Goal: Transaction & Acquisition: Purchase product/service

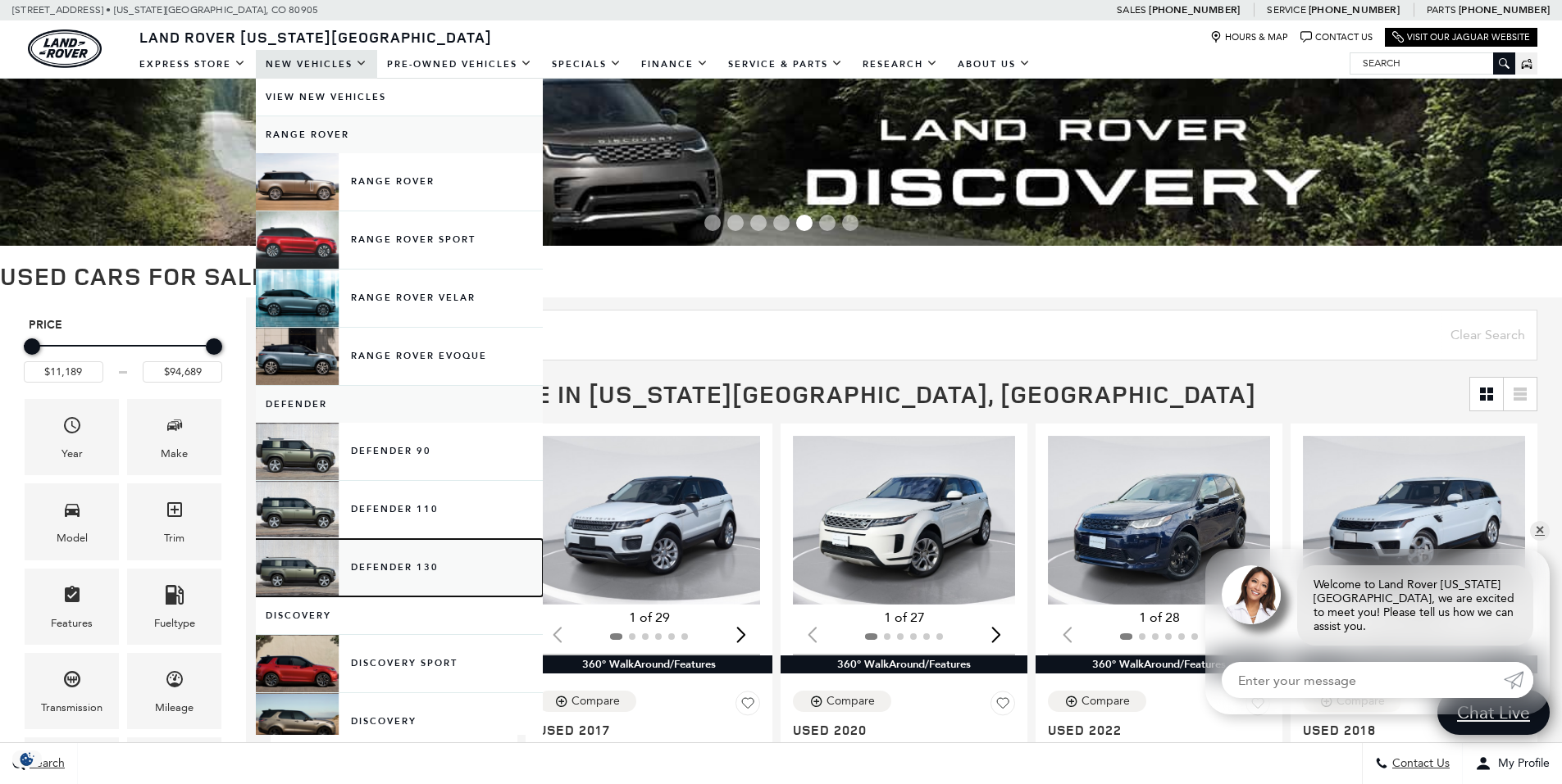
click at [398, 563] on link "Defender 130" at bounding box center [400, 568] width 287 height 57
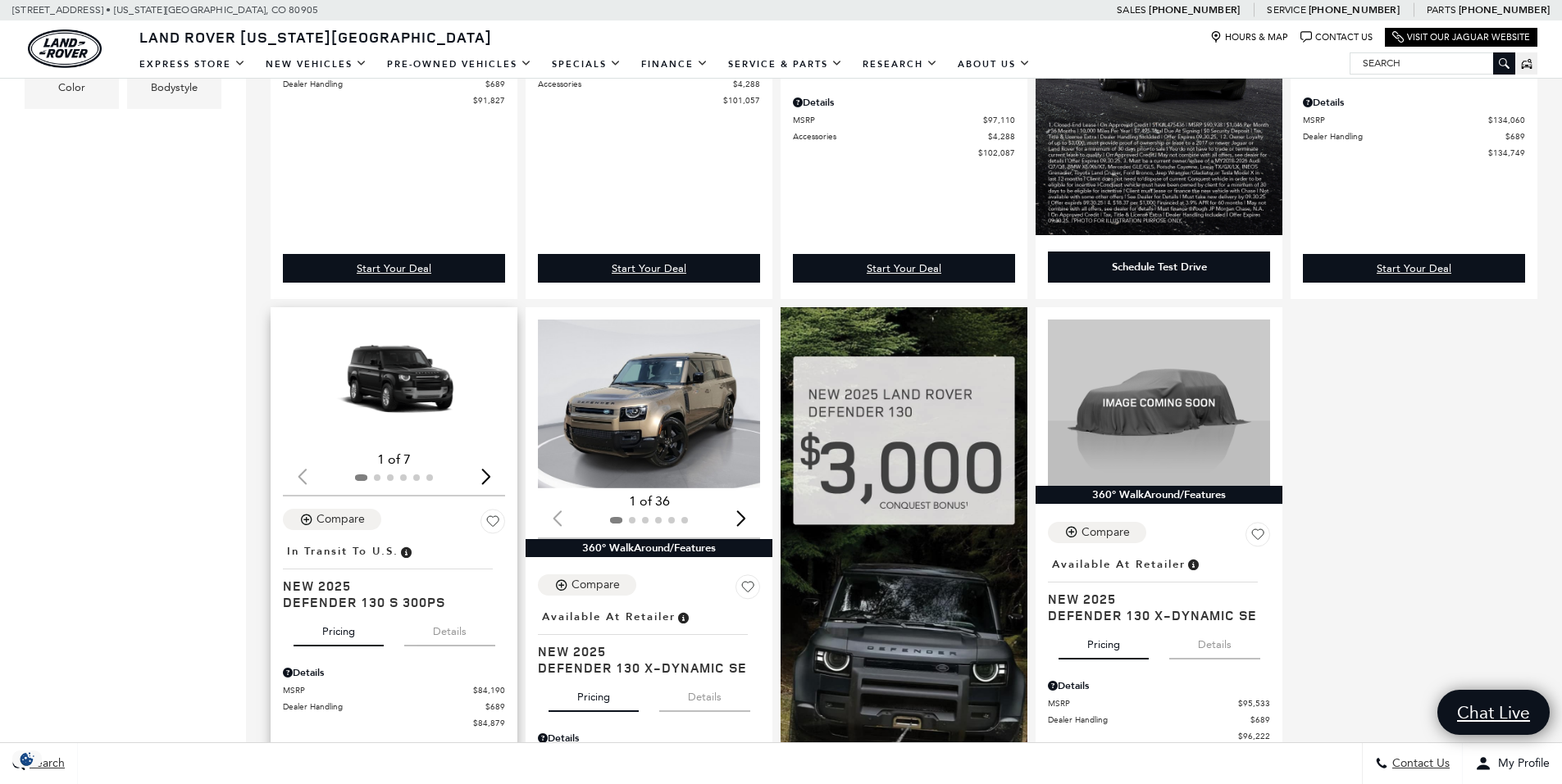
scroll to position [819, 0]
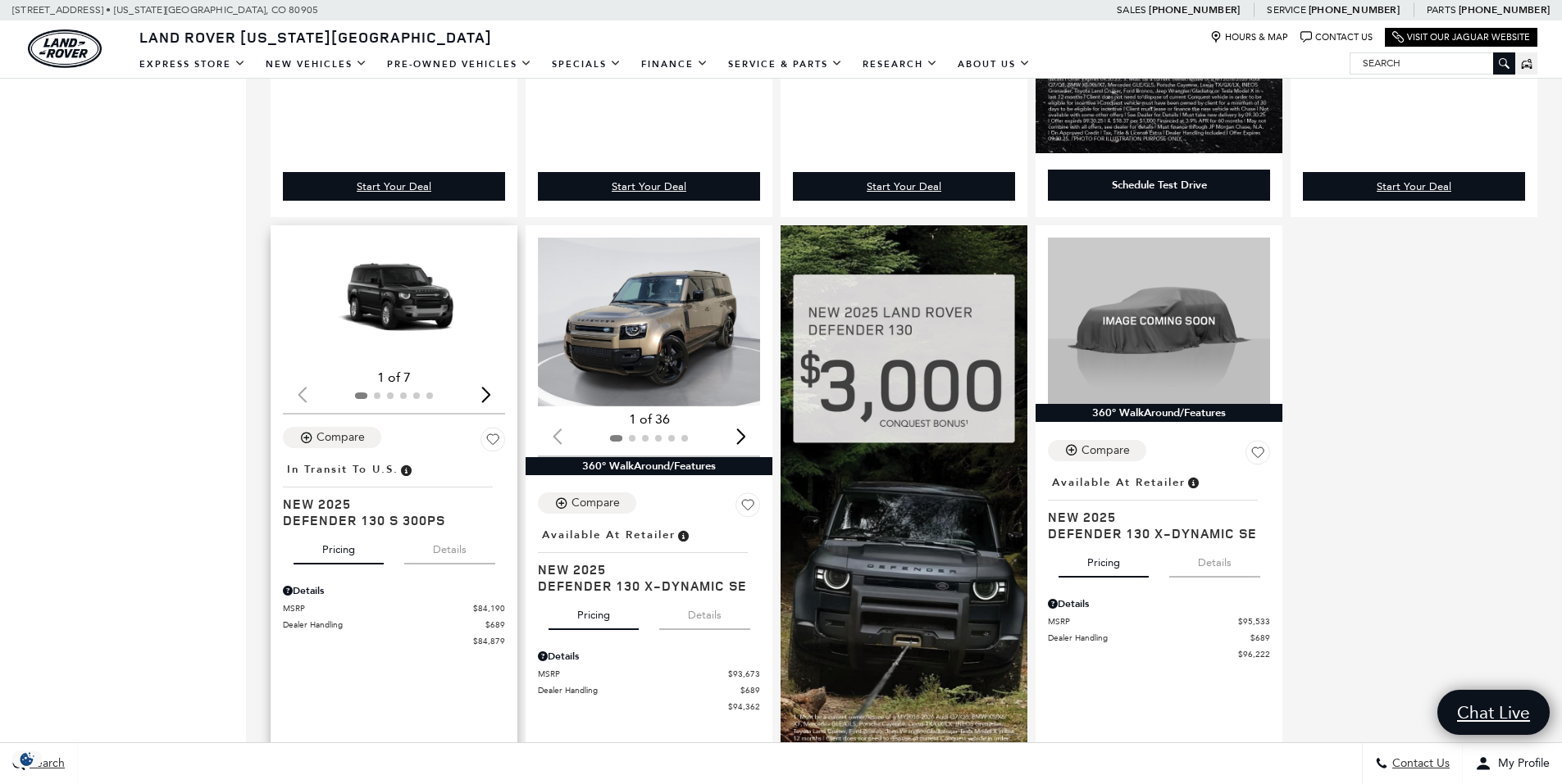
click at [487, 396] on div "Next slide" at bounding box center [486, 394] width 22 height 36
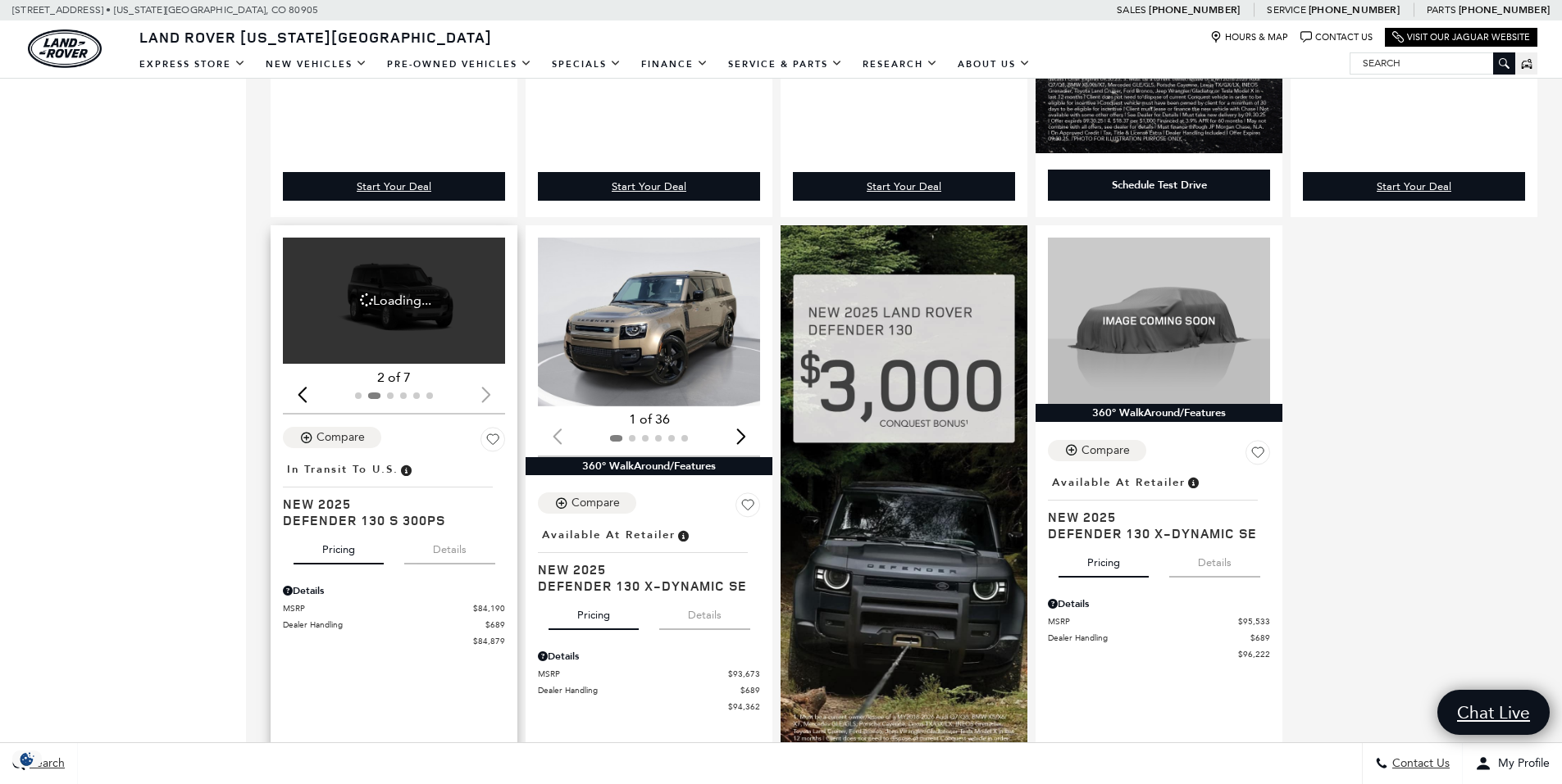
click at [487, 396] on div "Next slide" at bounding box center [486, 394] width 22 height 36
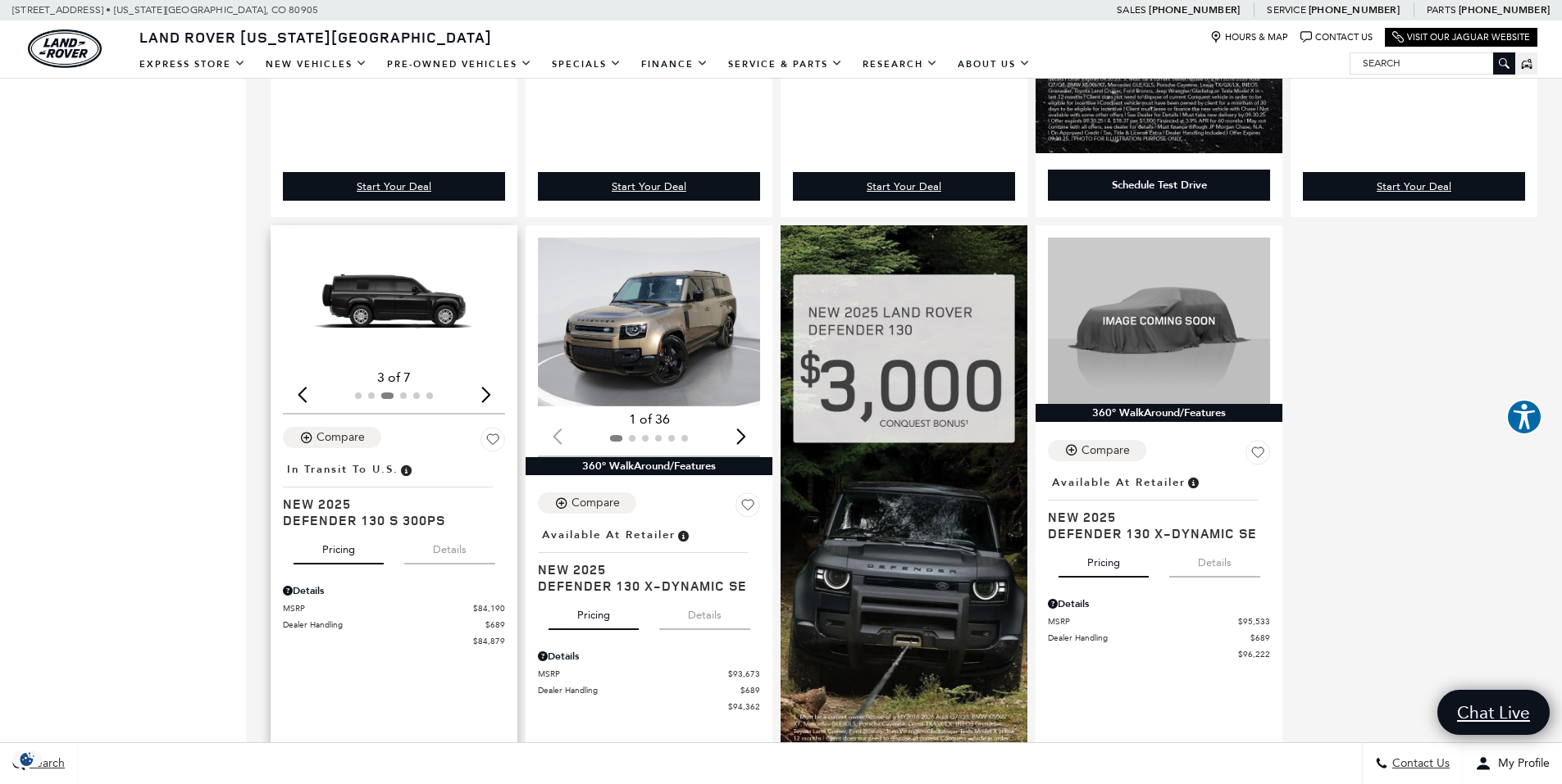
click at [487, 396] on div "Next slide" at bounding box center [486, 394] width 22 height 36
click at [487, 398] on div "Next slide" at bounding box center [486, 394] width 22 height 36
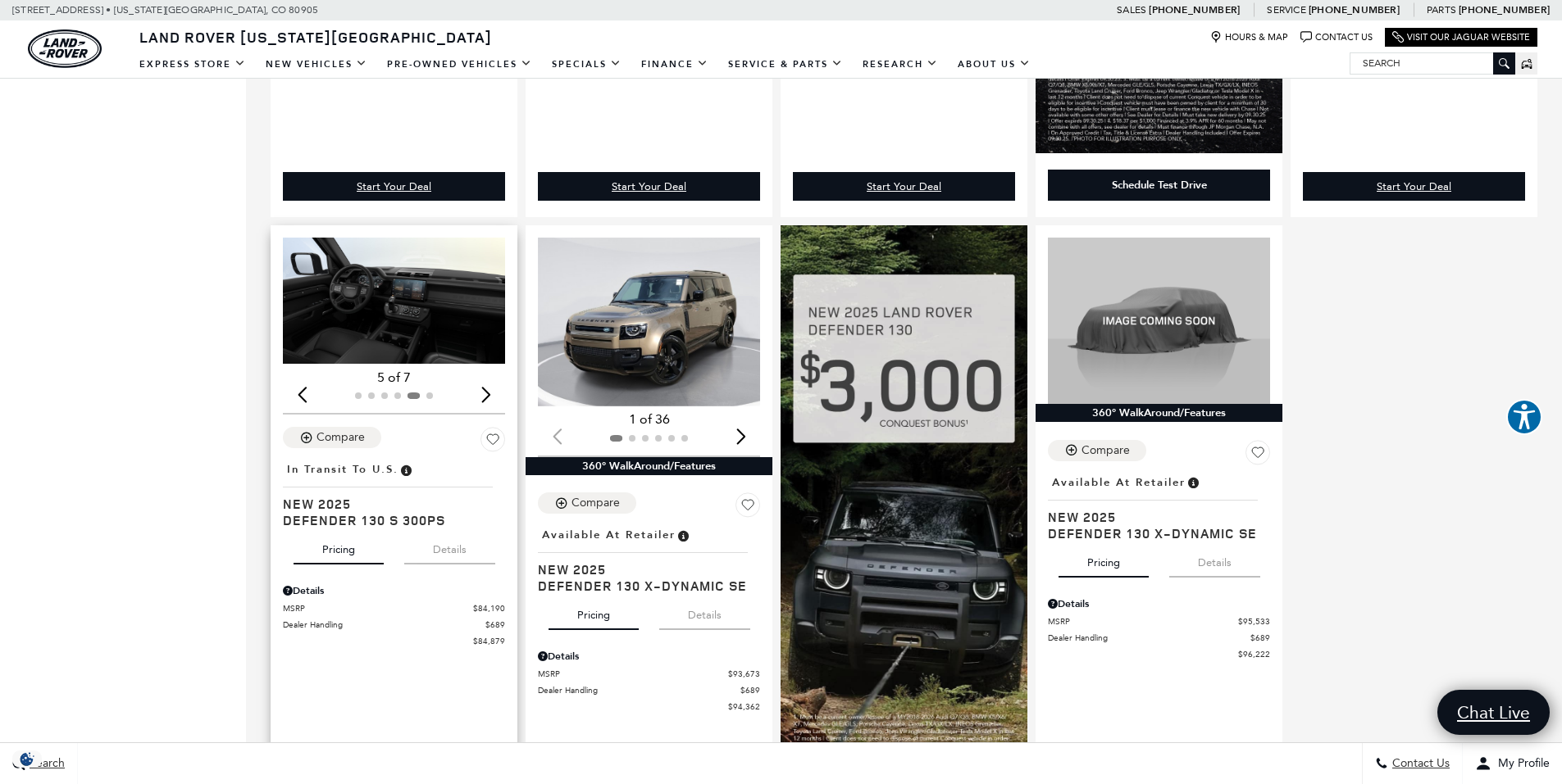
click at [487, 398] on div "Next slide" at bounding box center [486, 394] width 22 height 36
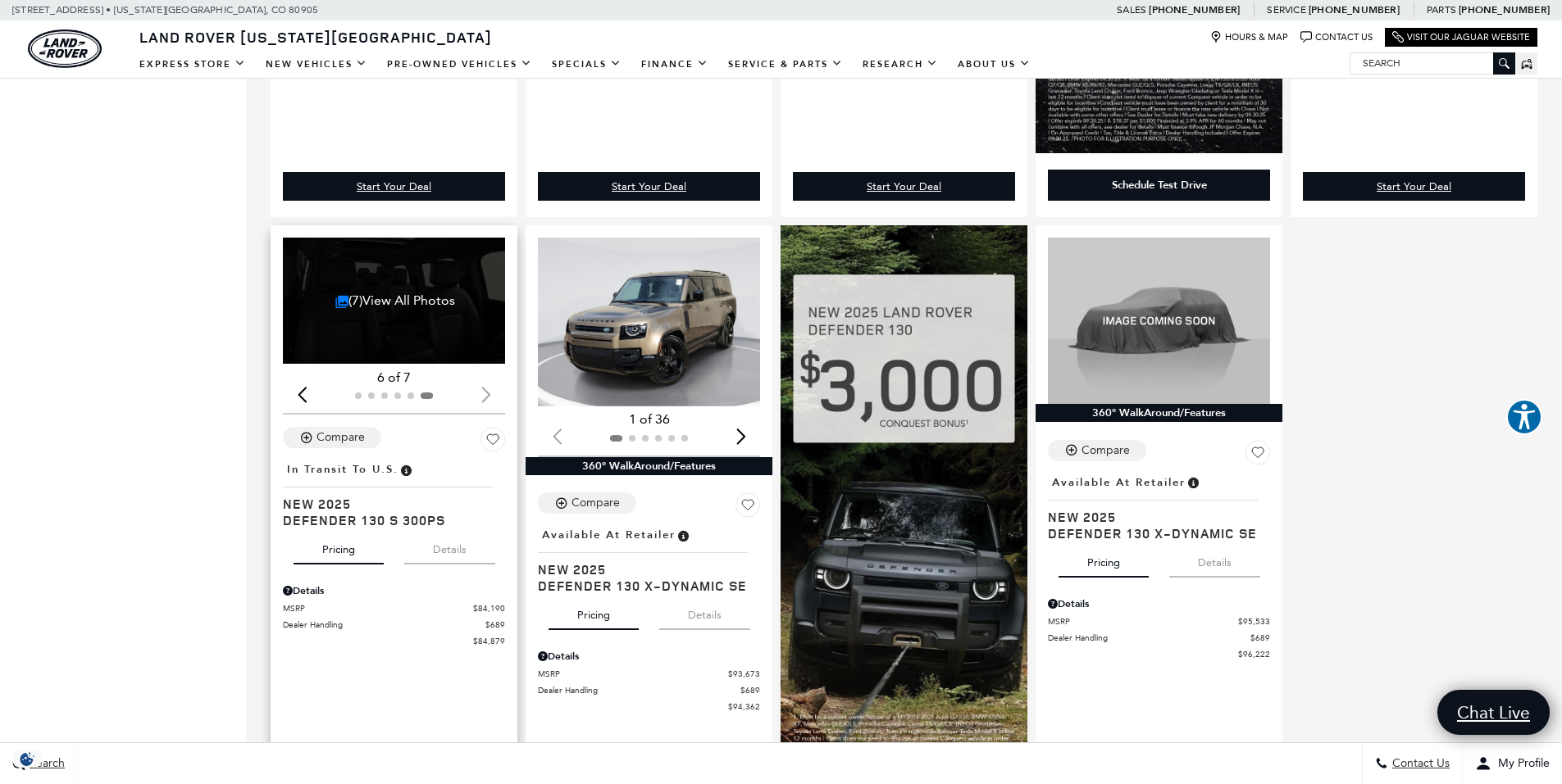
click at [487, 398] on div at bounding box center [394, 395] width 222 height 18
click at [747, 439] on div "Next slide" at bounding box center [741, 436] width 22 height 36
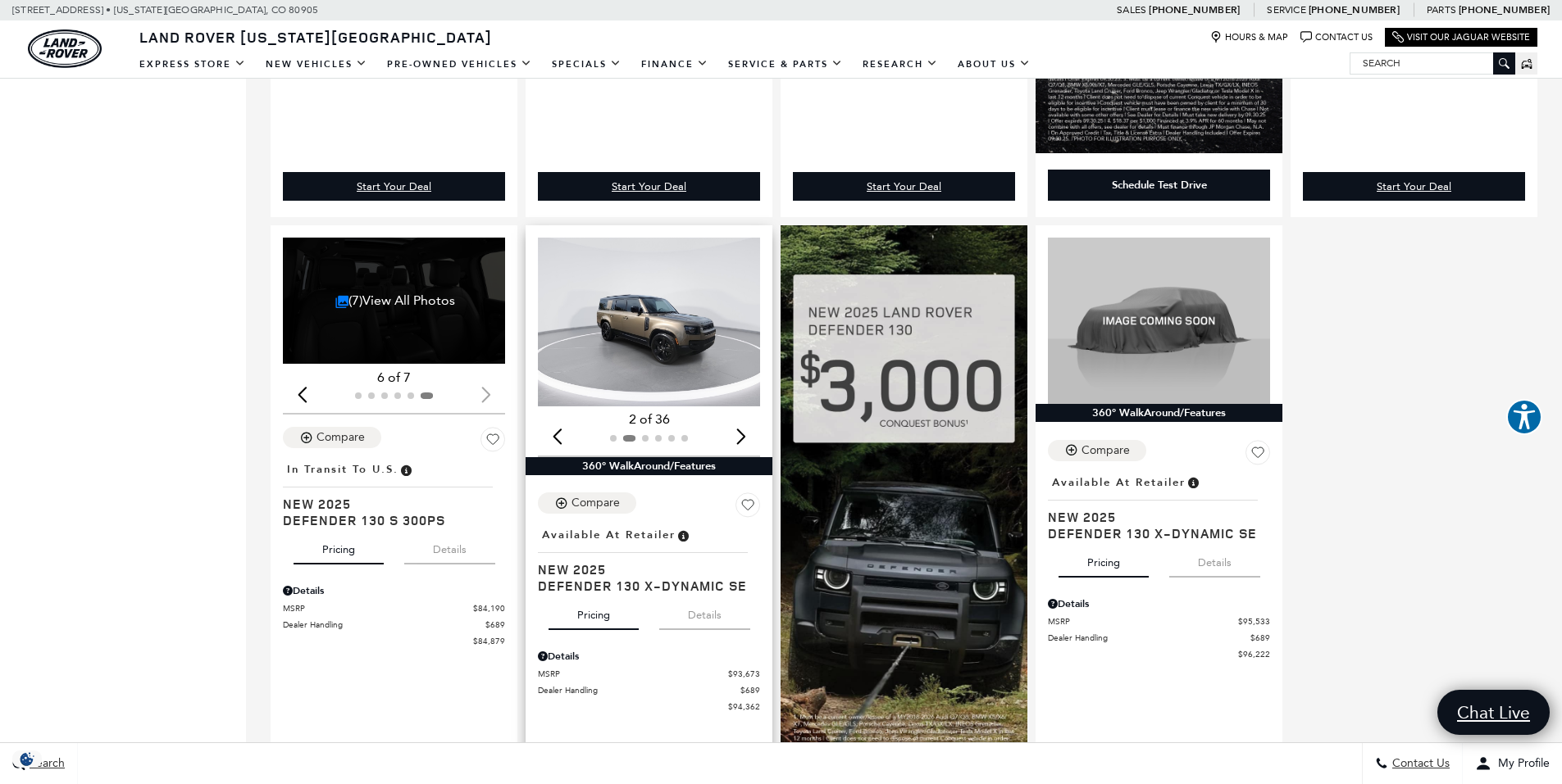
click at [747, 439] on div "Next slide" at bounding box center [741, 436] width 22 height 36
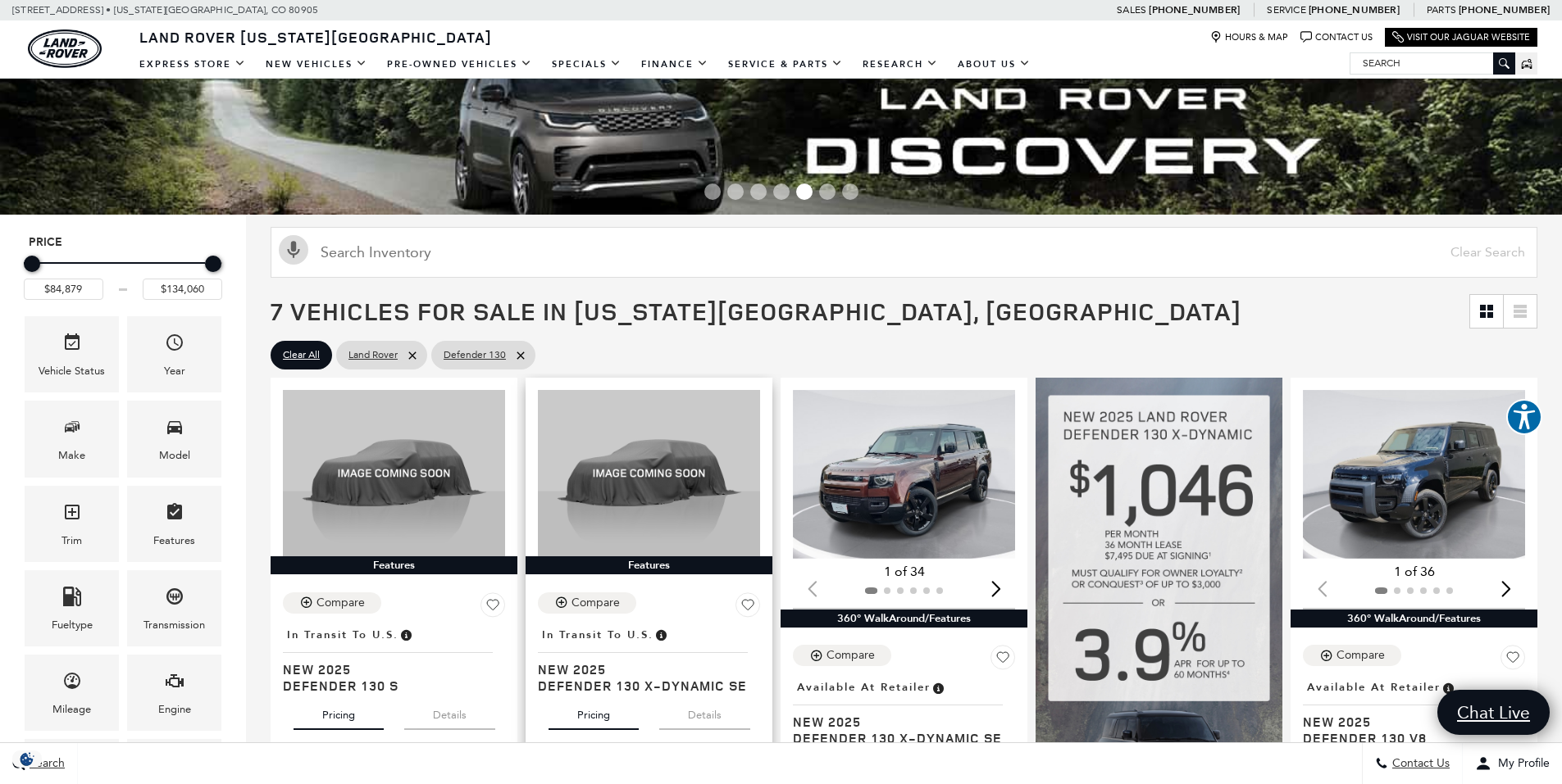
scroll to position [0, 0]
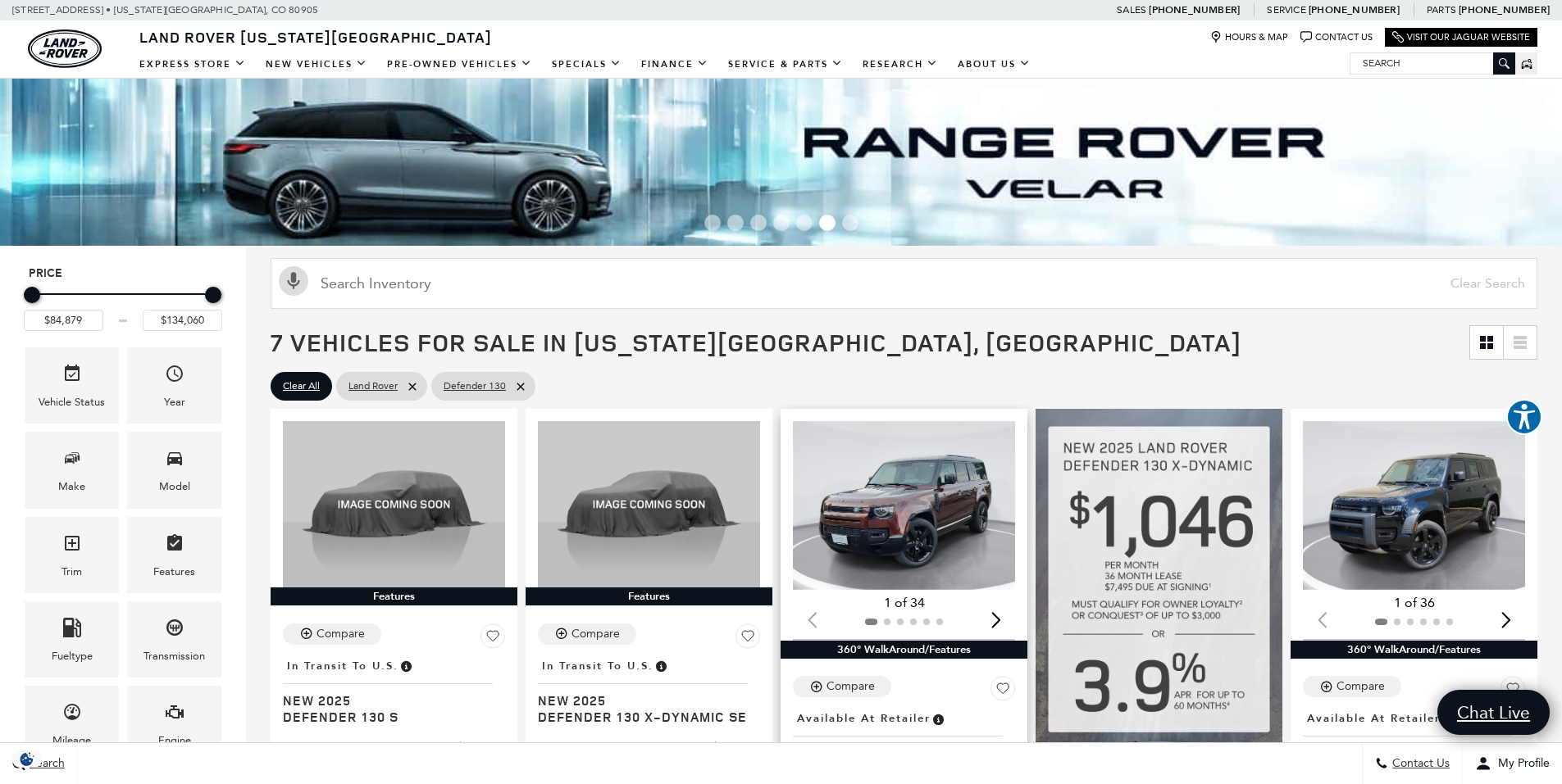
click at [917, 509] on img "1 / 2" at bounding box center [905, 506] width 224 height 169
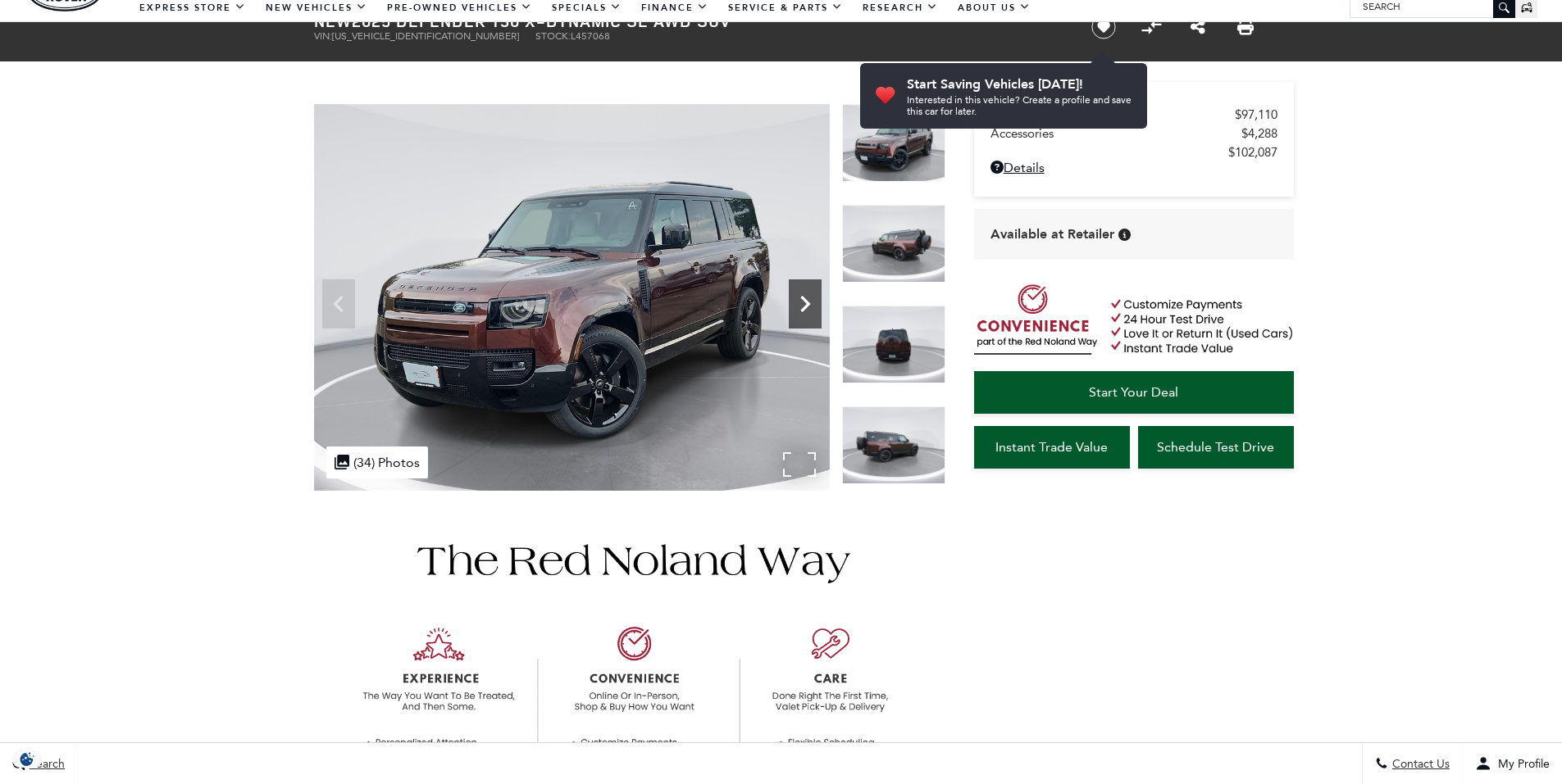
click at [802, 287] on icon "Next" at bounding box center [805, 303] width 32 height 32
click at [802, 296] on icon "Next" at bounding box center [805, 304] width 10 height 17
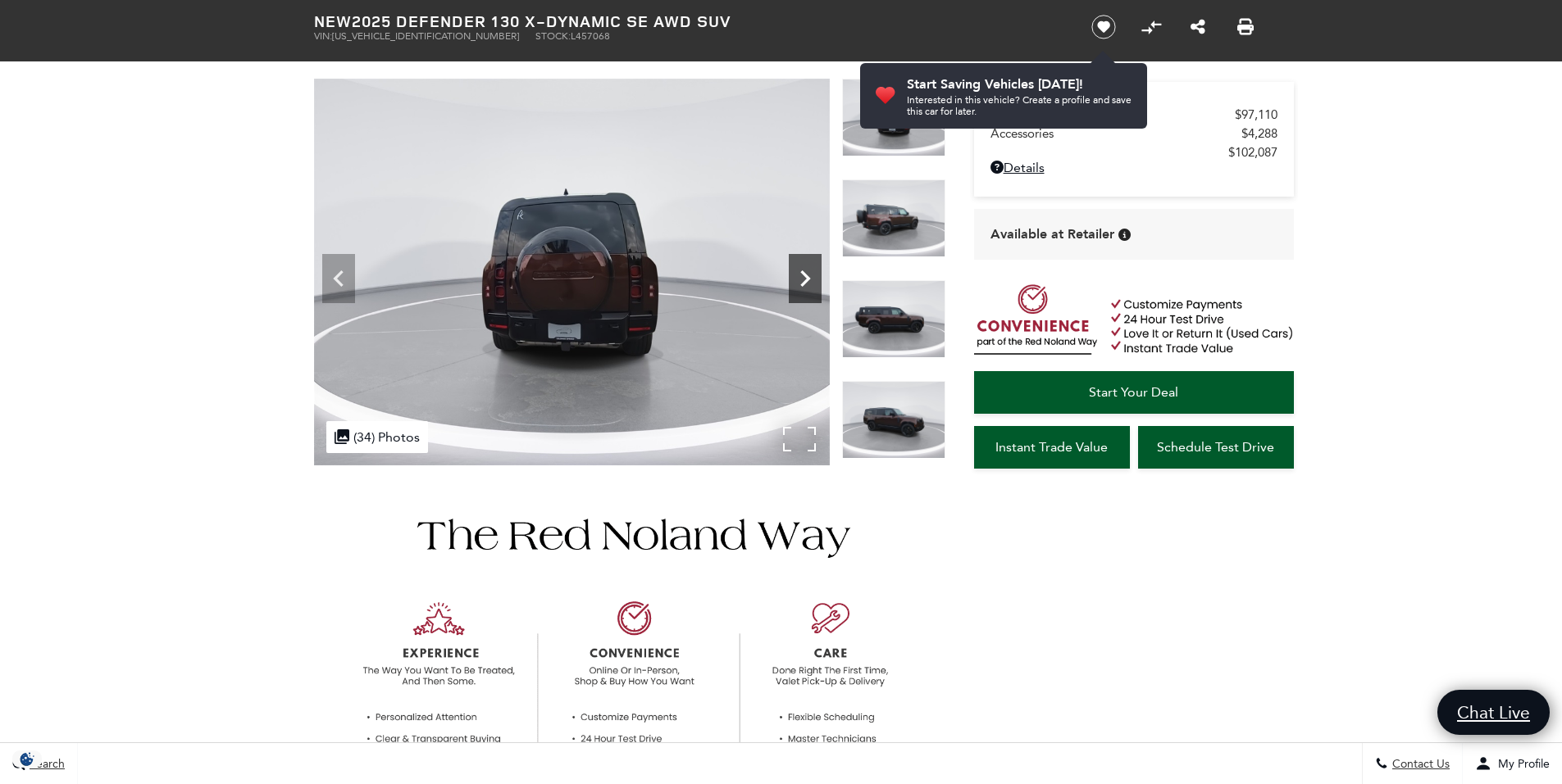
click at [802, 273] on icon "Next" at bounding box center [805, 279] width 10 height 17
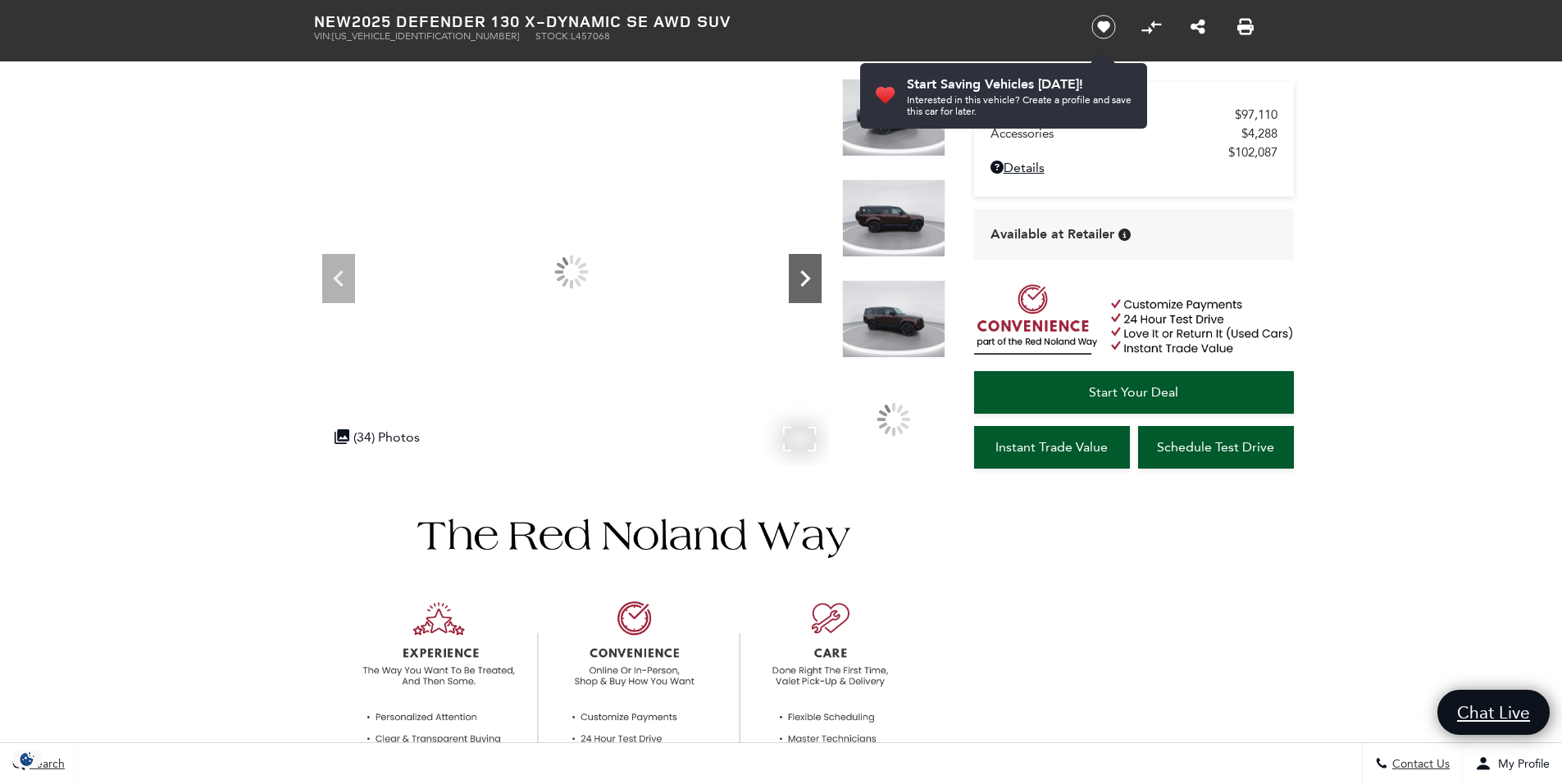
click at [802, 273] on icon "Next" at bounding box center [805, 279] width 10 height 17
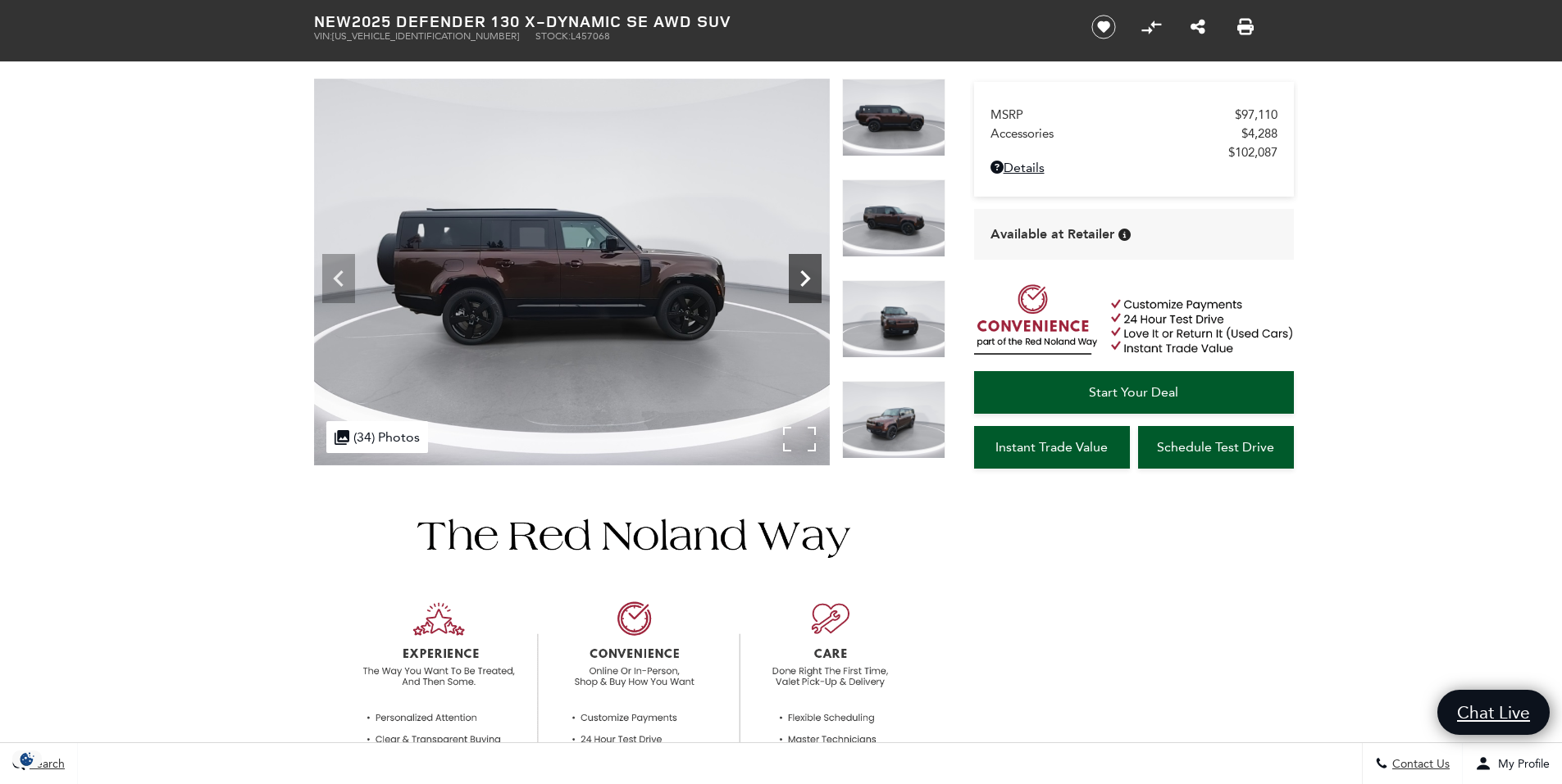
scroll to position [0, 0]
click at [804, 272] on icon "Next" at bounding box center [805, 278] width 32 height 32
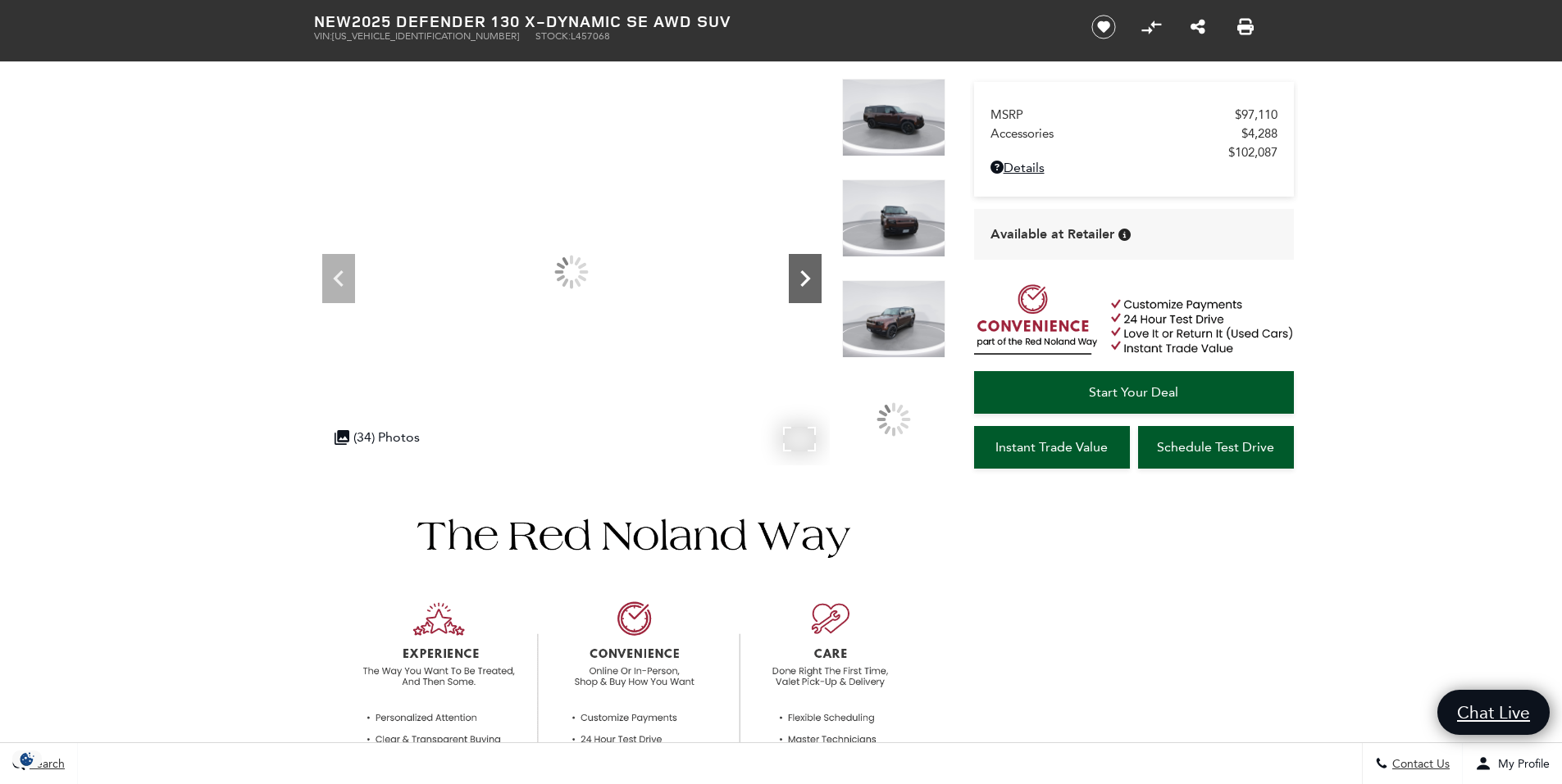
click at [804, 272] on icon "Next" at bounding box center [805, 278] width 32 height 32
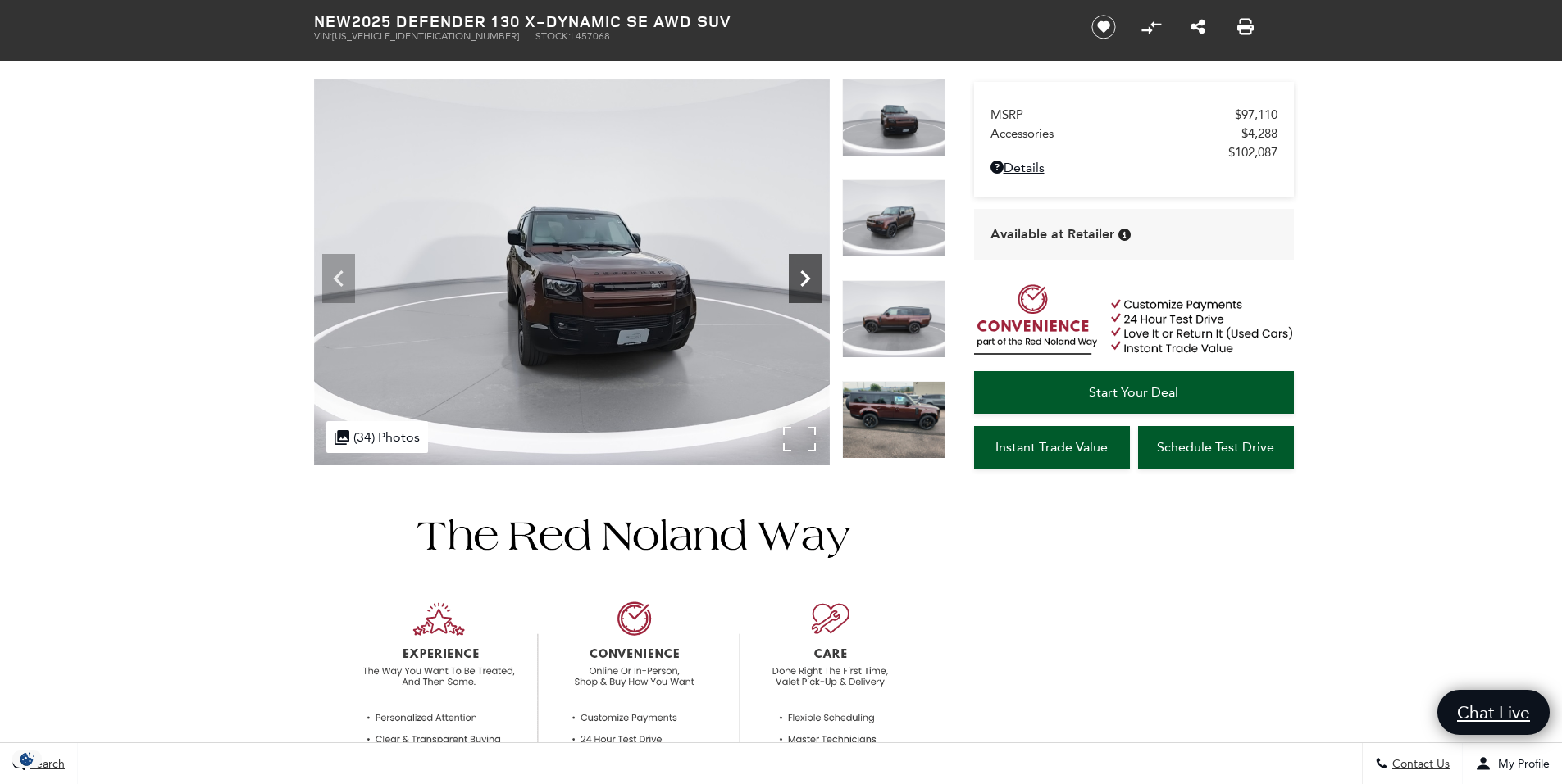
click at [806, 272] on icon "Next" at bounding box center [805, 278] width 32 height 32
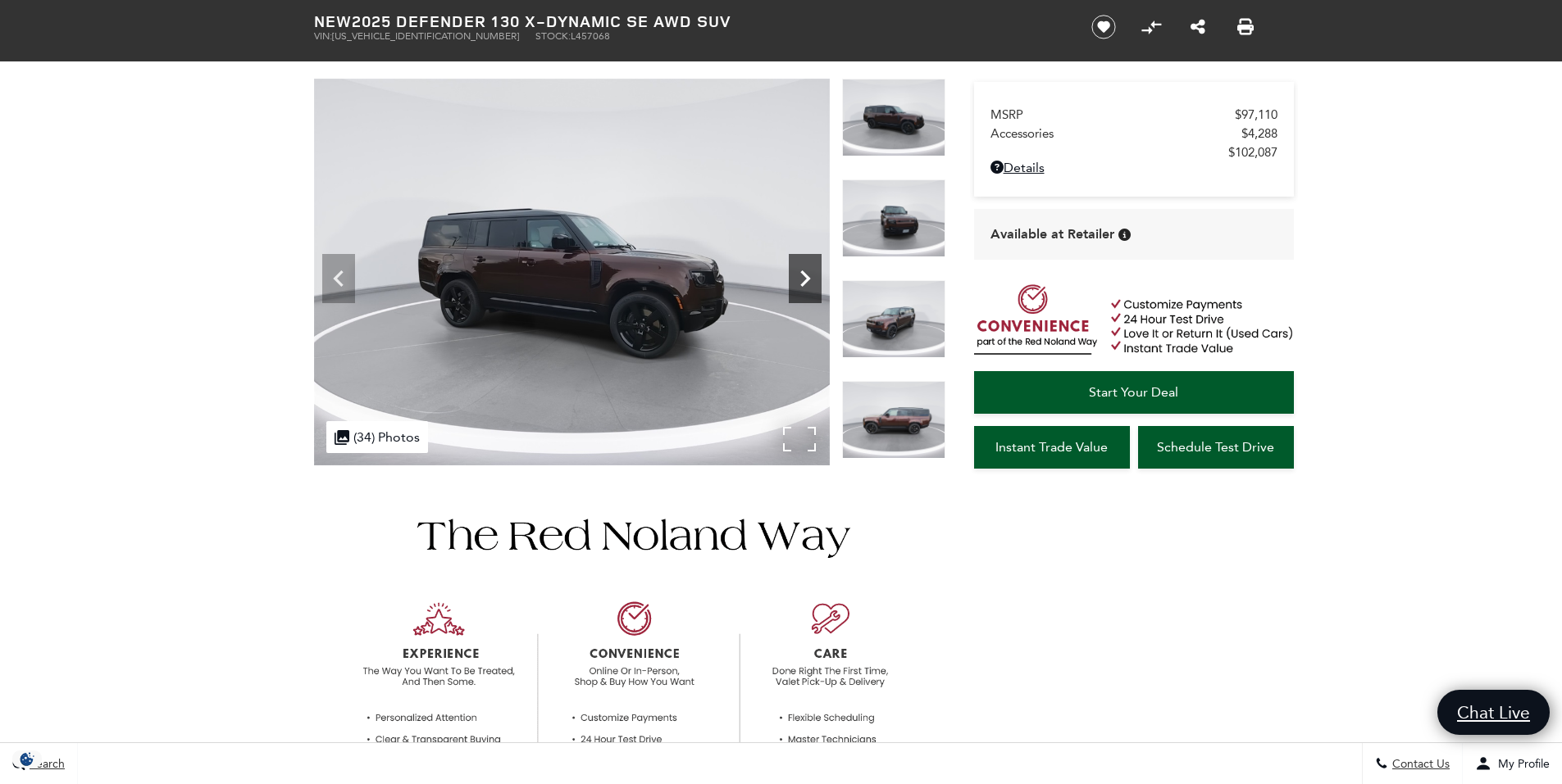
click at [806, 272] on icon "Next" at bounding box center [805, 278] width 32 height 32
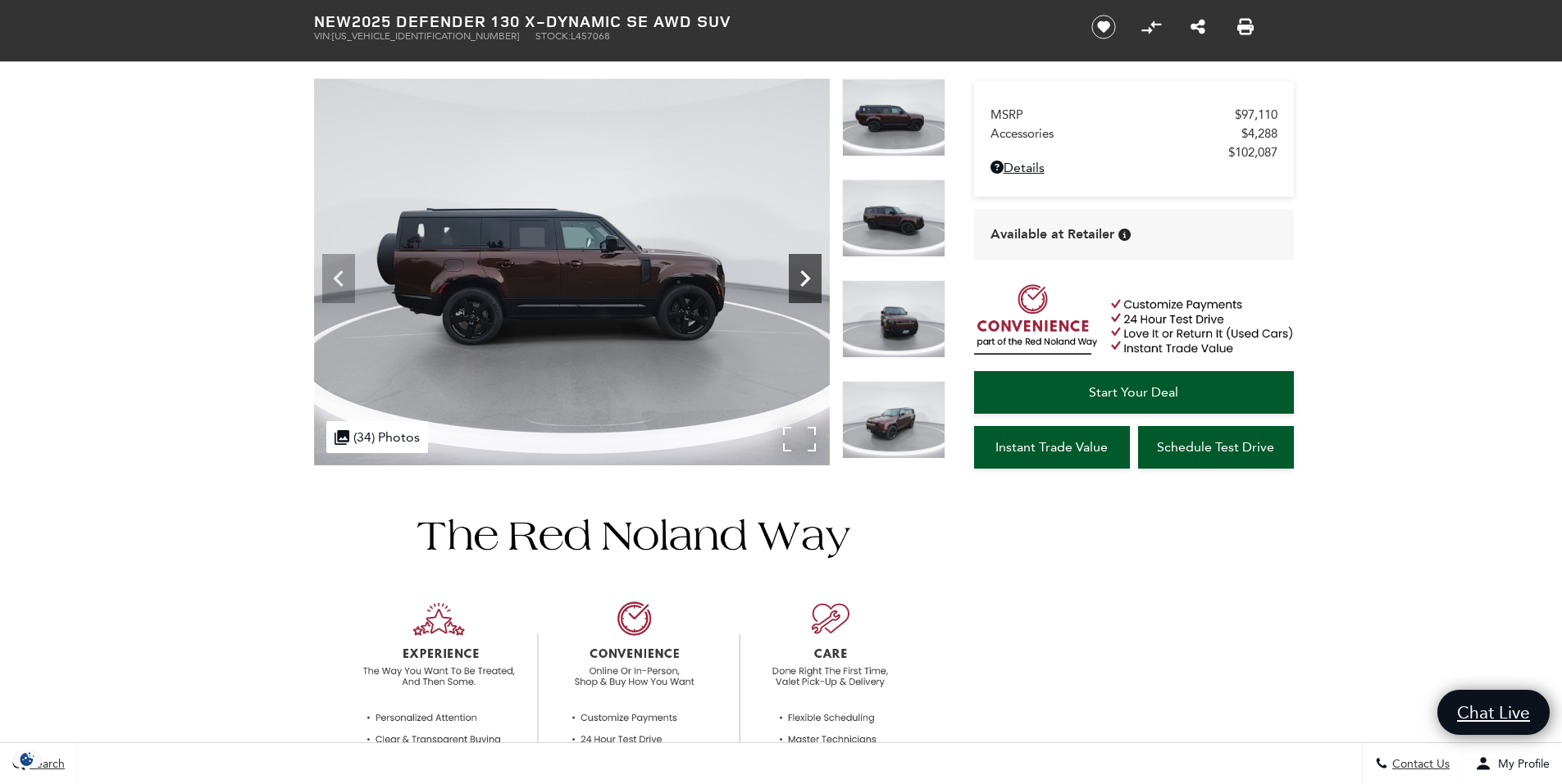
click at [806, 272] on icon "Next" at bounding box center [805, 278] width 32 height 32
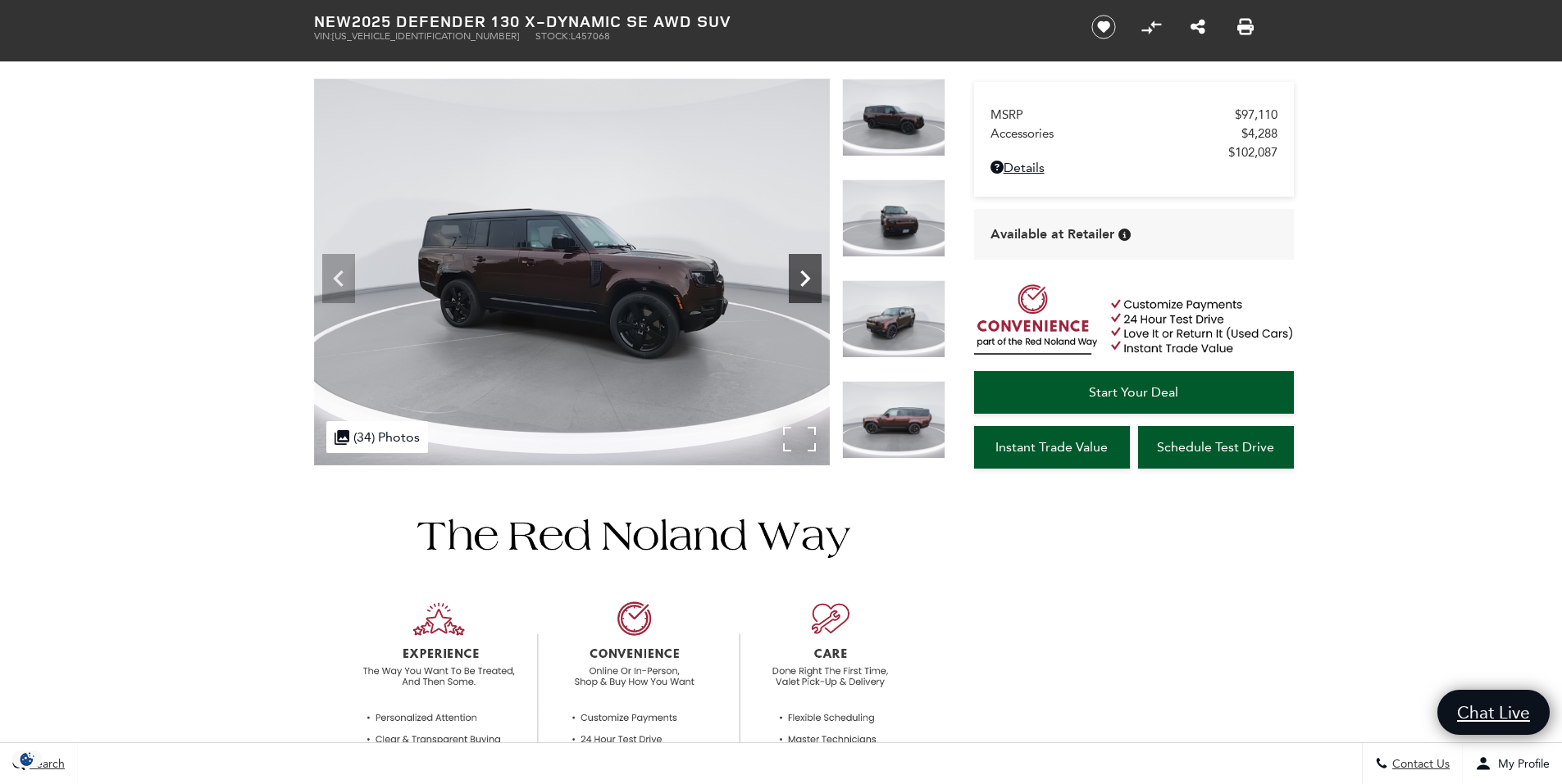
click at [806, 272] on icon "Next" at bounding box center [805, 278] width 32 height 32
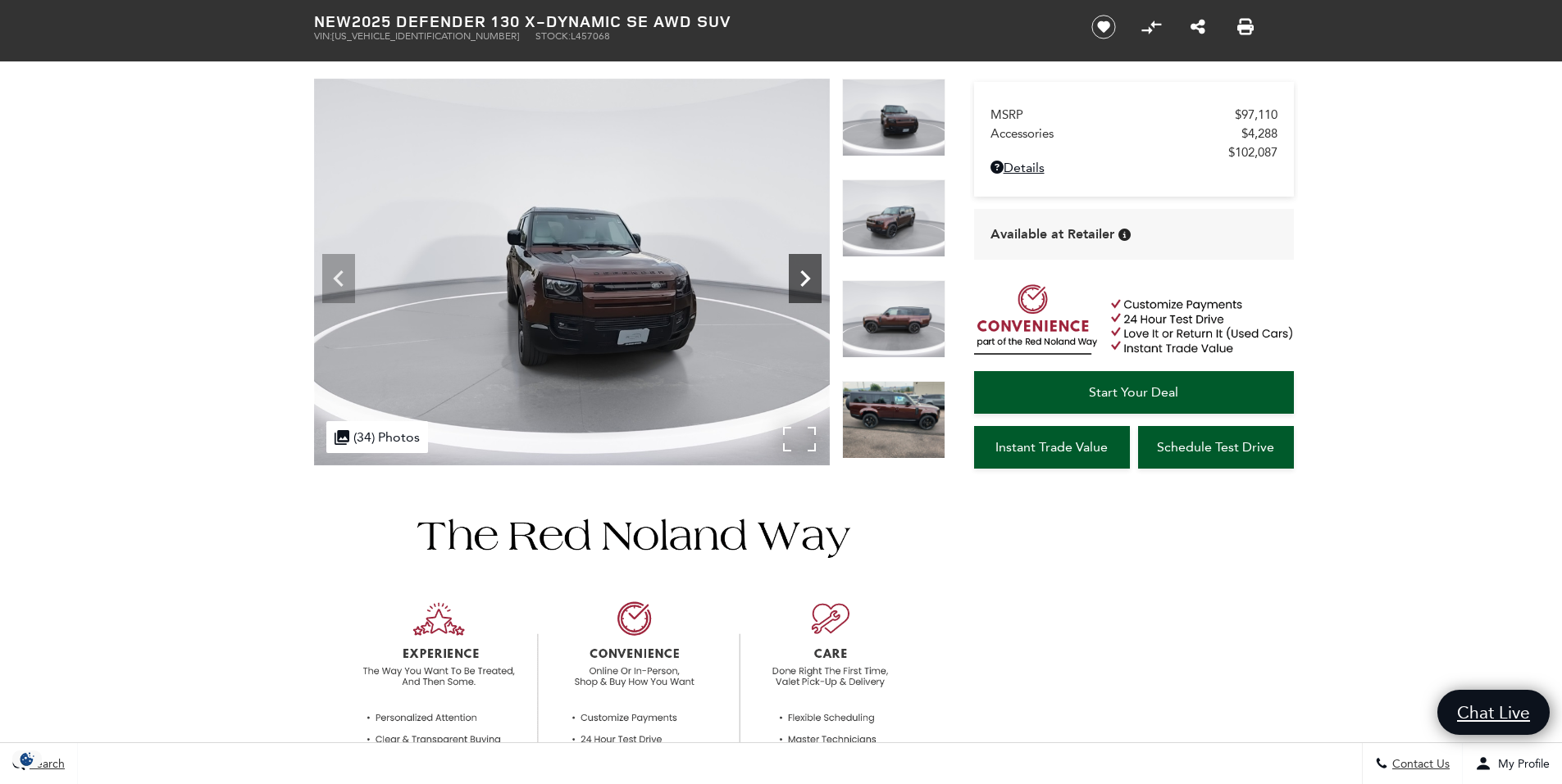
click at [806, 272] on icon "Next" at bounding box center [805, 278] width 32 height 32
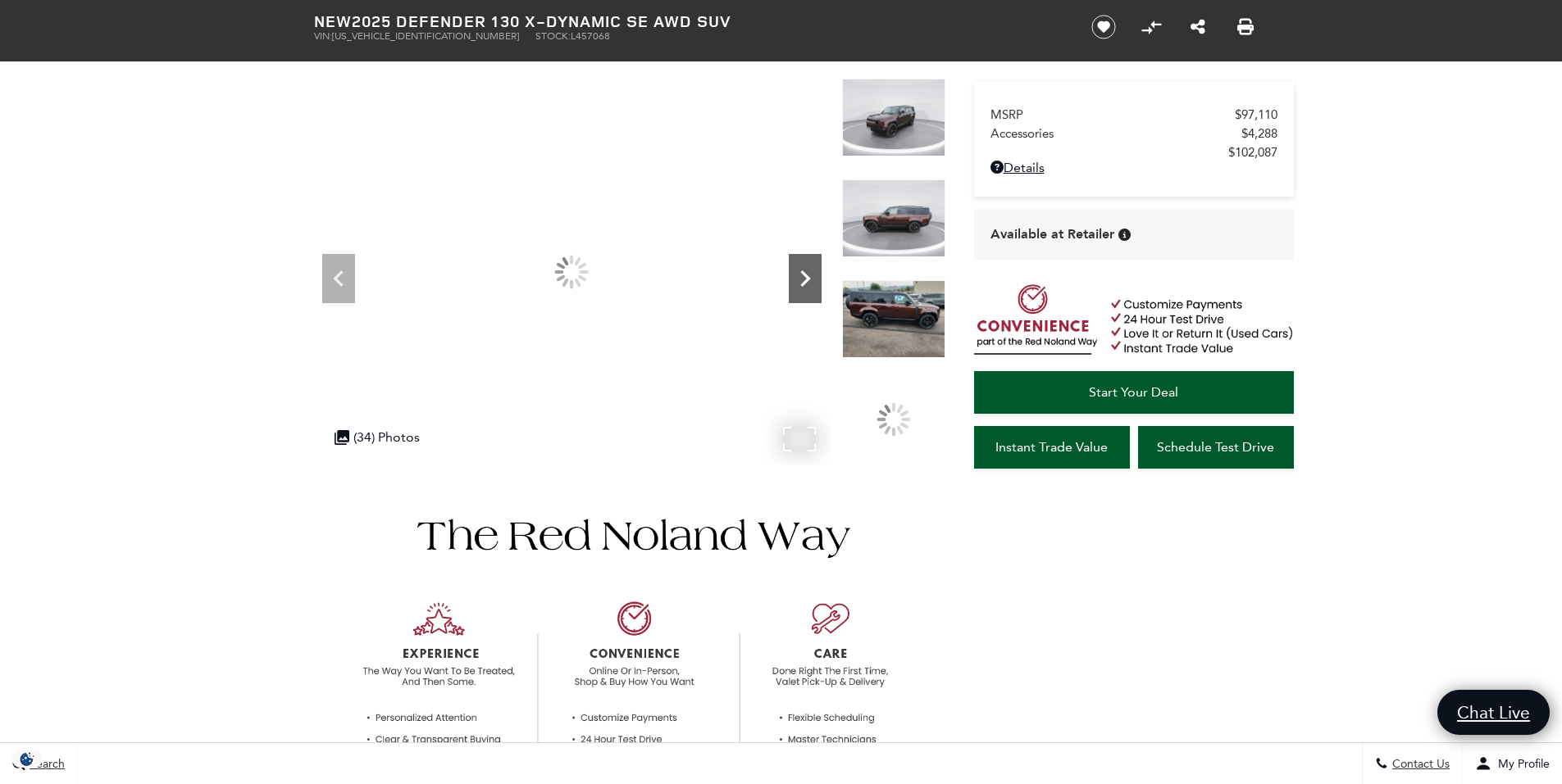
click at [806, 272] on icon "Next" at bounding box center [805, 278] width 32 height 32
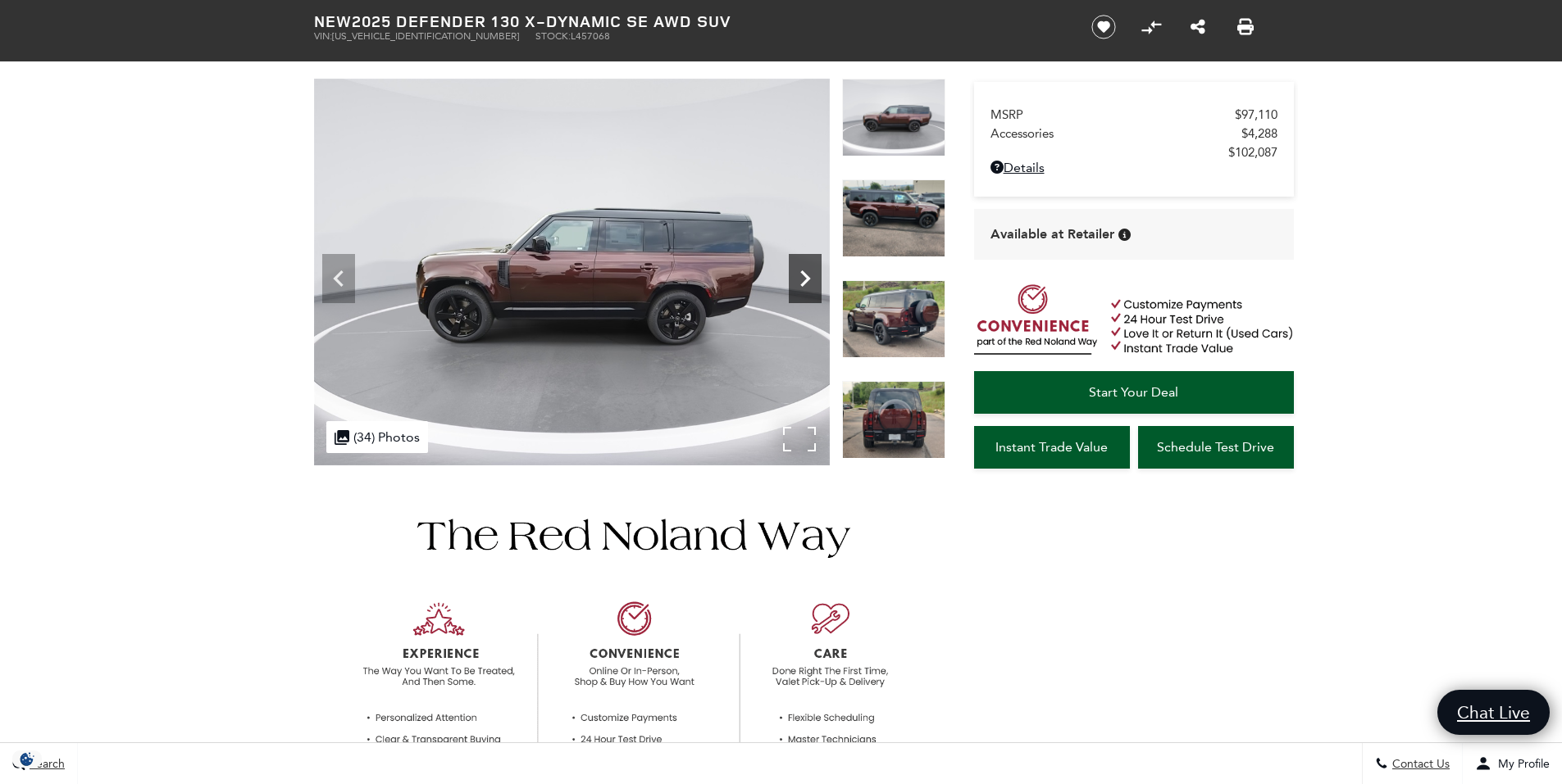
click at [806, 272] on icon "Next" at bounding box center [805, 278] width 32 height 32
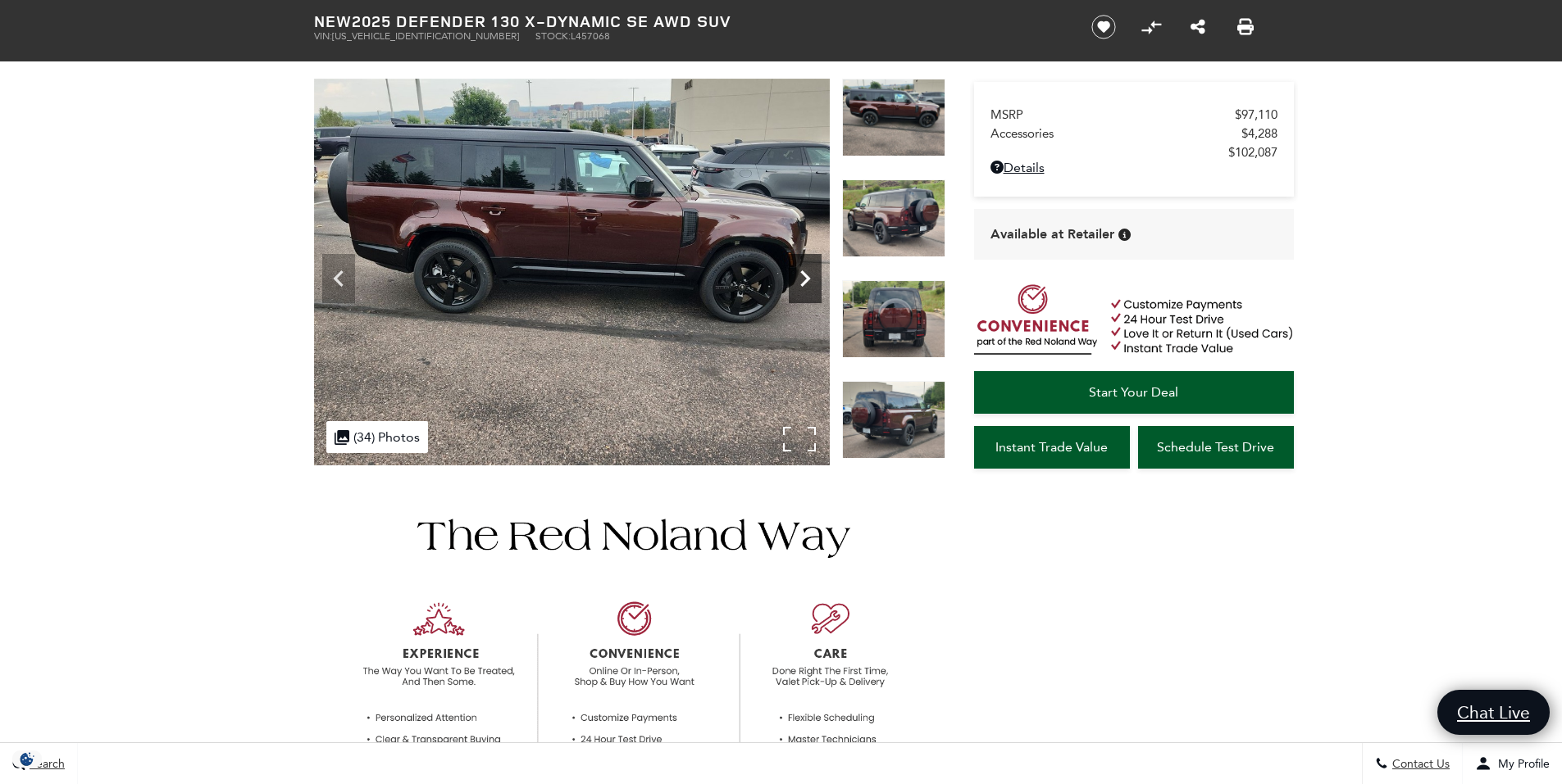
click at [806, 272] on icon "Next" at bounding box center [805, 278] width 32 height 32
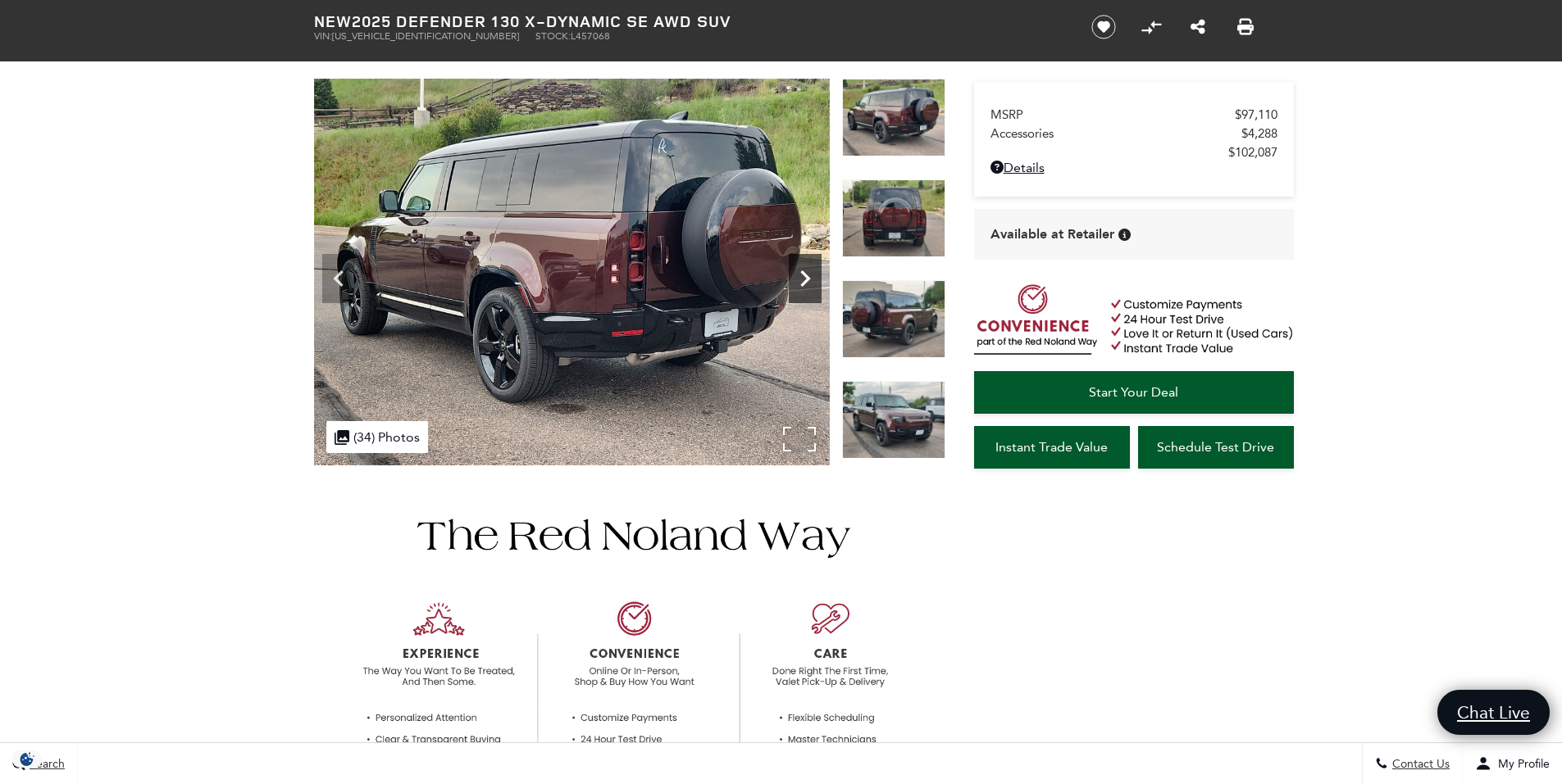
click at [806, 272] on icon "Next" at bounding box center [805, 278] width 32 height 32
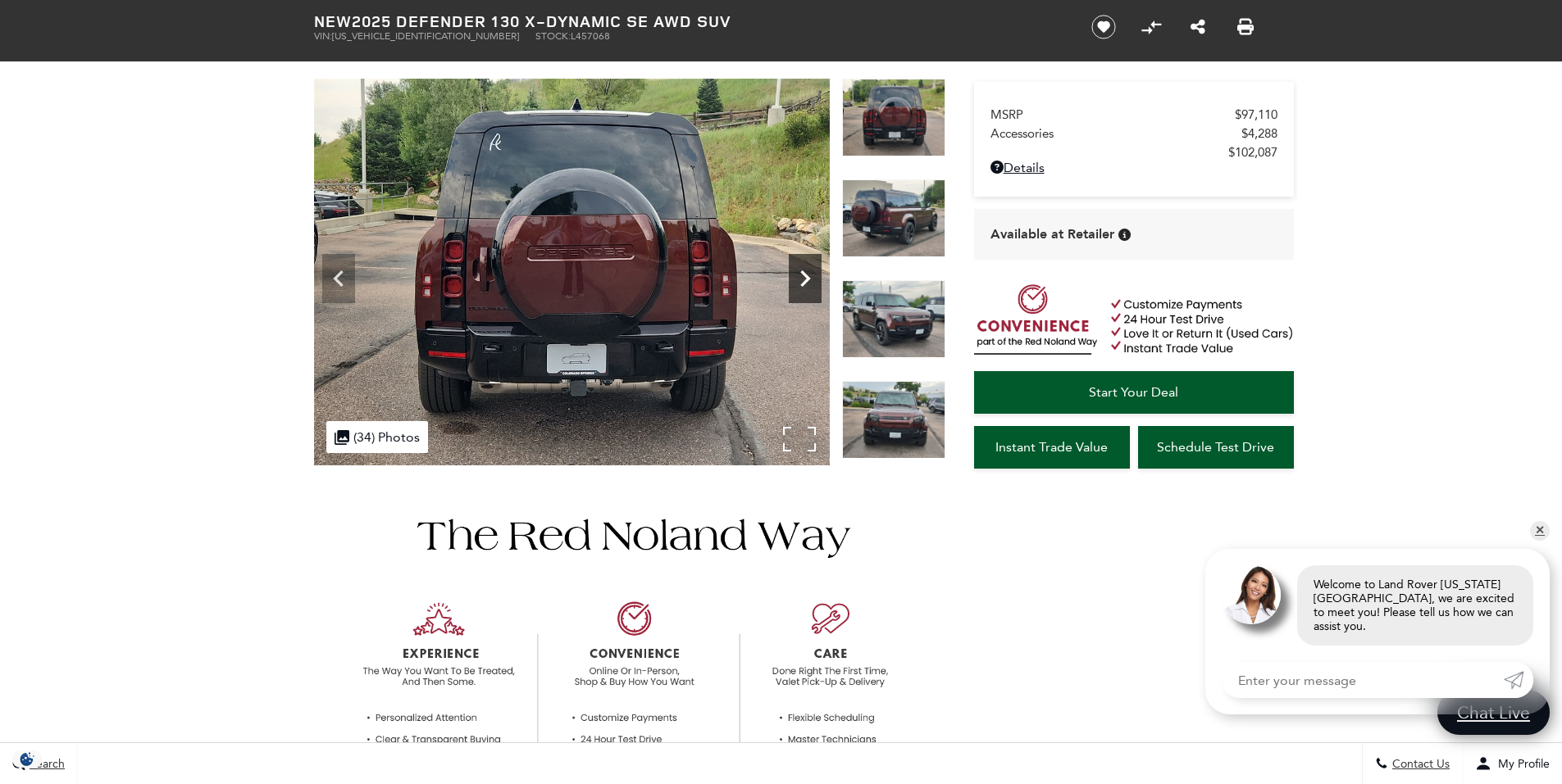
click at [806, 272] on icon "Next" at bounding box center [805, 278] width 32 height 32
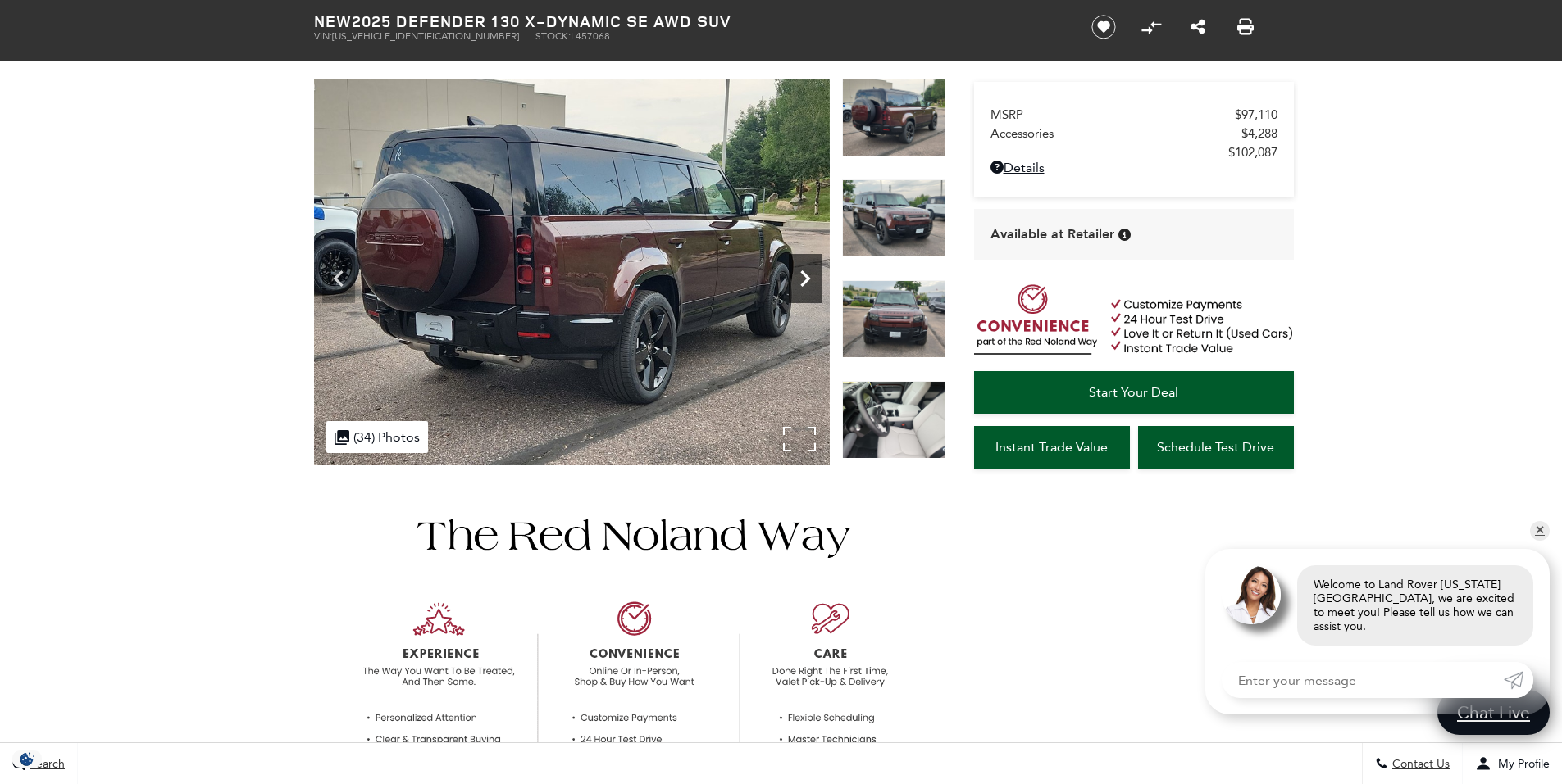
click at [806, 272] on icon "Next" at bounding box center [805, 278] width 32 height 32
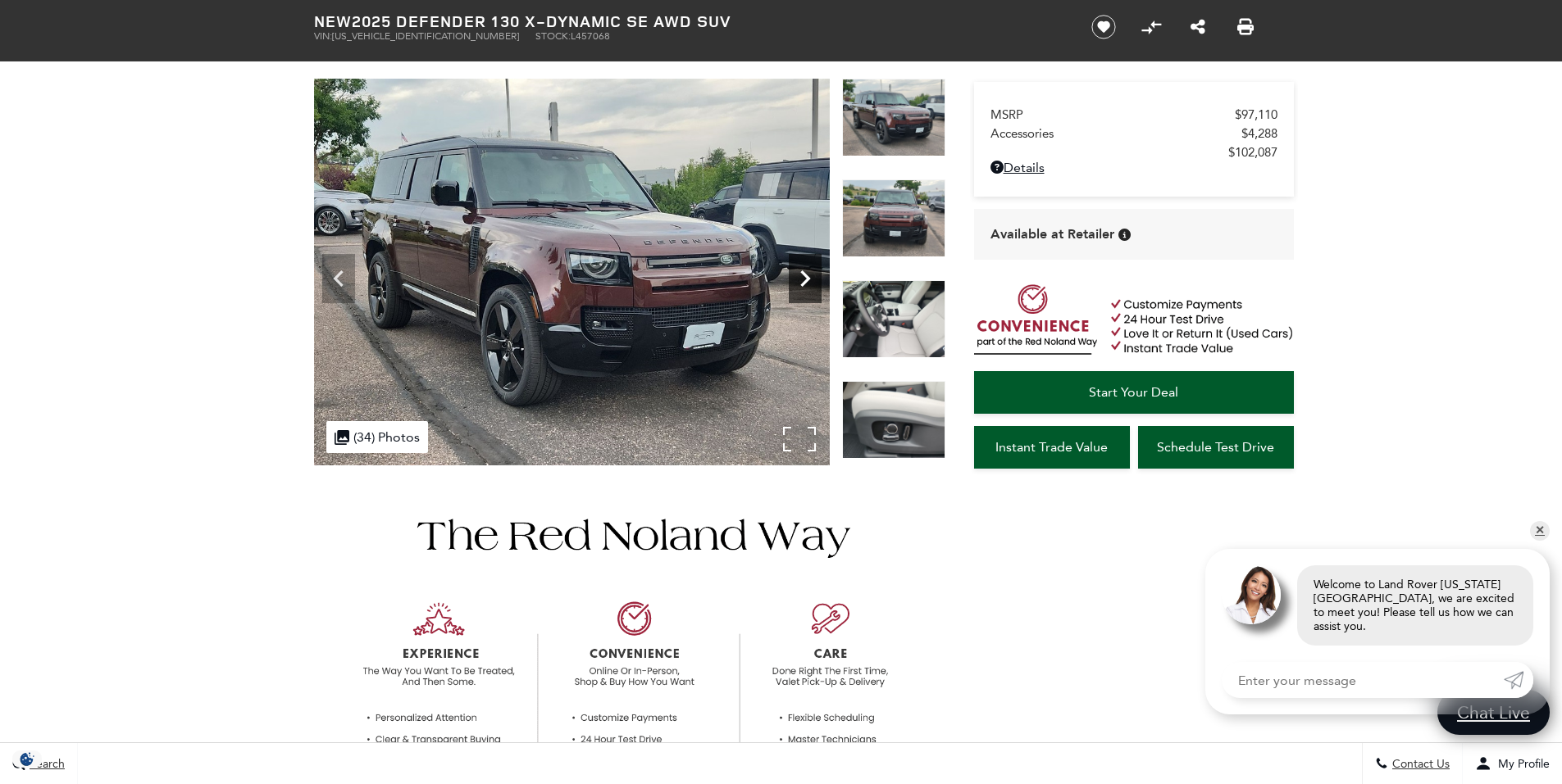
click at [806, 272] on icon "Next" at bounding box center [805, 278] width 32 height 32
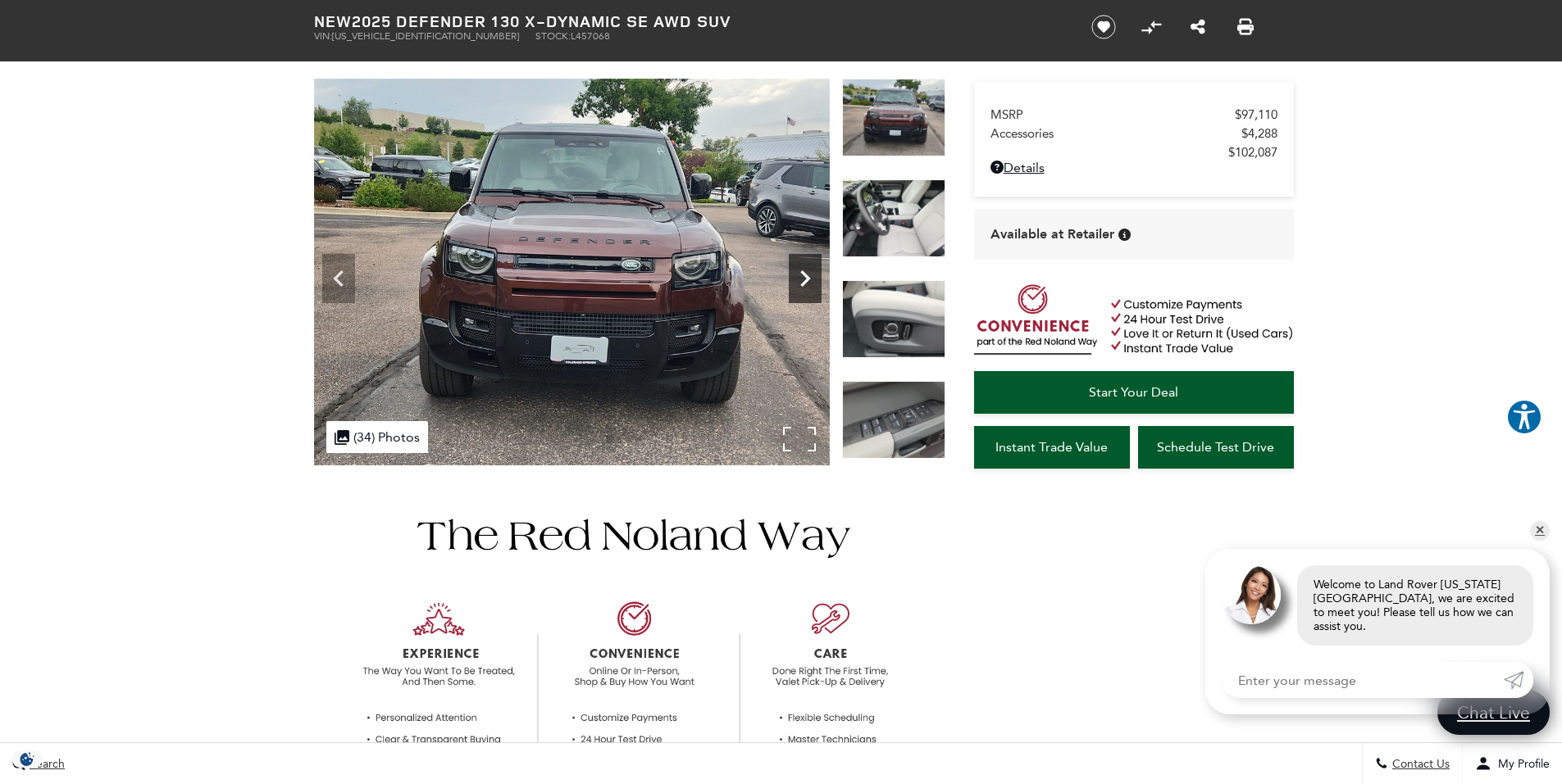
click at [810, 273] on icon "Next" at bounding box center [805, 278] width 32 height 32
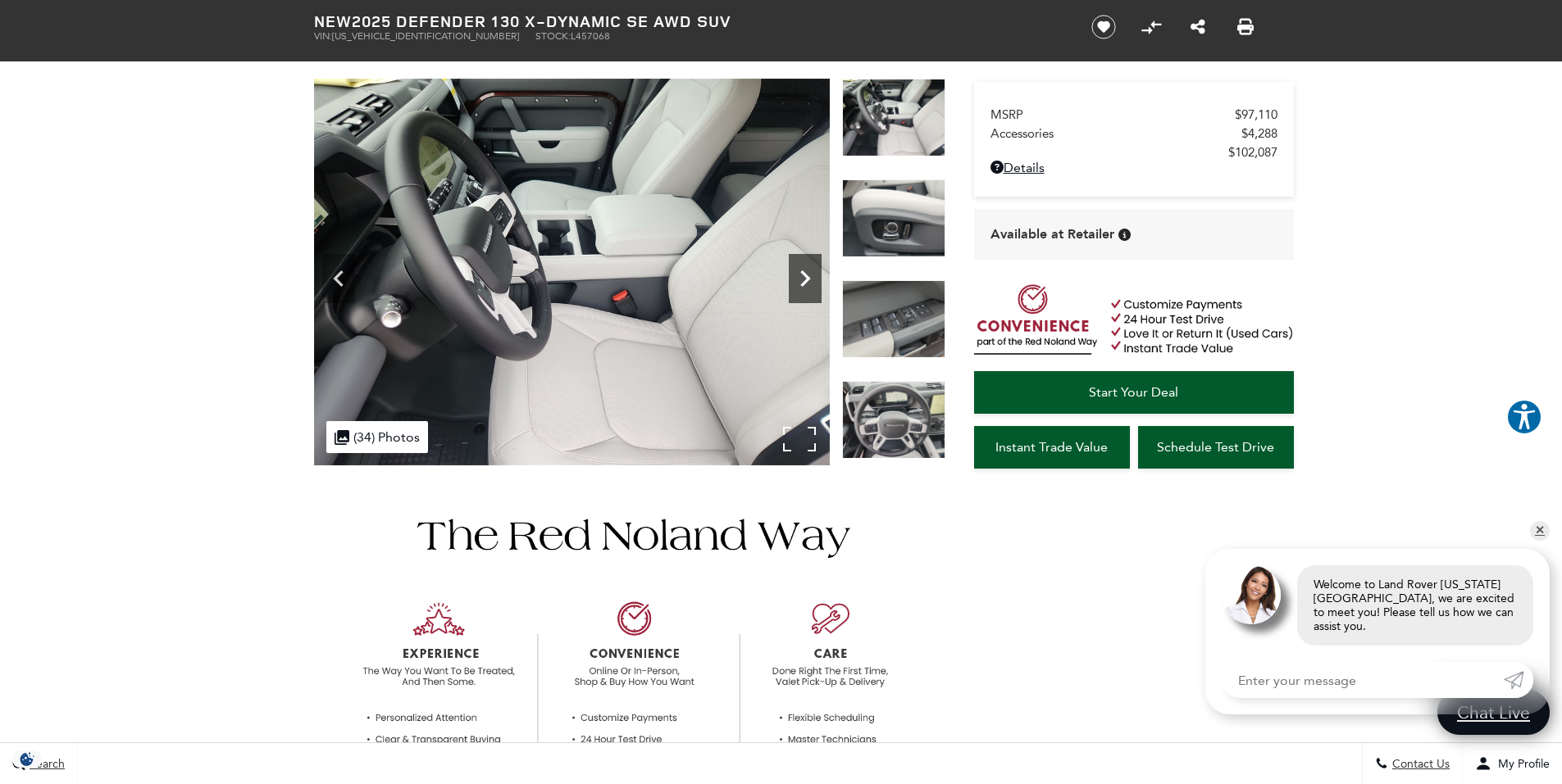
click at [810, 273] on icon "Next" at bounding box center [805, 278] width 32 height 32
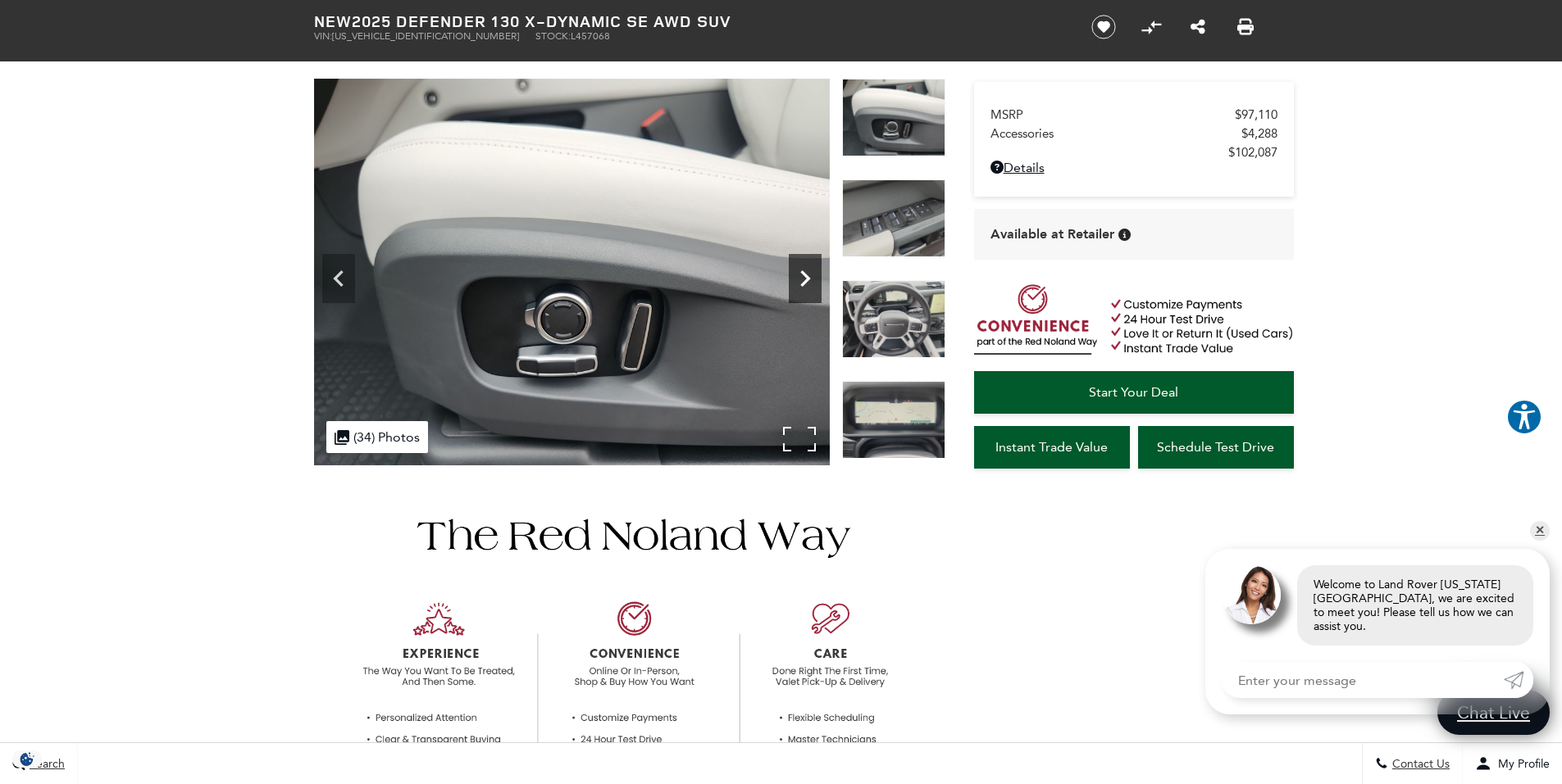
click at [810, 273] on icon "Next" at bounding box center [805, 278] width 32 height 32
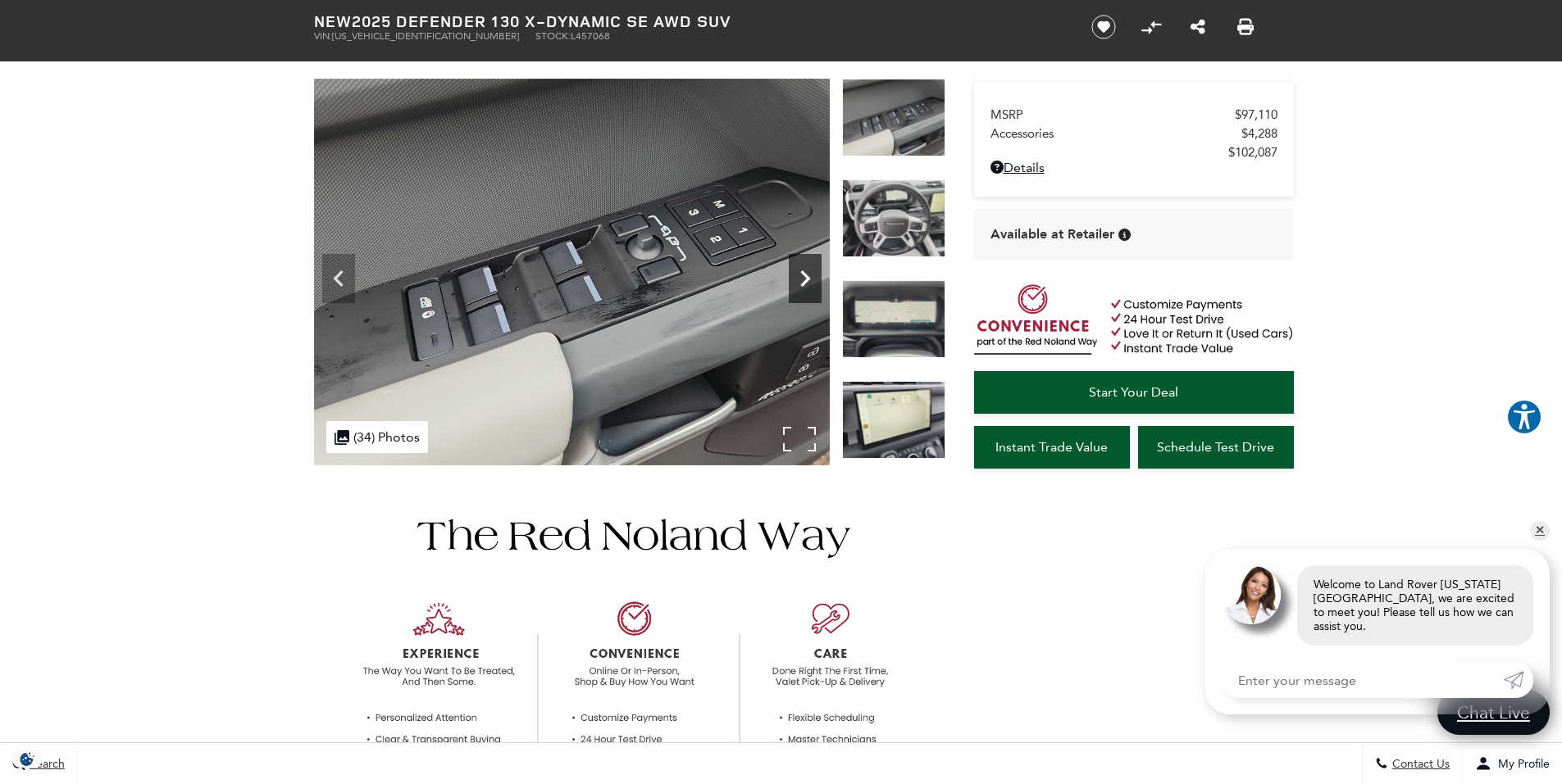
click at [810, 273] on icon "Next" at bounding box center [805, 278] width 32 height 32
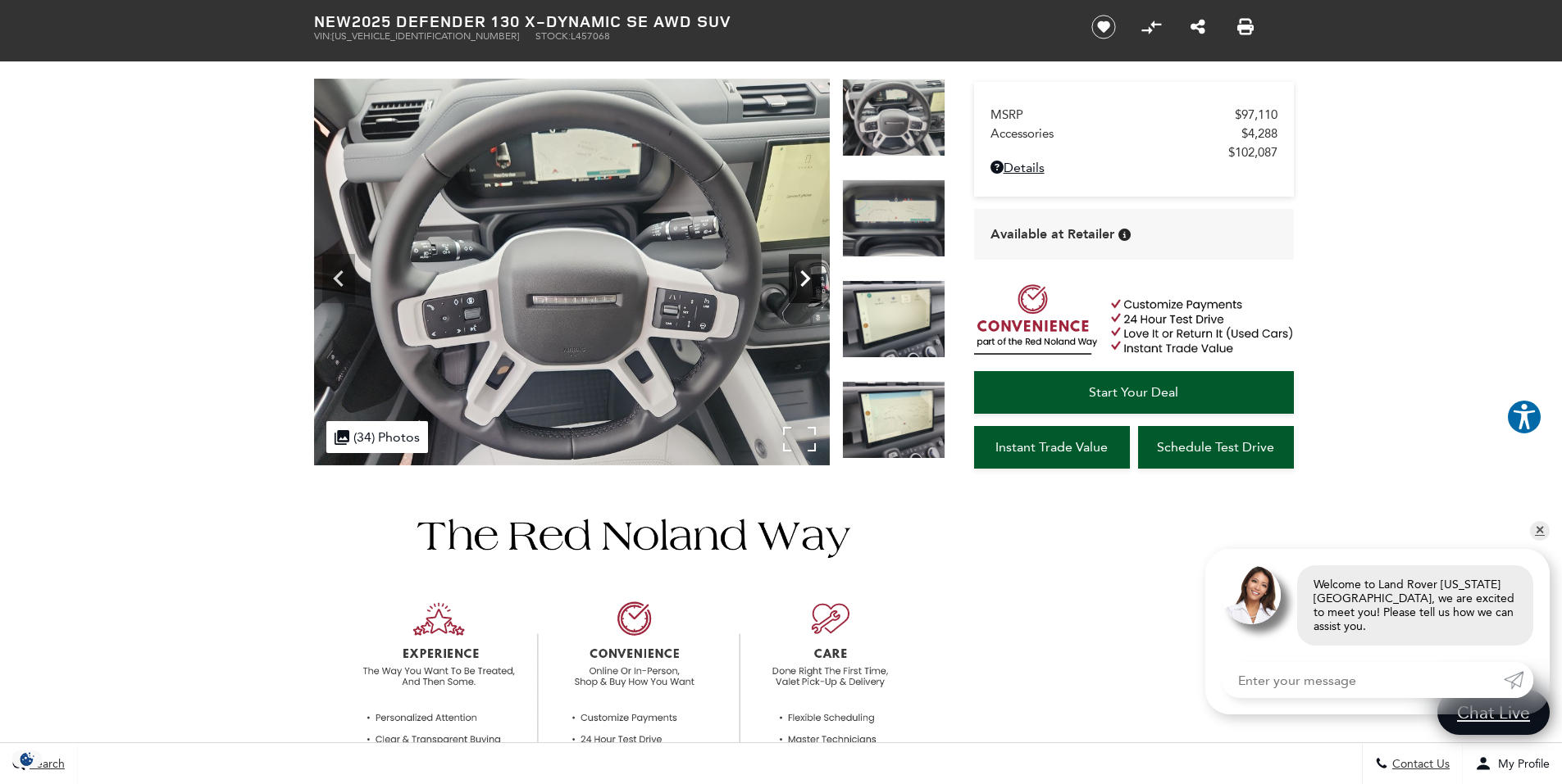
click at [810, 273] on icon "Next" at bounding box center [805, 278] width 32 height 32
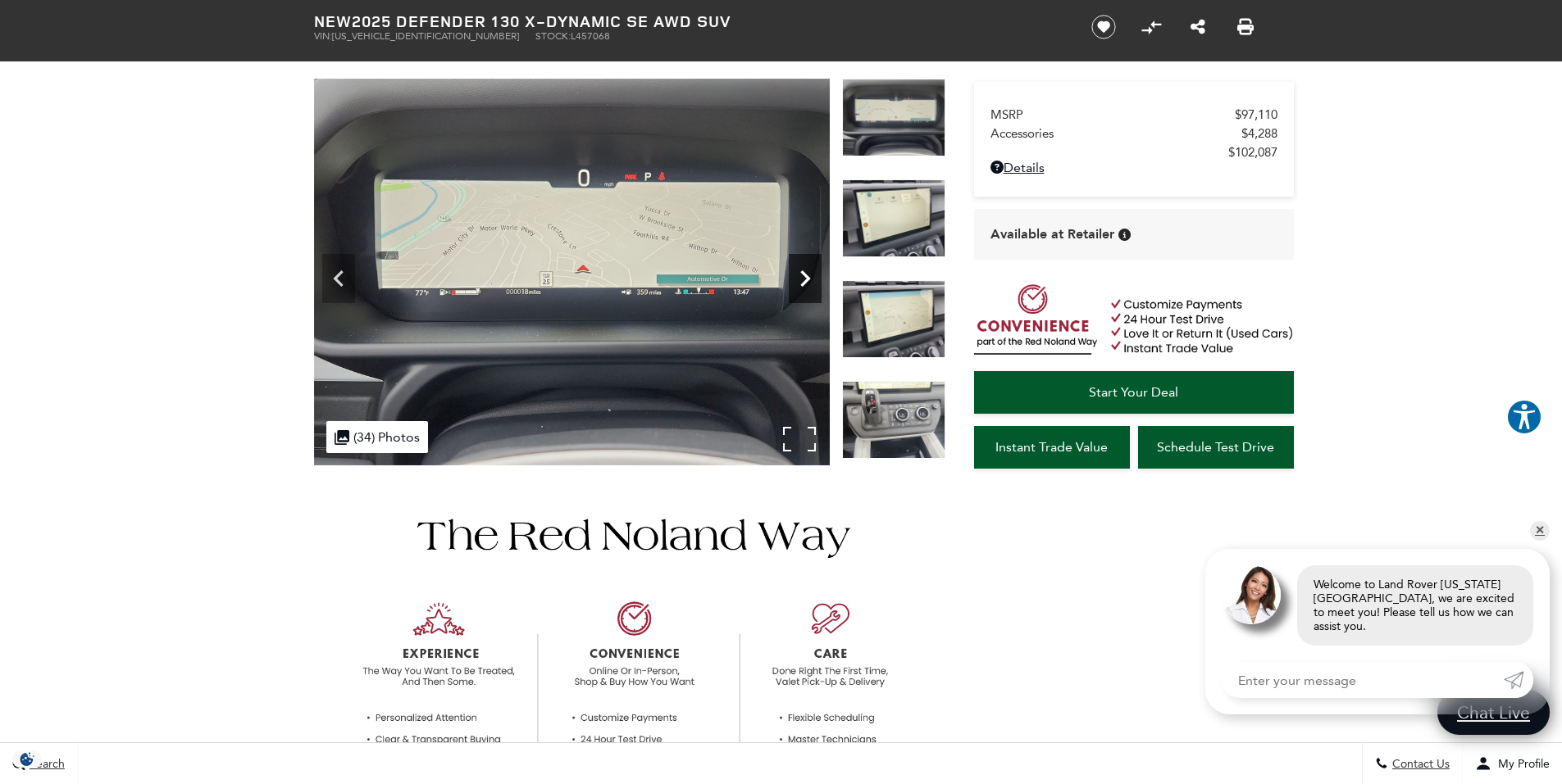
click at [806, 274] on icon "Next" at bounding box center [805, 279] width 10 height 17
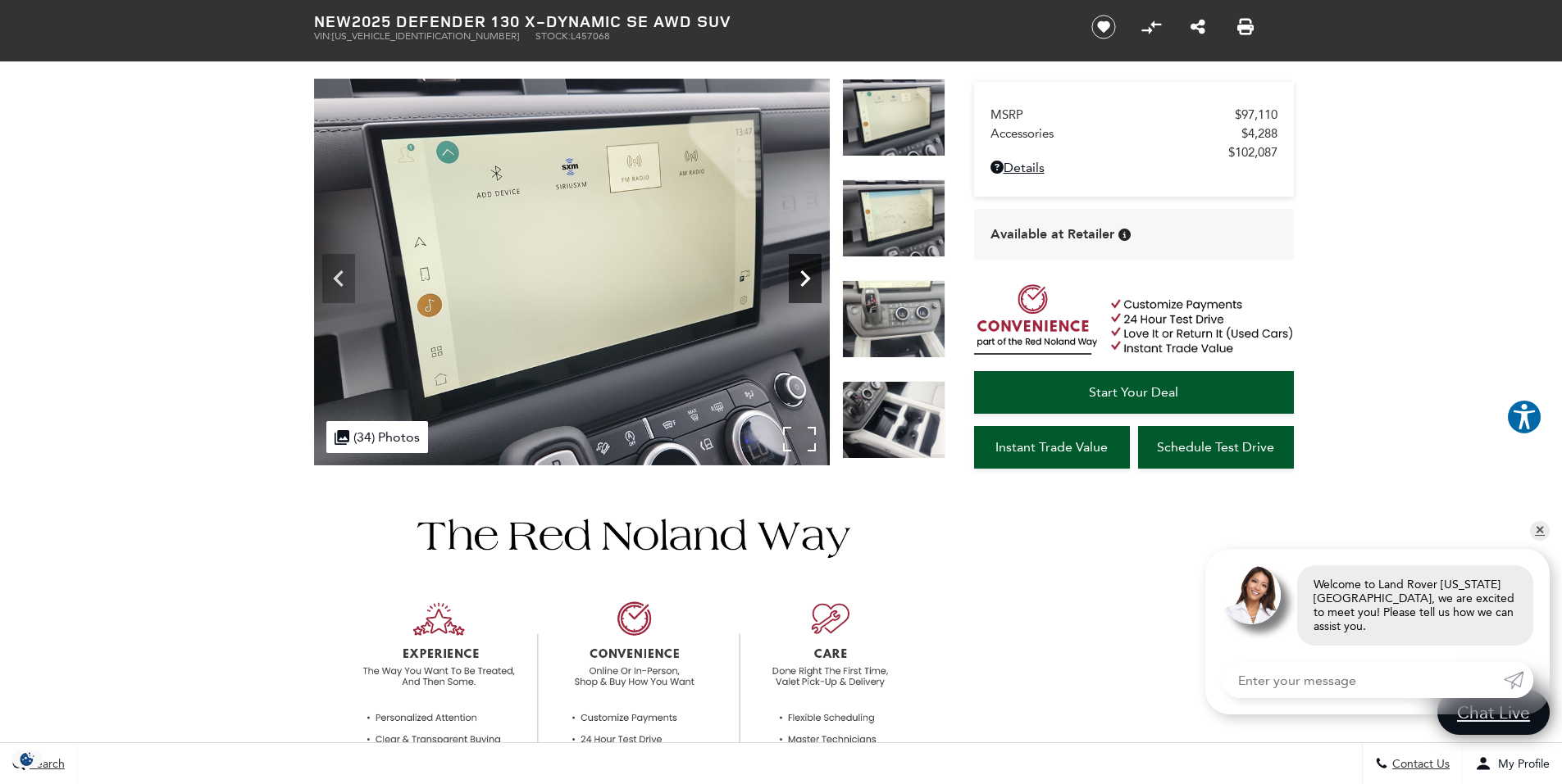
click at [806, 274] on icon "Next" at bounding box center [805, 279] width 10 height 17
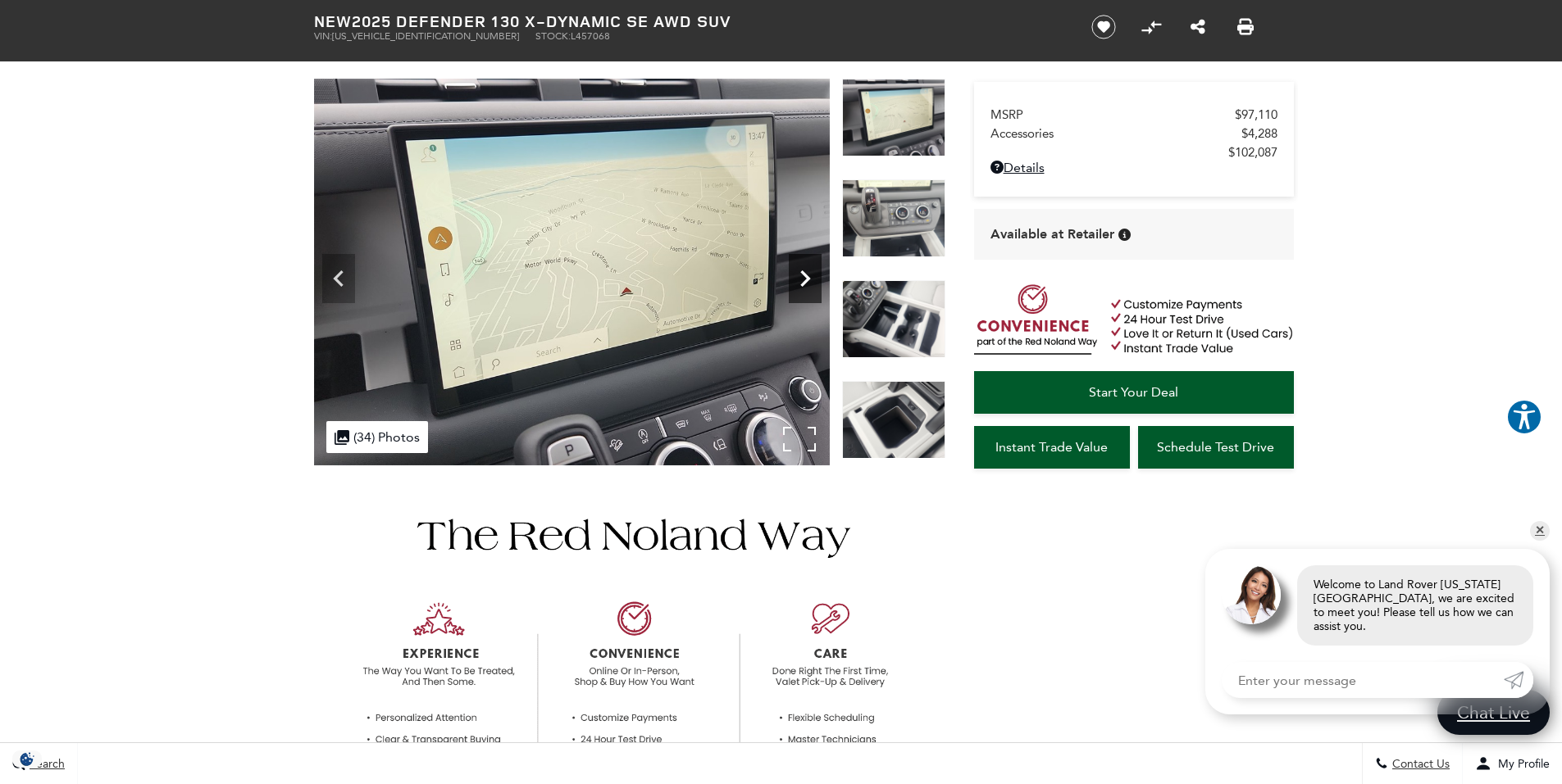
click at [806, 274] on icon "Next" at bounding box center [805, 279] width 10 height 17
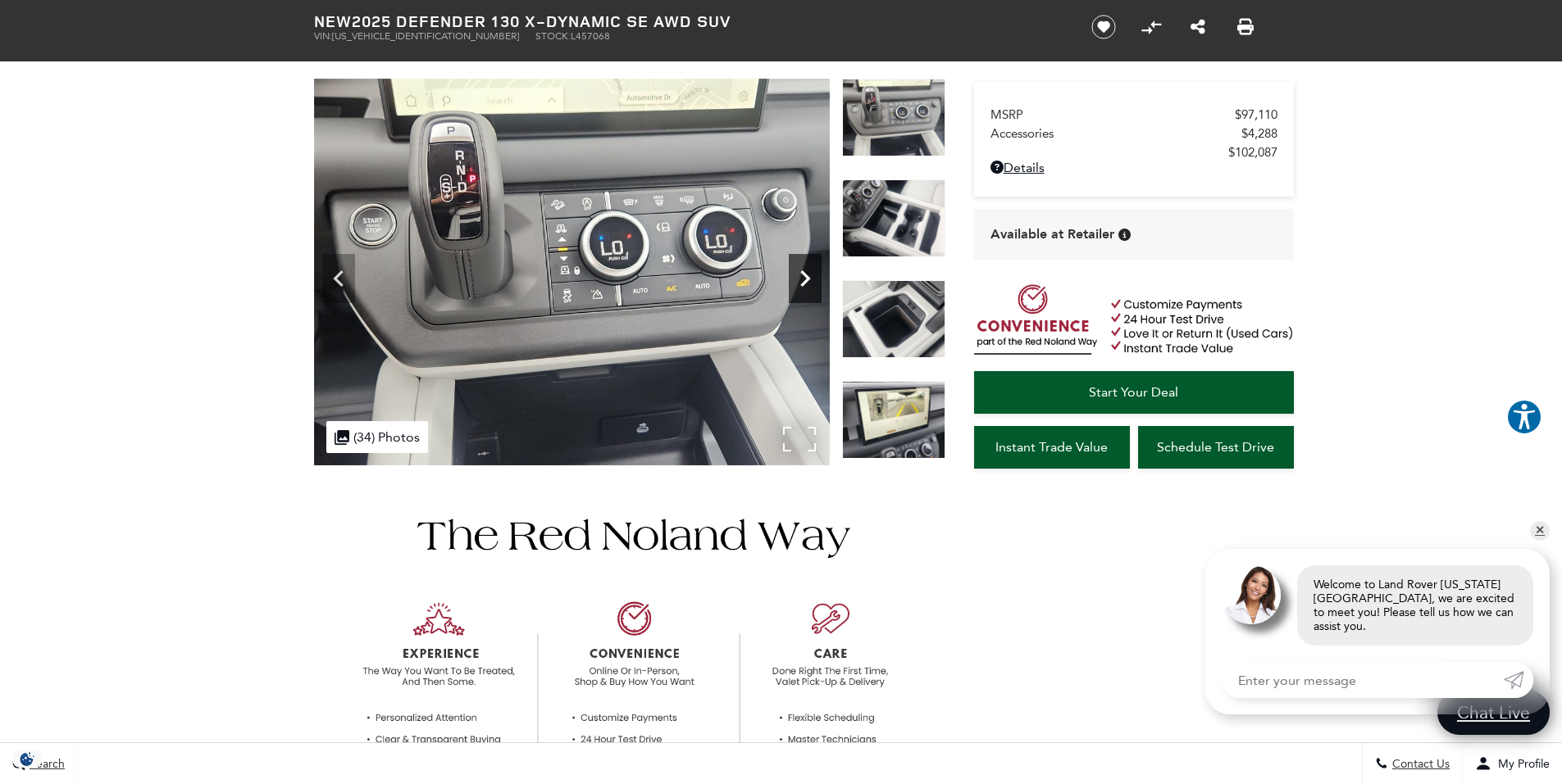
click at [806, 274] on icon "Next" at bounding box center [805, 279] width 10 height 17
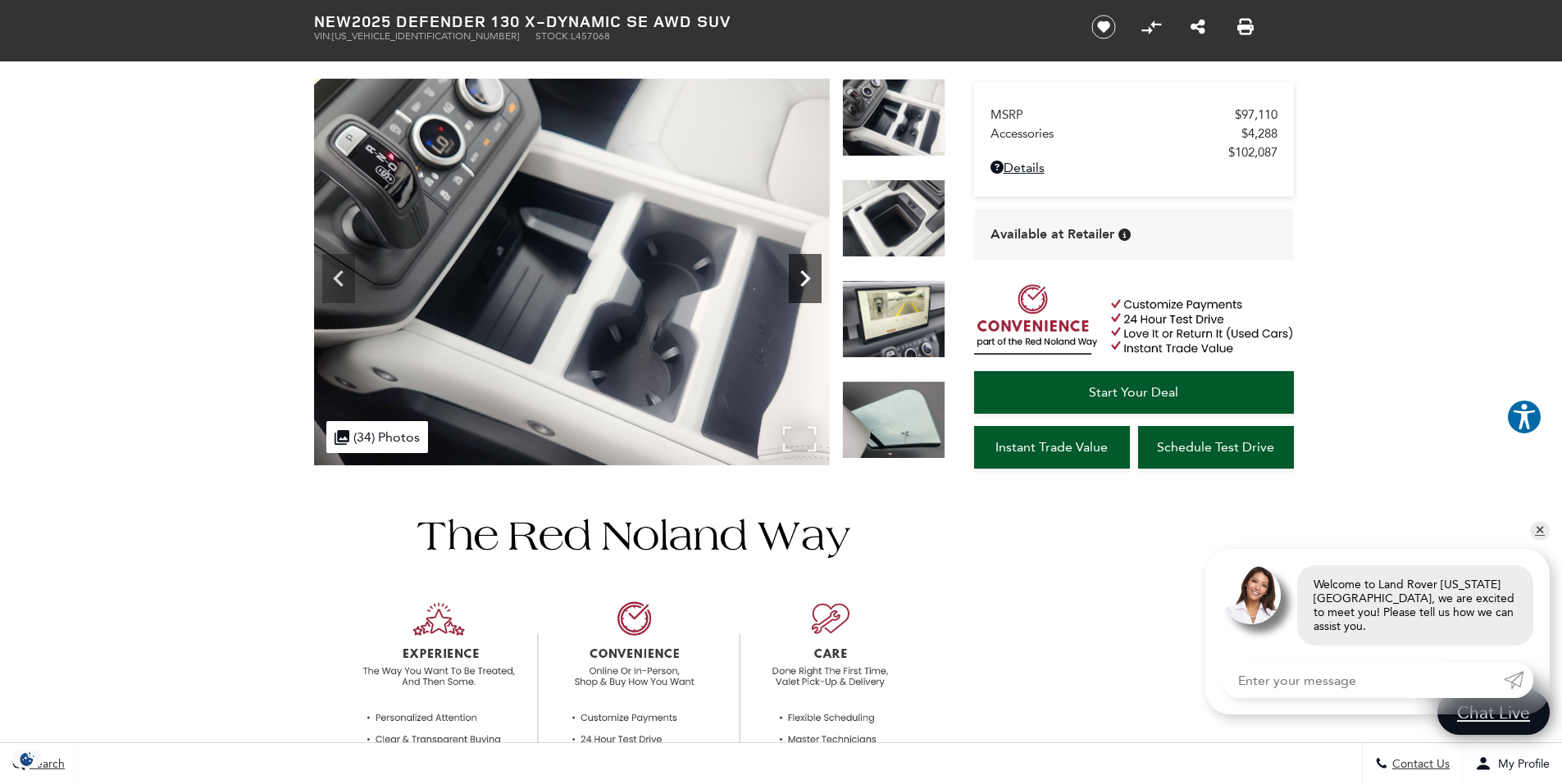
click at [806, 274] on icon "Next" at bounding box center [805, 279] width 10 height 17
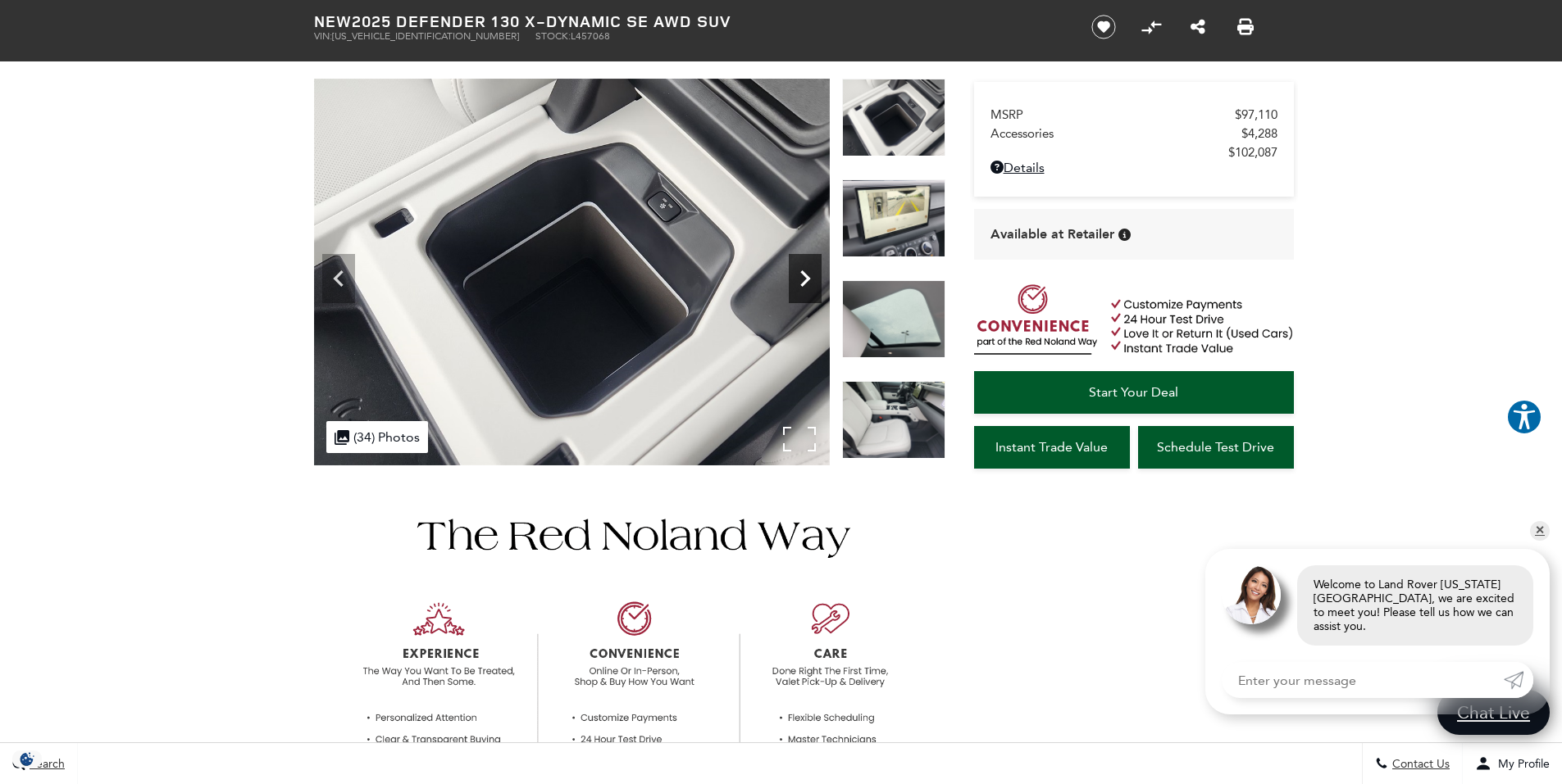
click at [806, 274] on icon "Next" at bounding box center [805, 279] width 10 height 17
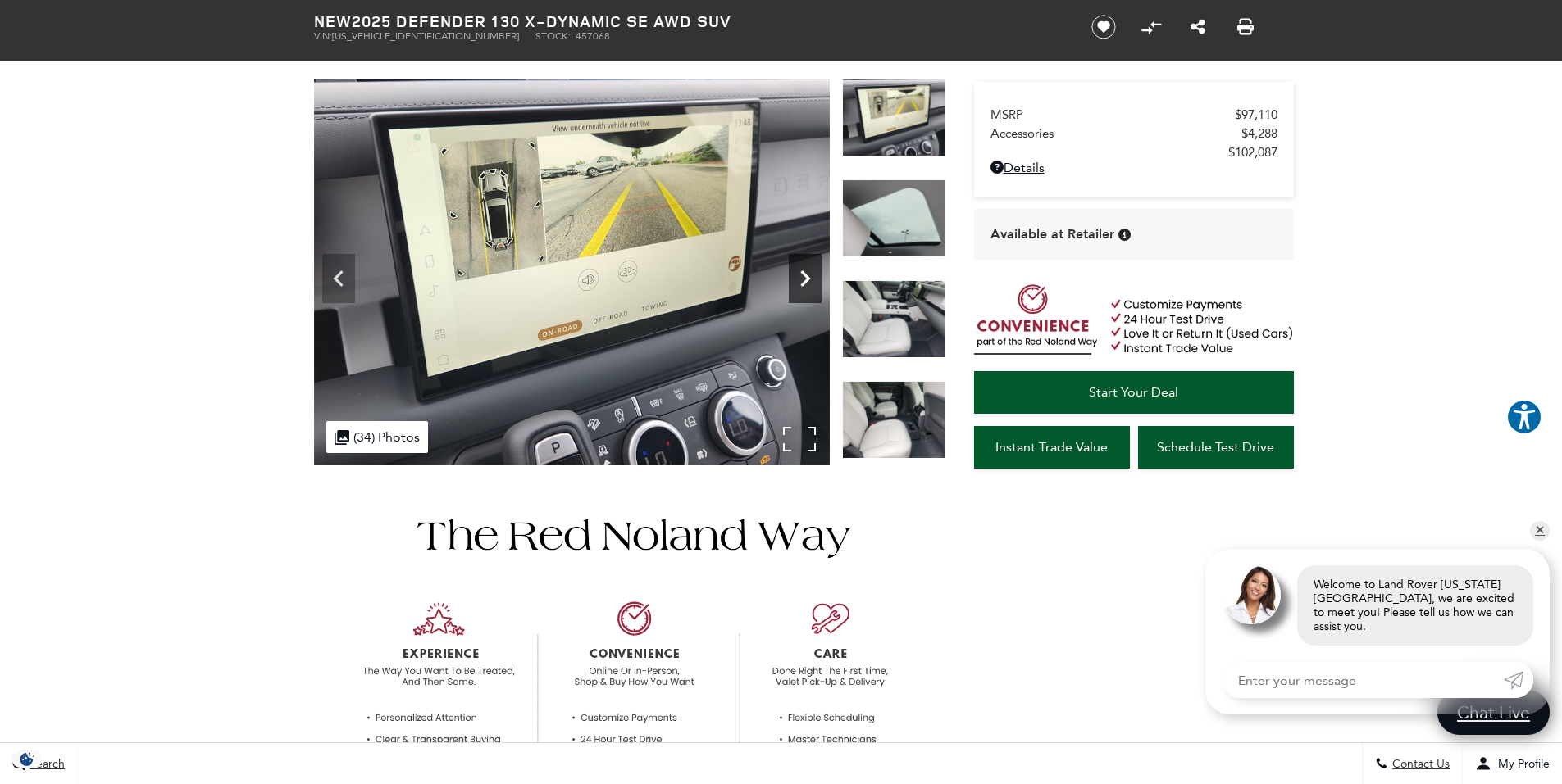
click at [806, 274] on icon "Next" at bounding box center [805, 279] width 10 height 17
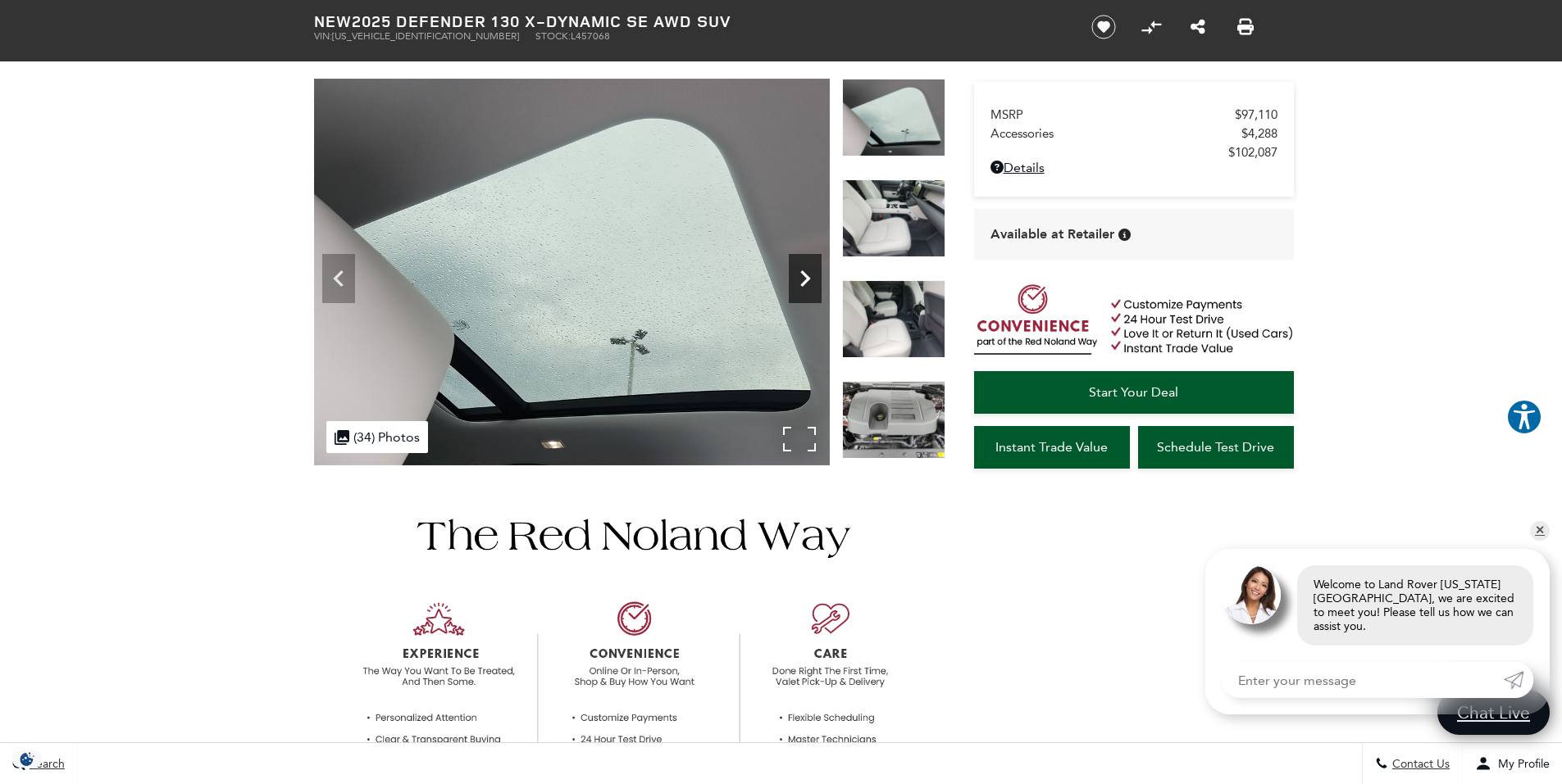
click at [806, 274] on icon "Next" at bounding box center [805, 279] width 10 height 17
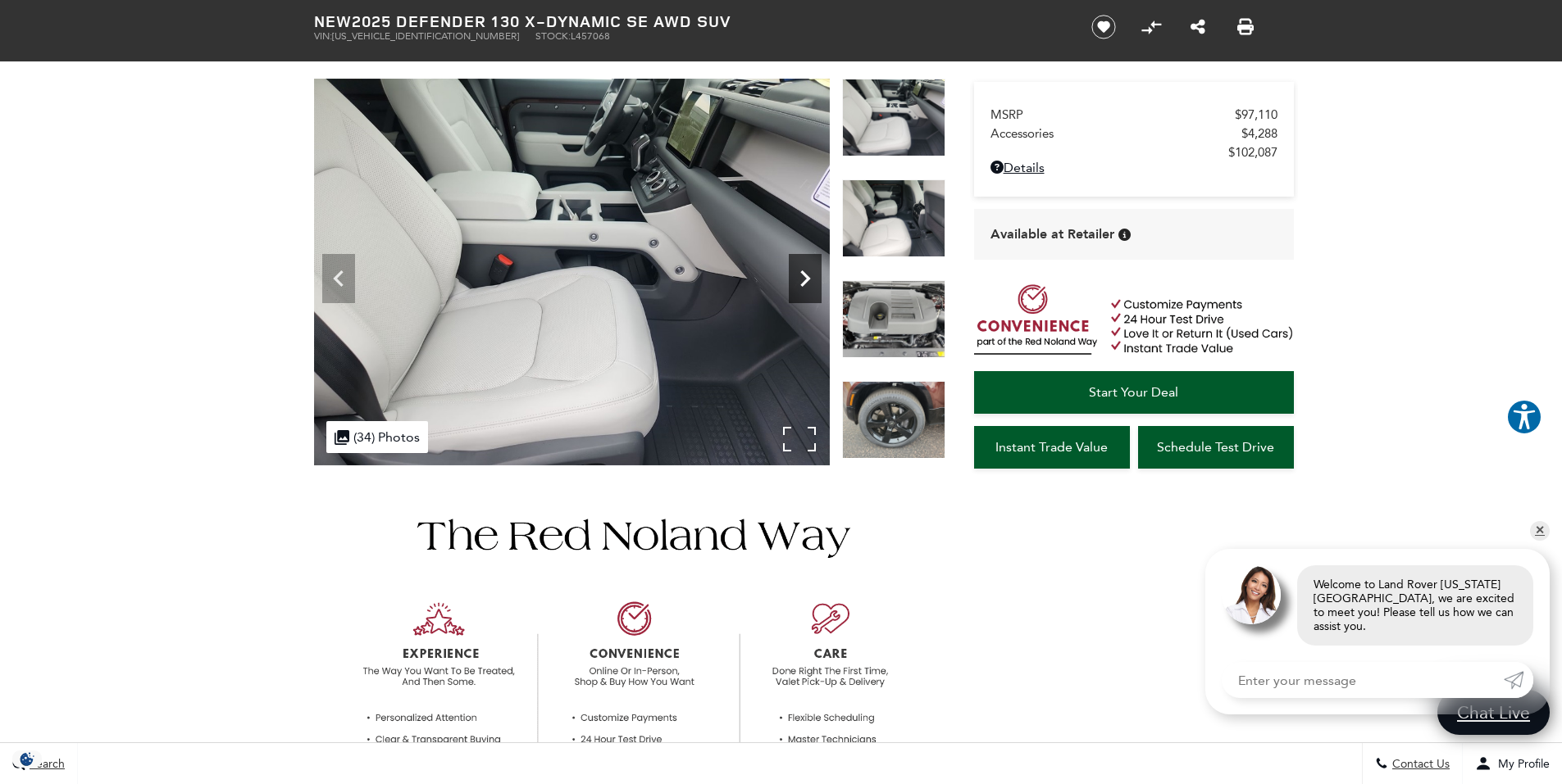
click at [806, 274] on icon "Next" at bounding box center [805, 279] width 10 height 17
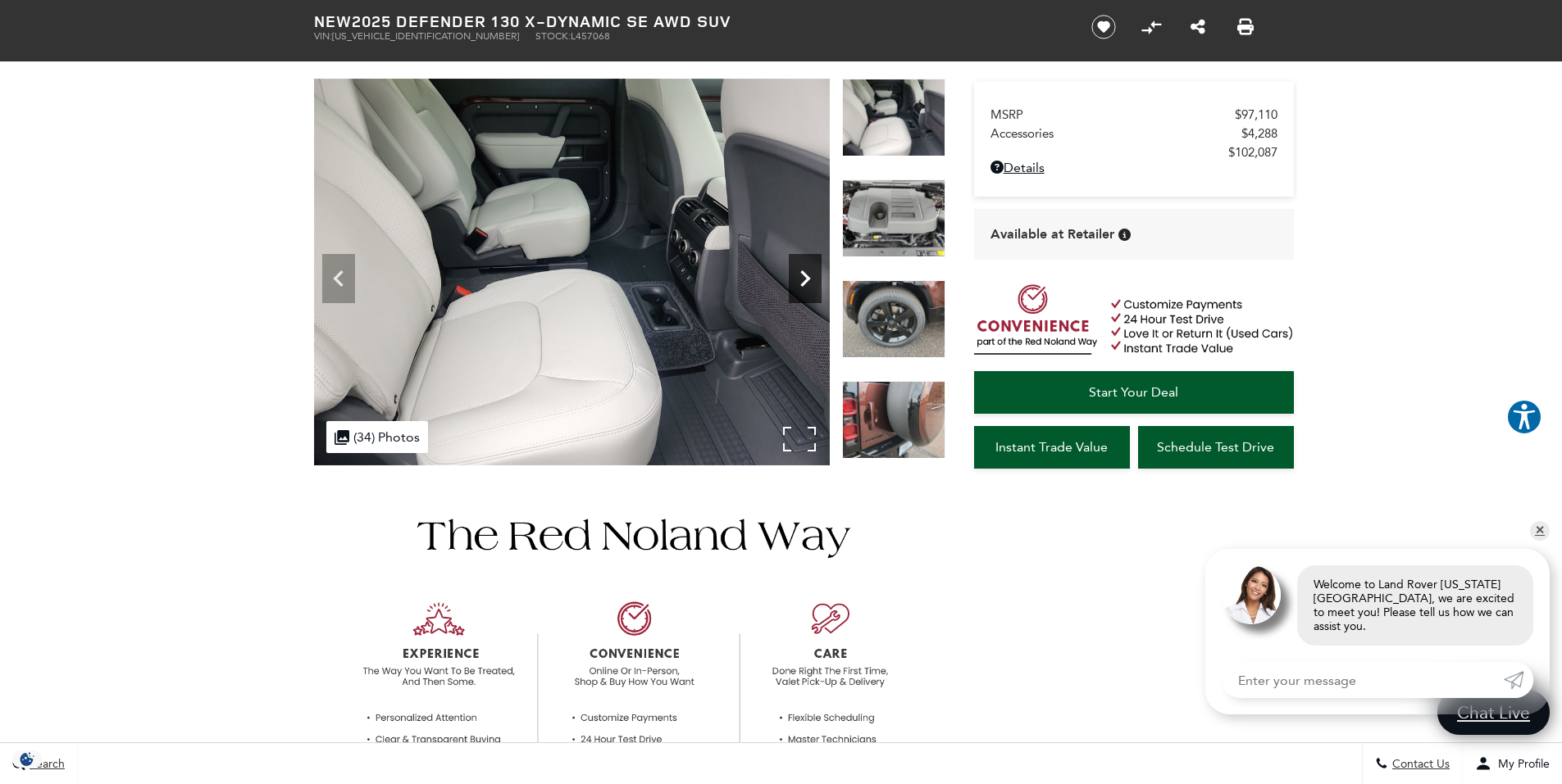
click at [806, 274] on icon "Next" at bounding box center [805, 279] width 10 height 17
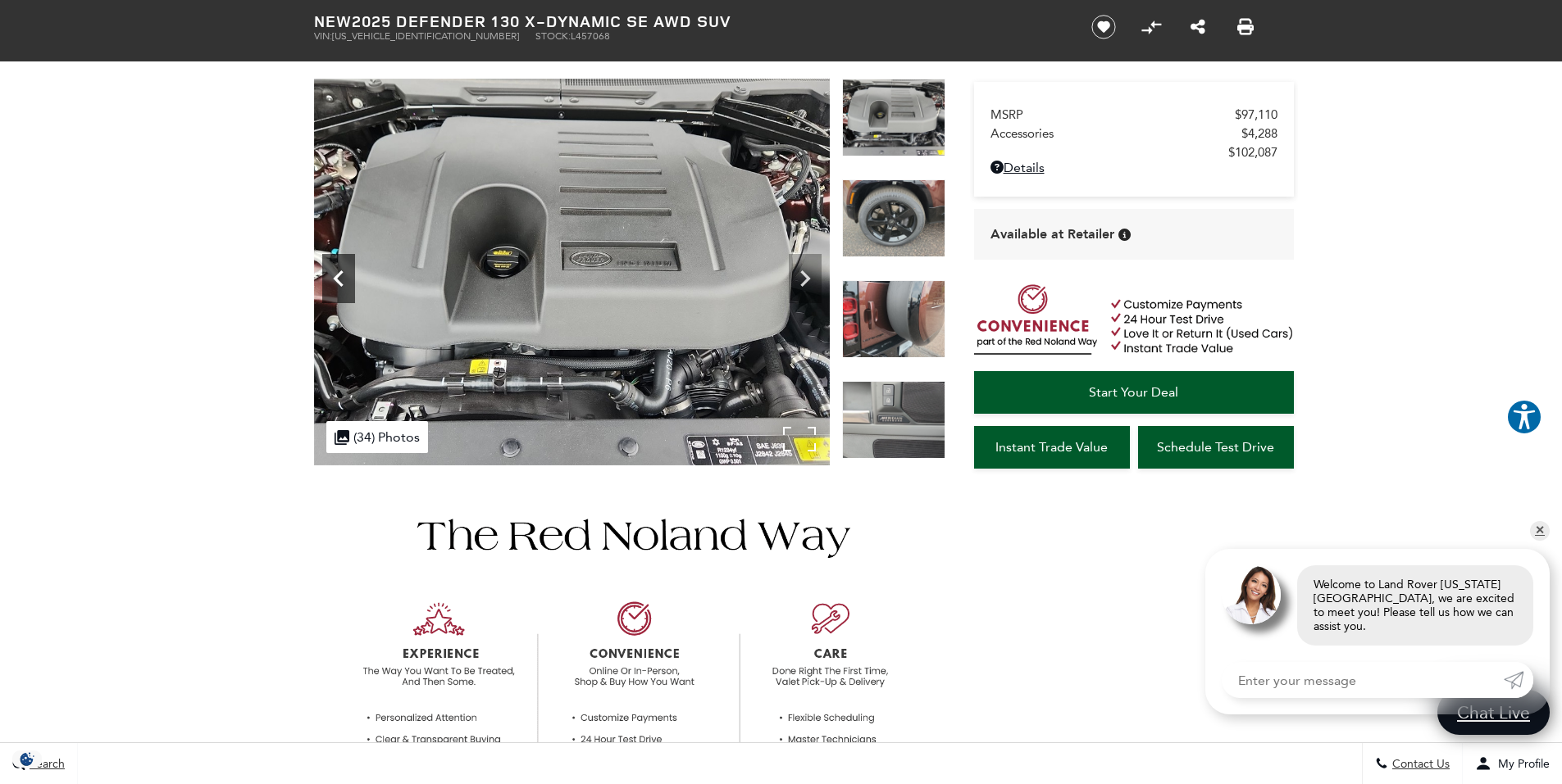
click at [336, 280] on icon "Previous" at bounding box center [337, 279] width 10 height 17
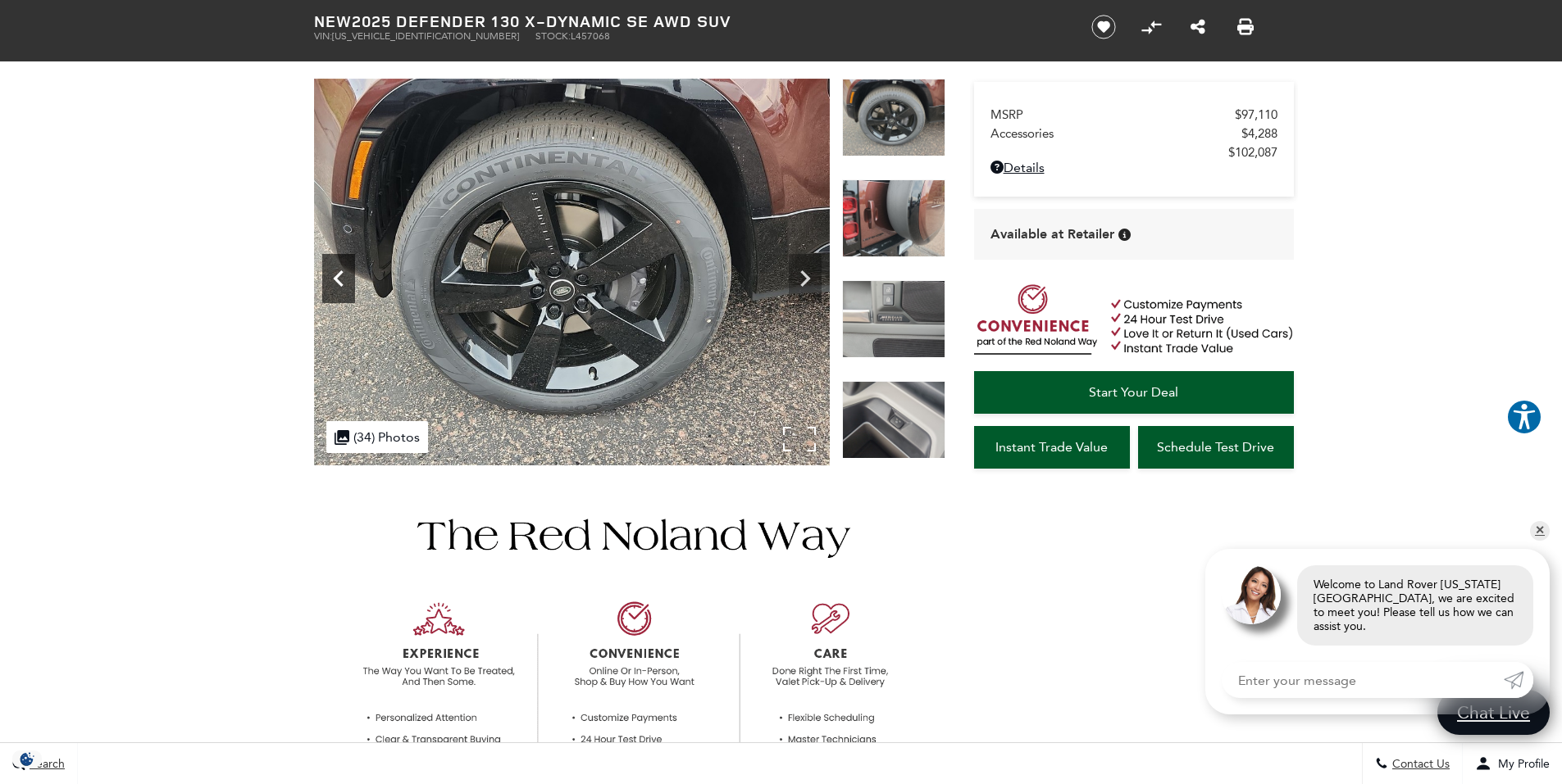
click at [334, 286] on icon "Previous" at bounding box center [338, 278] width 32 height 32
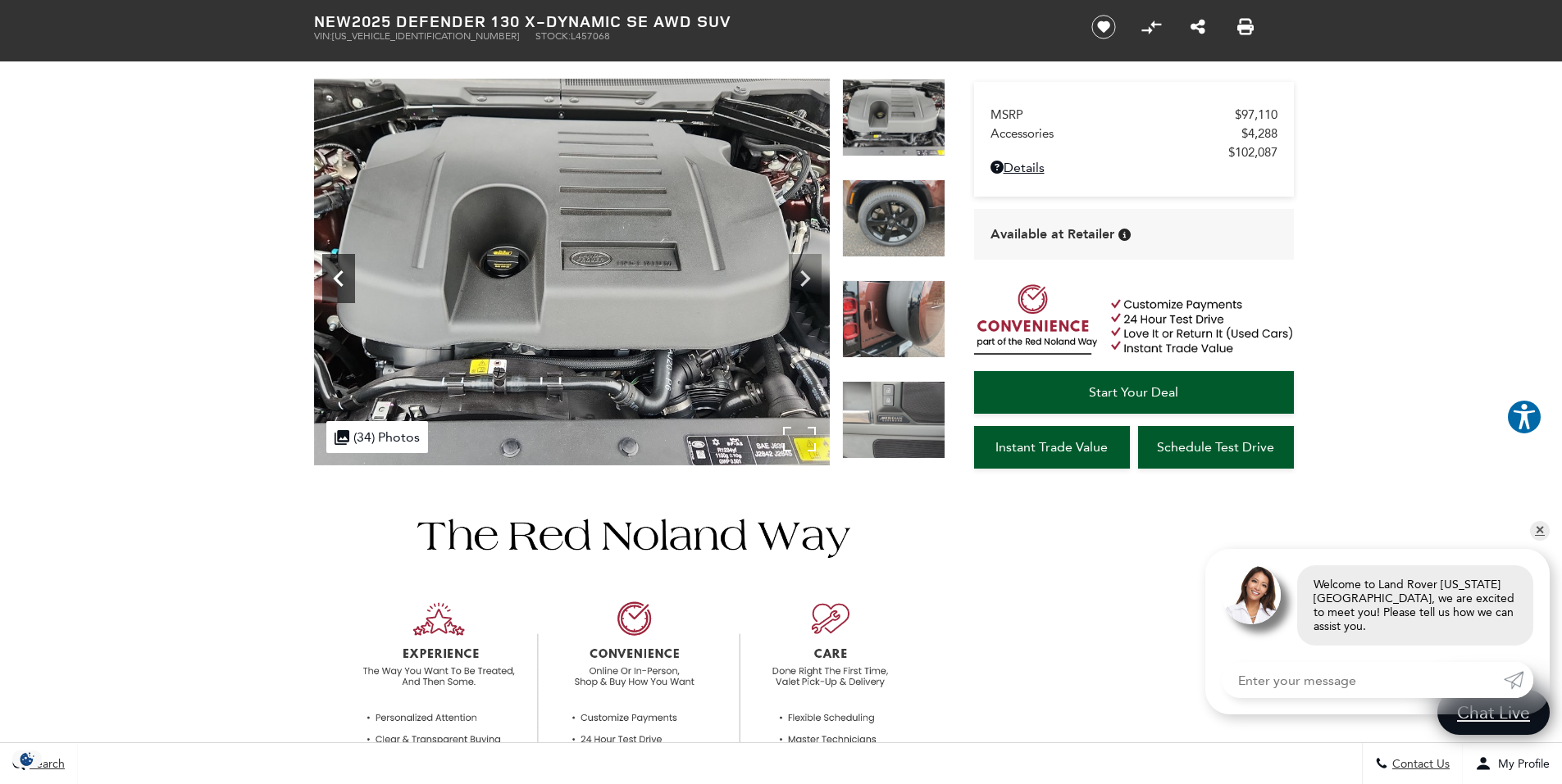
click at [333, 286] on icon "Previous" at bounding box center [338, 278] width 32 height 32
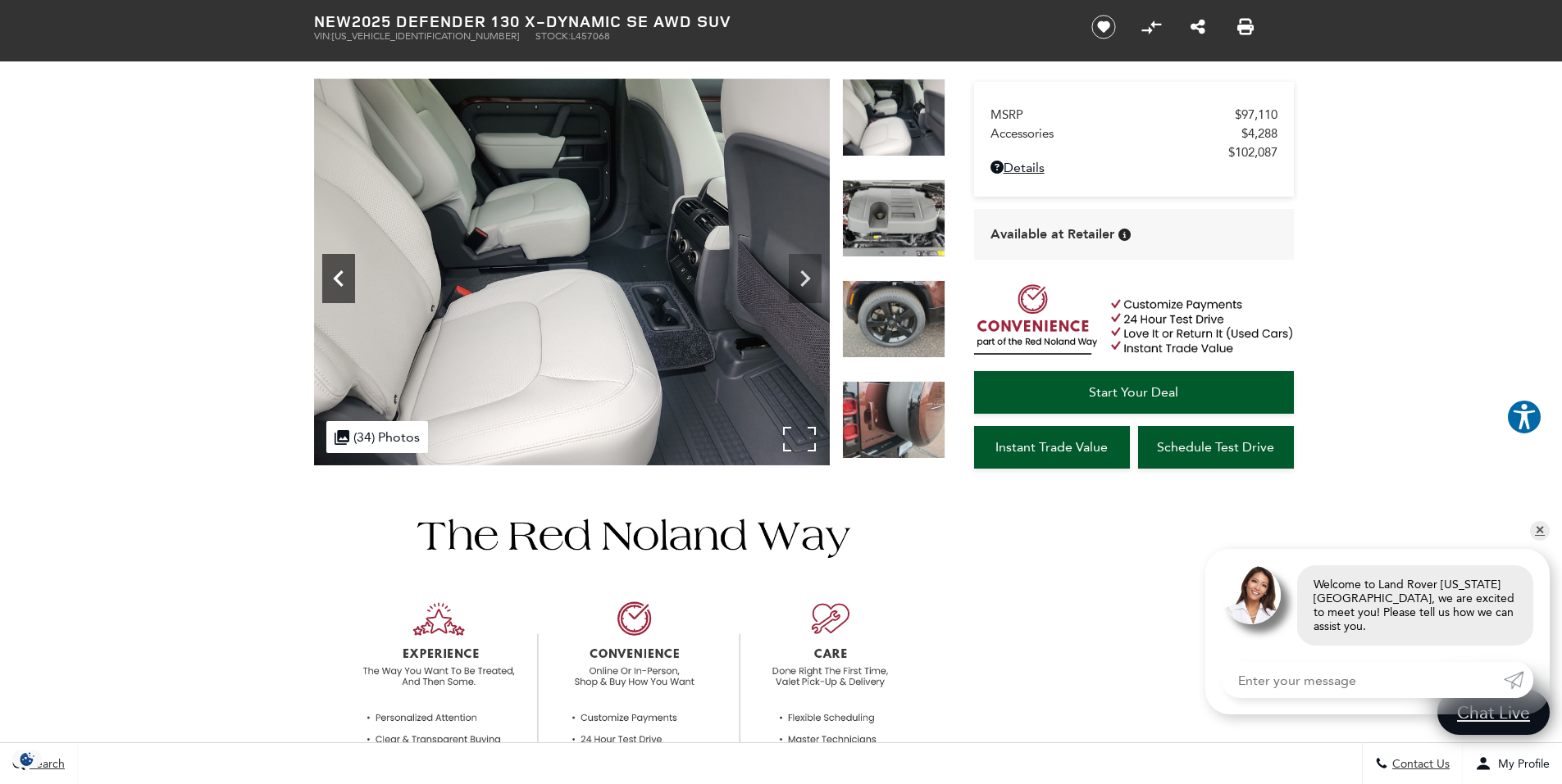
click at [333, 286] on icon "Previous" at bounding box center [338, 278] width 32 height 32
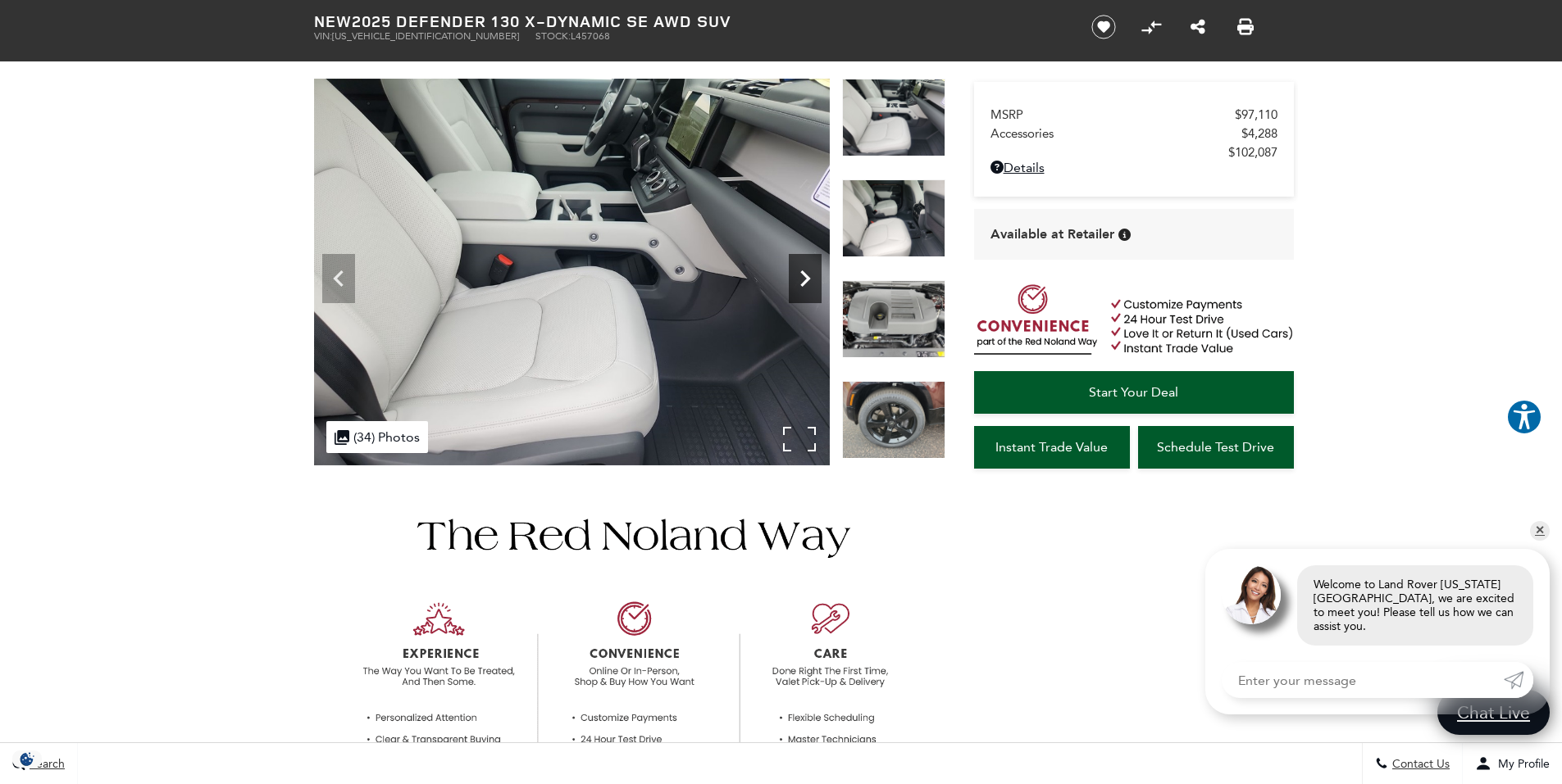
click at [813, 278] on icon "Next" at bounding box center [805, 278] width 32 height 32
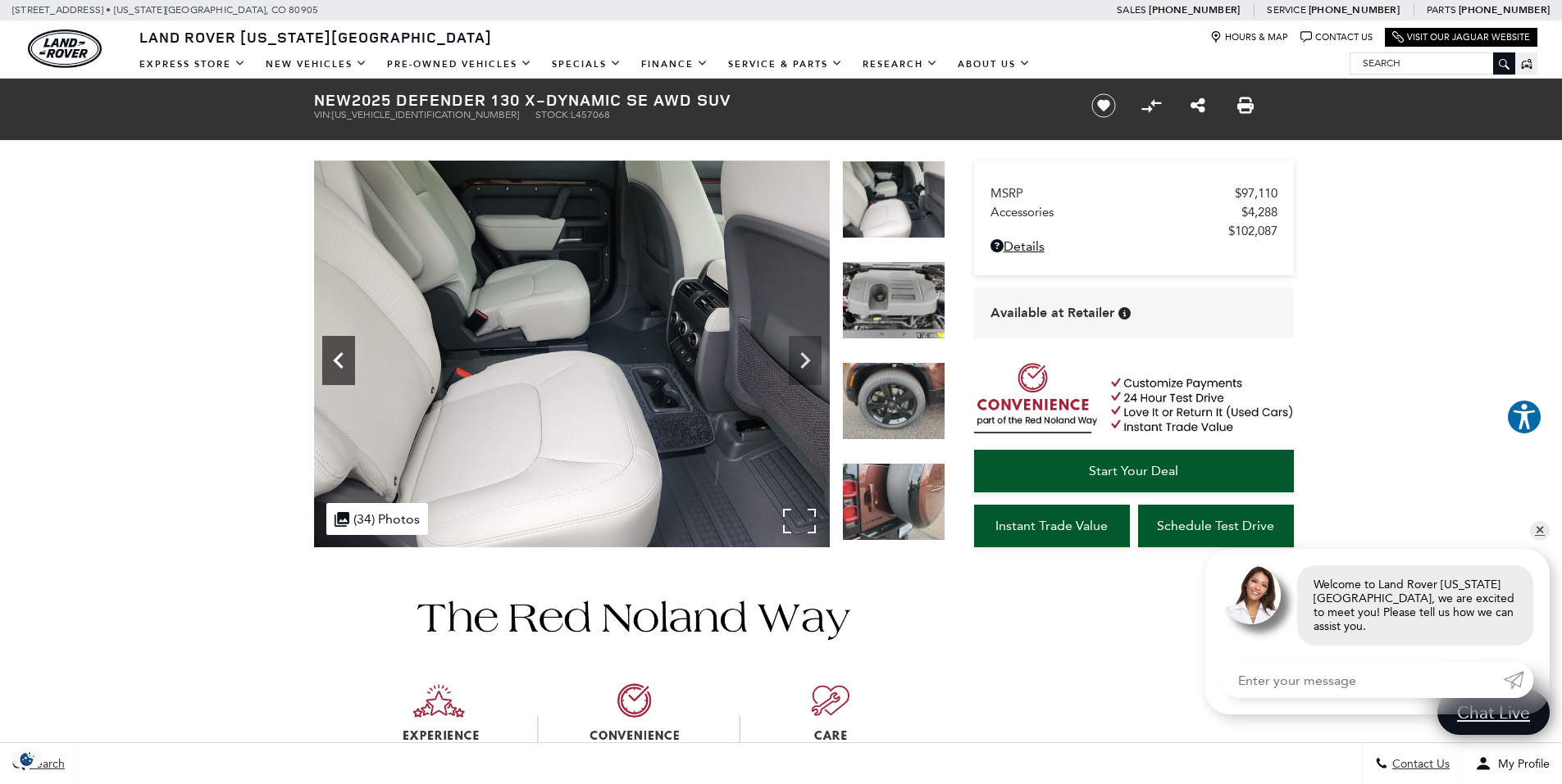
click at [337, 359] on icon "Previous" at bounding box center [337, 360] width 10 height 17
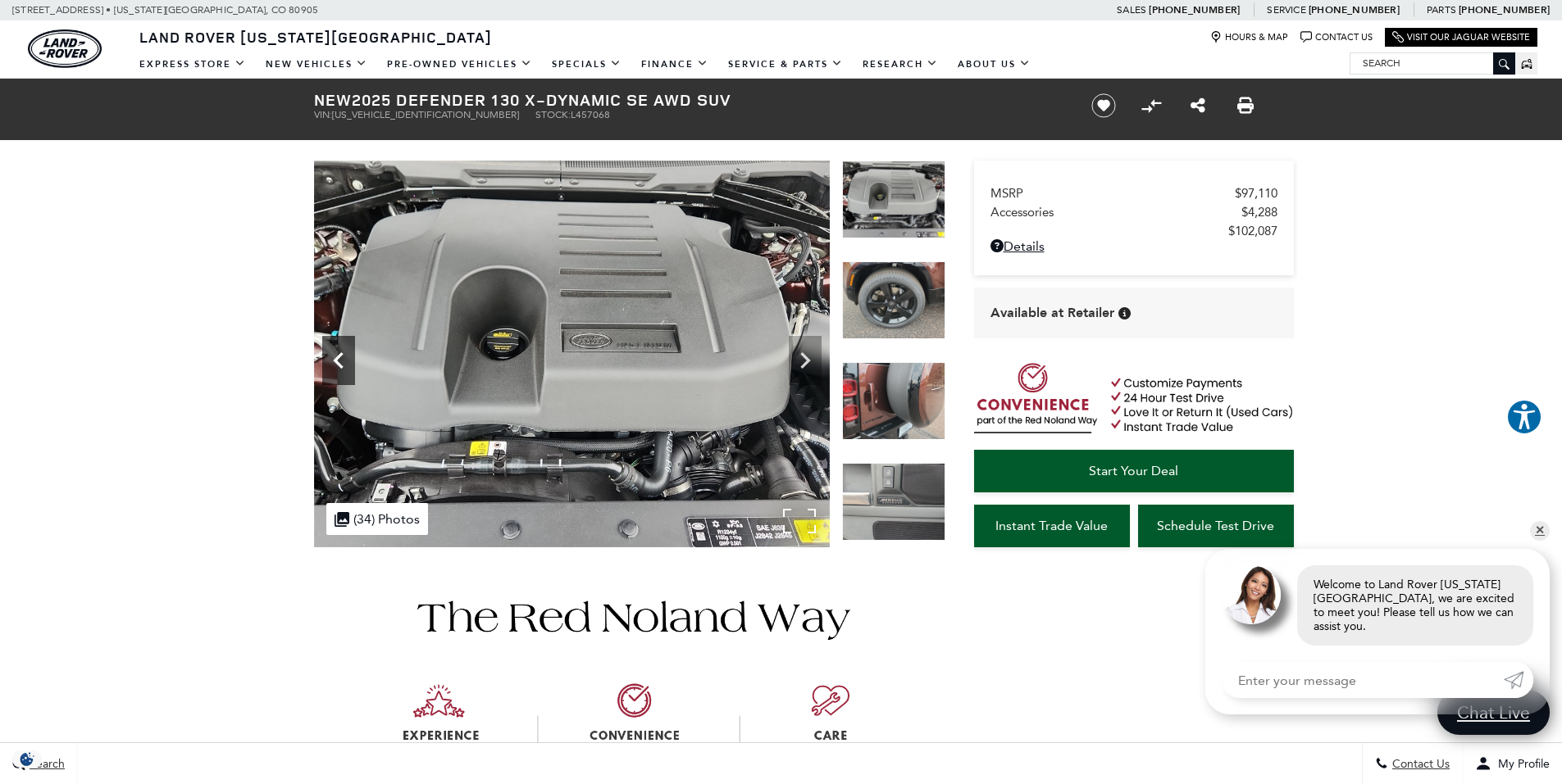
click at [337, 359] on icon "Previous" at bounding box center [337, 360] width 10 height 17
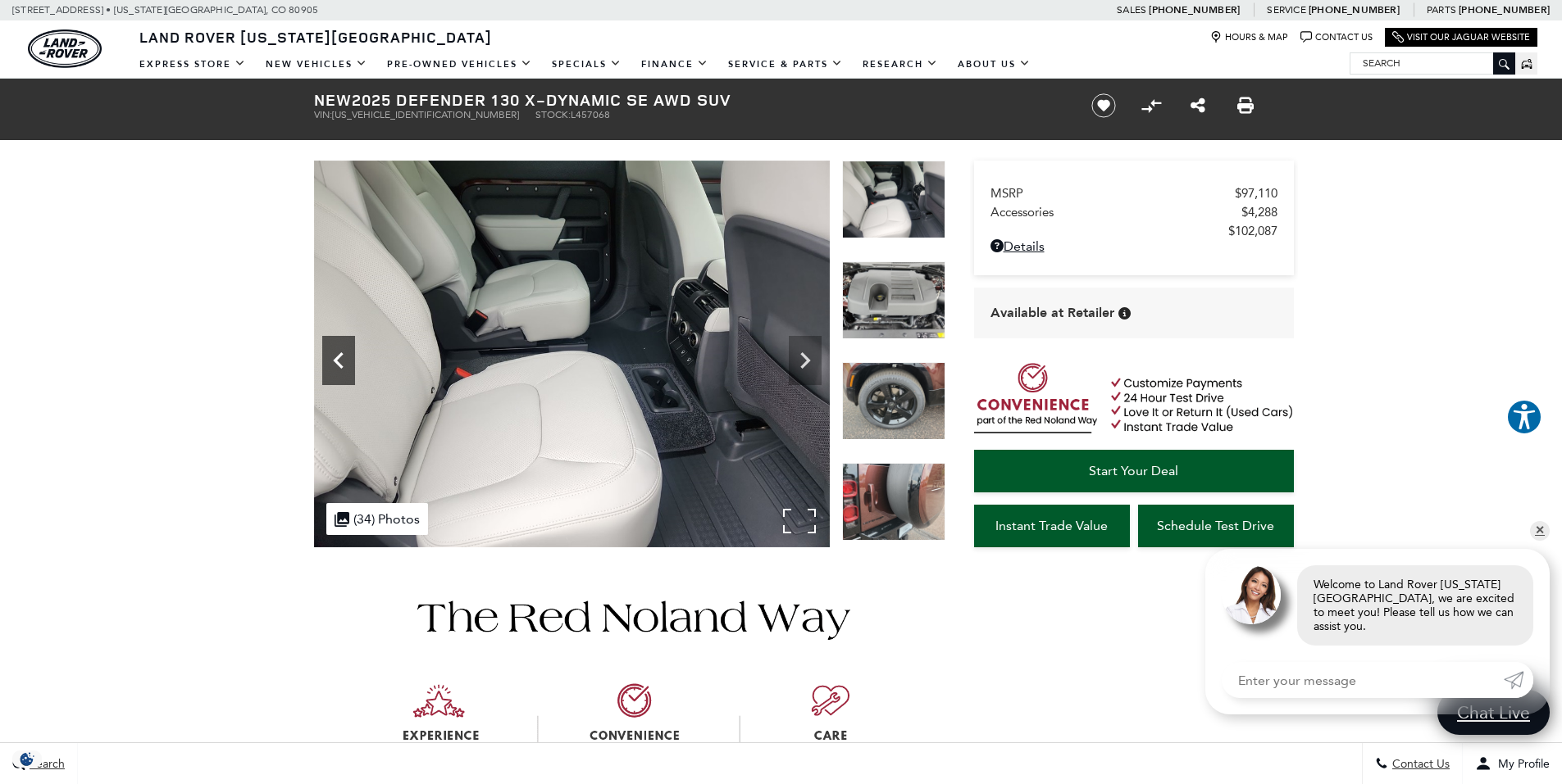
click at [341, 359] on icon "Previous" at bounding box center [338, 360] width 32 height 32
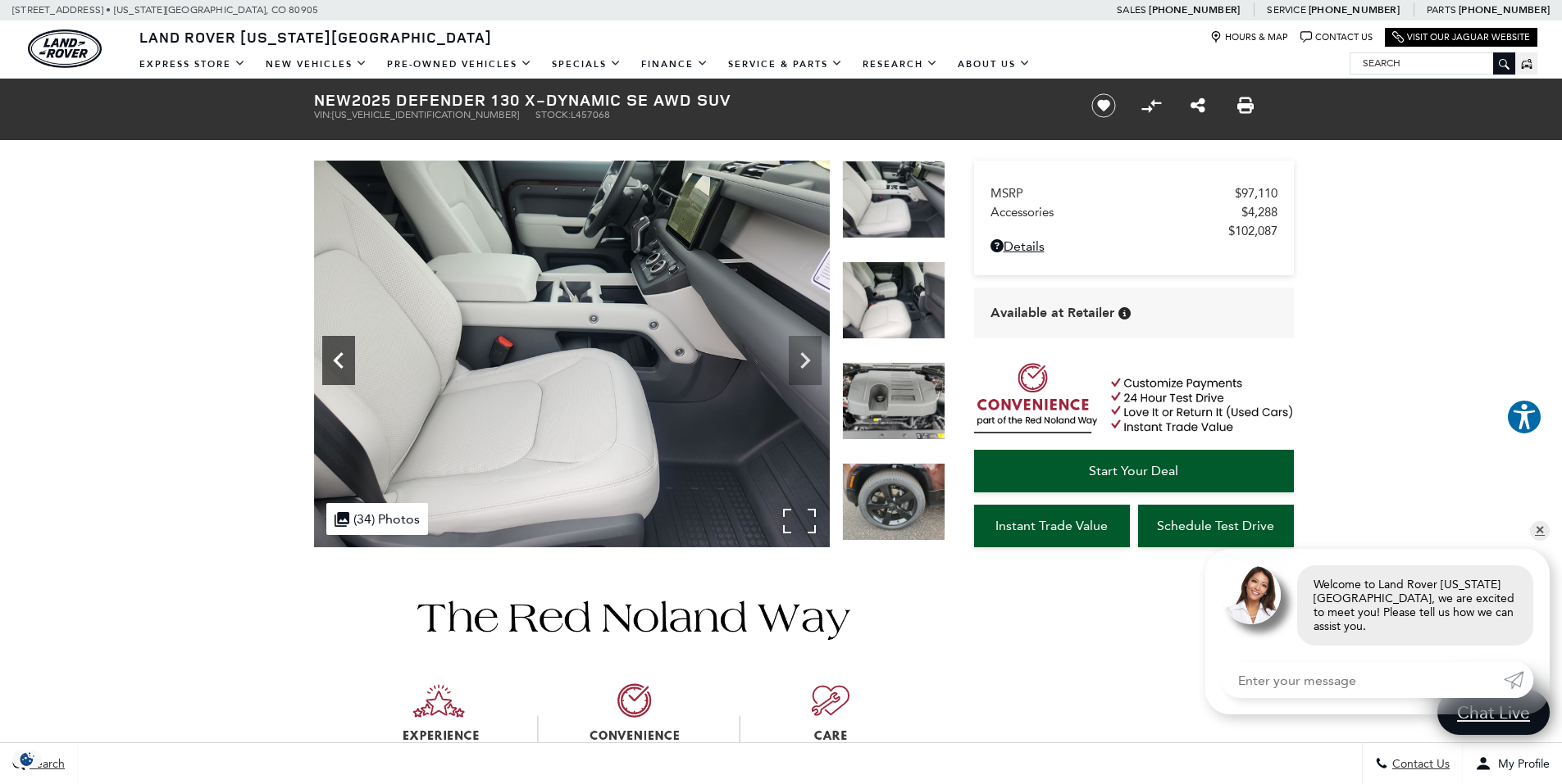
click at [341, 357] on icon "Previous" at bounding box center [338, 360] width 32 height 32
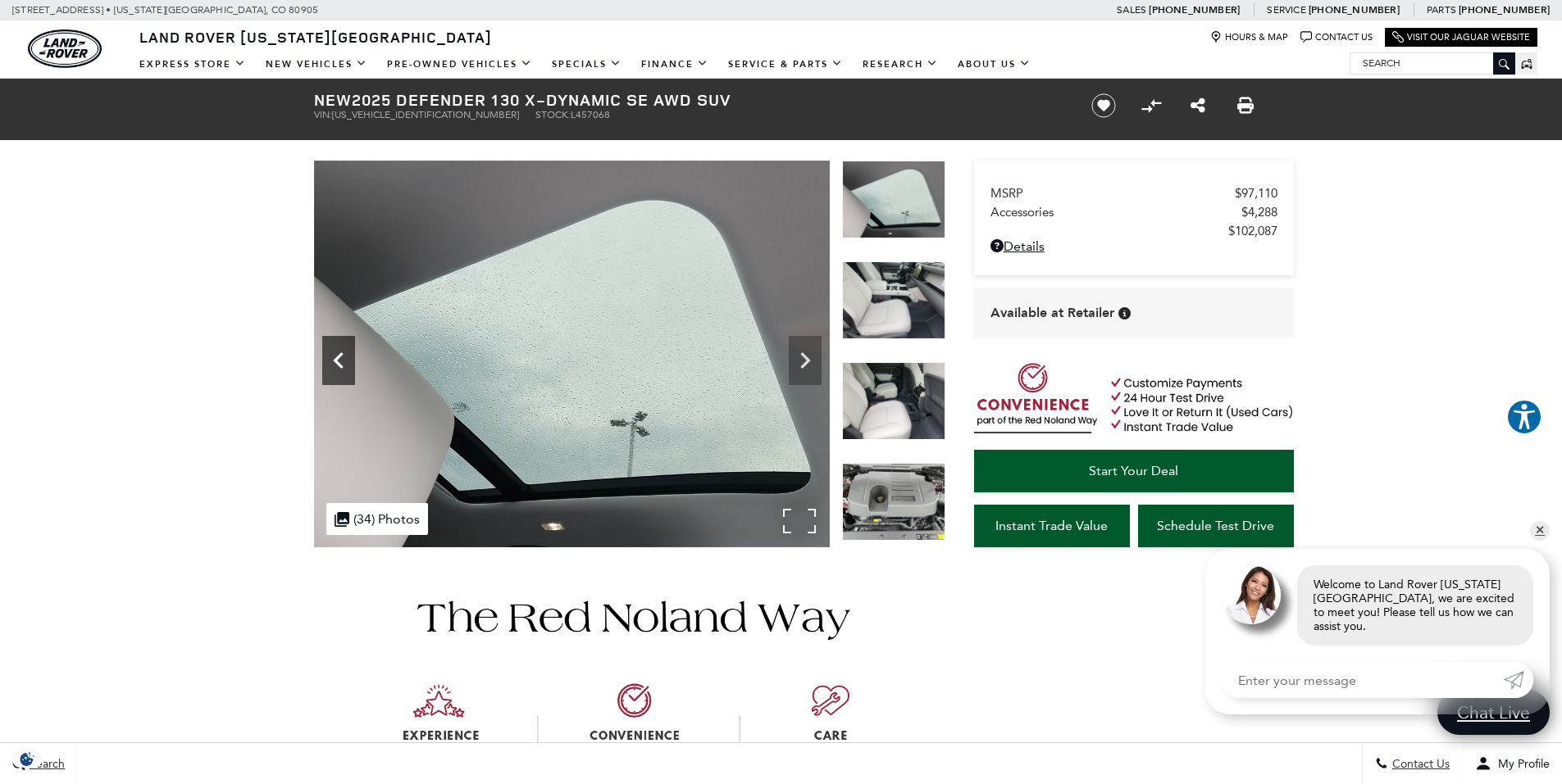
click at [341, 357] on icon "Previous" at bounding box center [338, 360] width 32 height 32
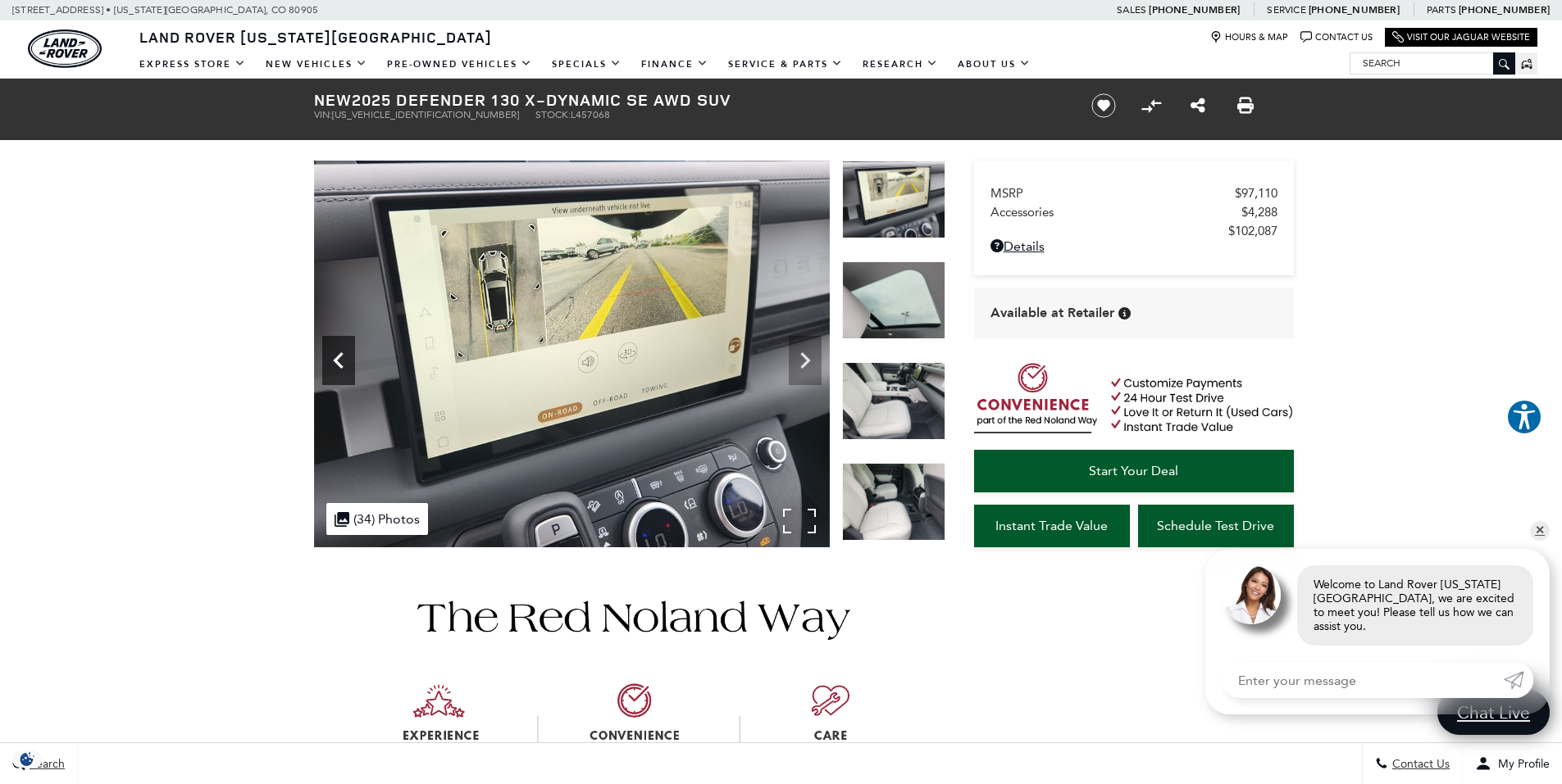
click at [341, 357] on icon "Previous" at bounding box center [338, 360] width 32 height 32
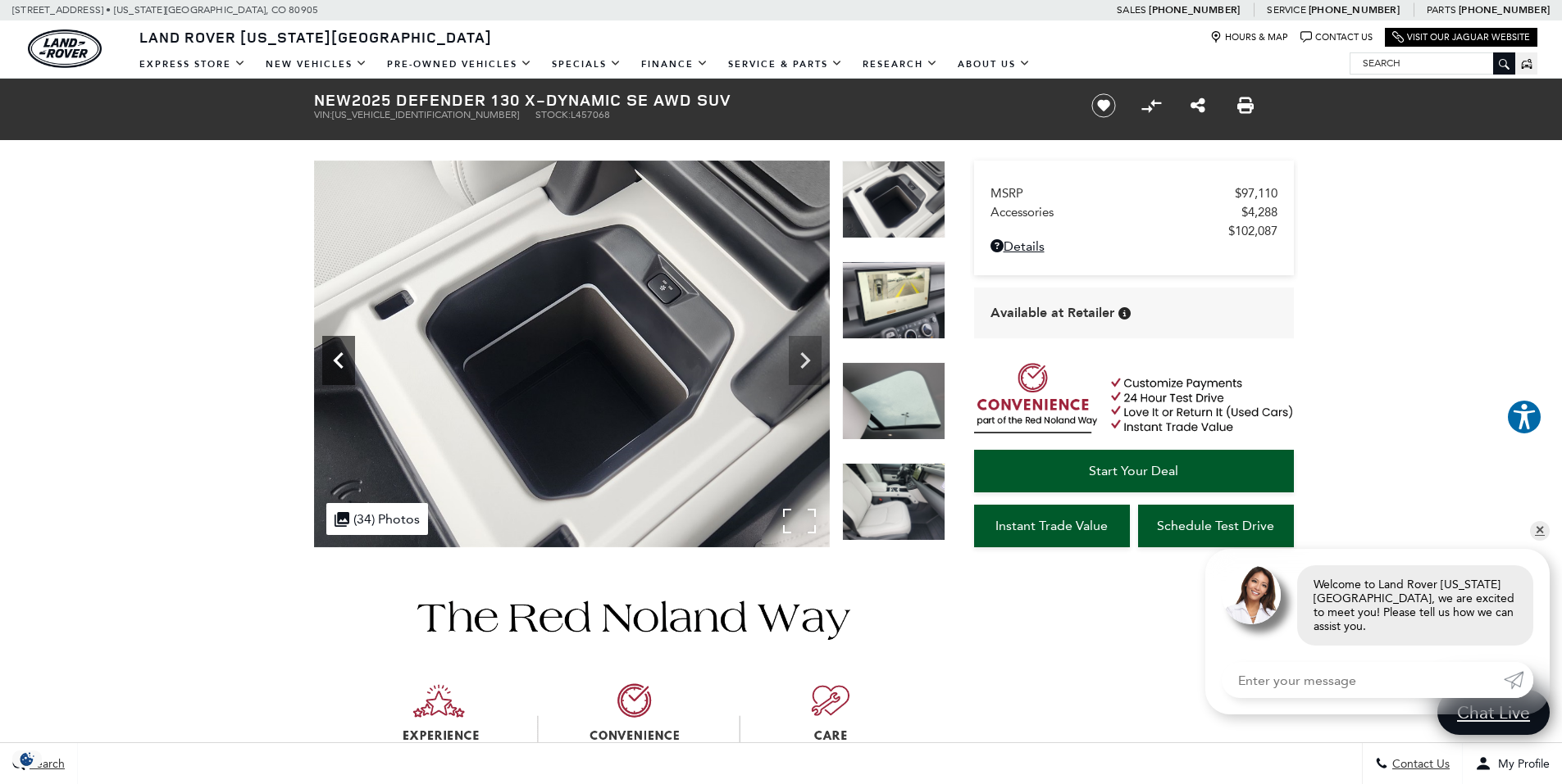
click at [341, 357] on icon "Previous" at bounding box center [338, 360] width 32 height 32
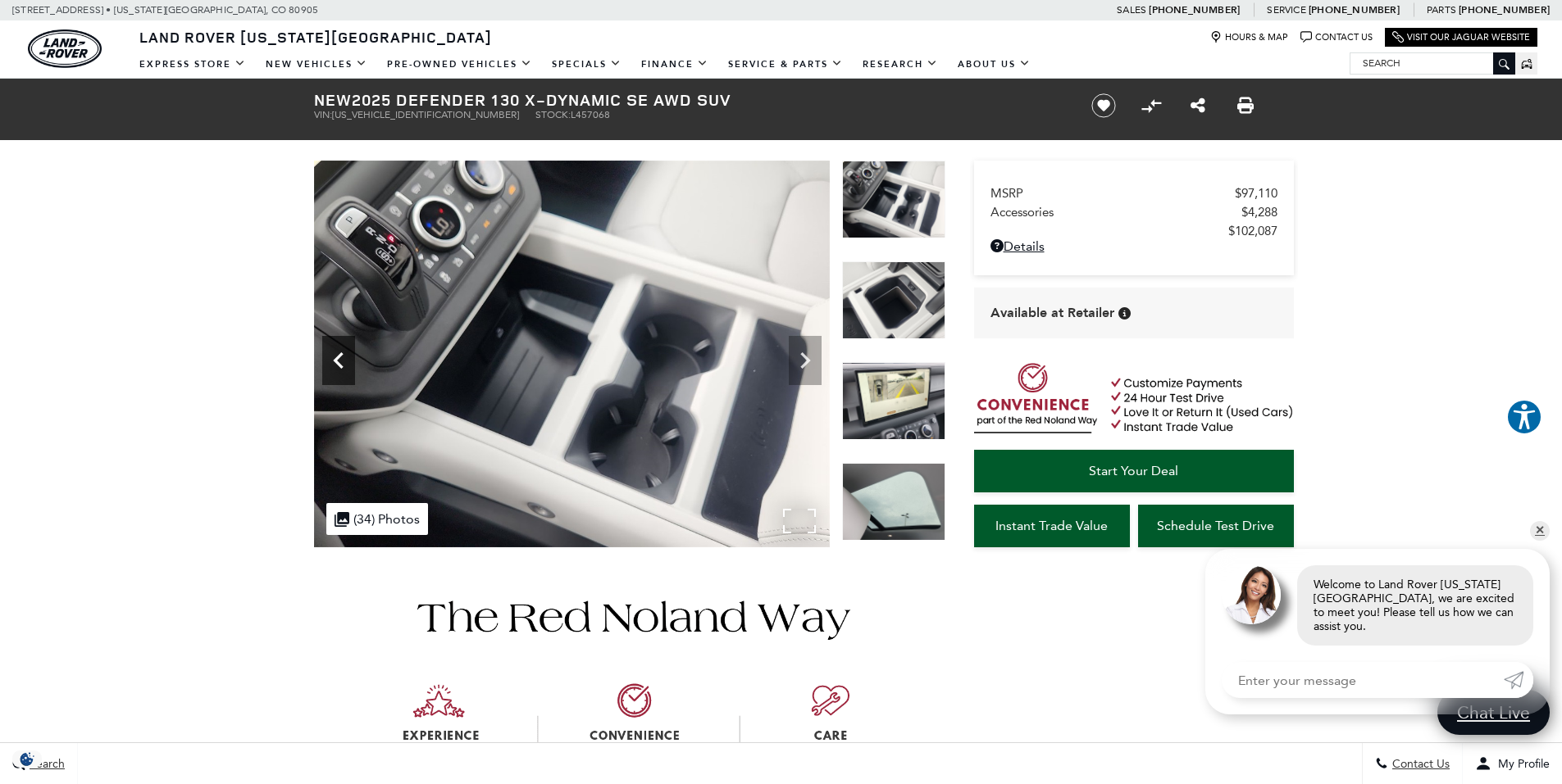
click at [345, 349] on icon "Previous" at bounding box center [338, 360] width 32 height 32
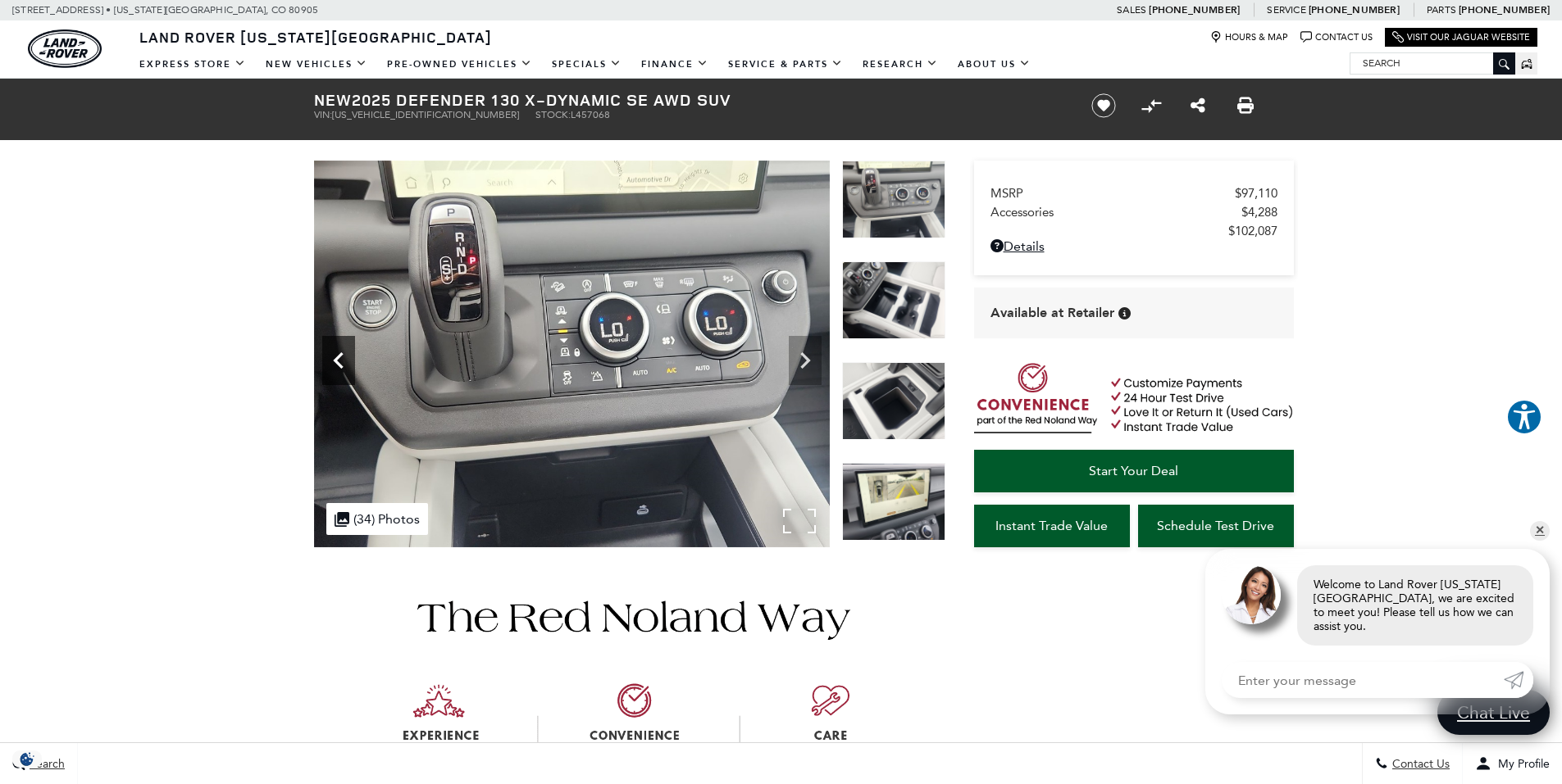
click at [337, 354] on icon "Previous" at bounding box center [338, 360] width 32 height 32
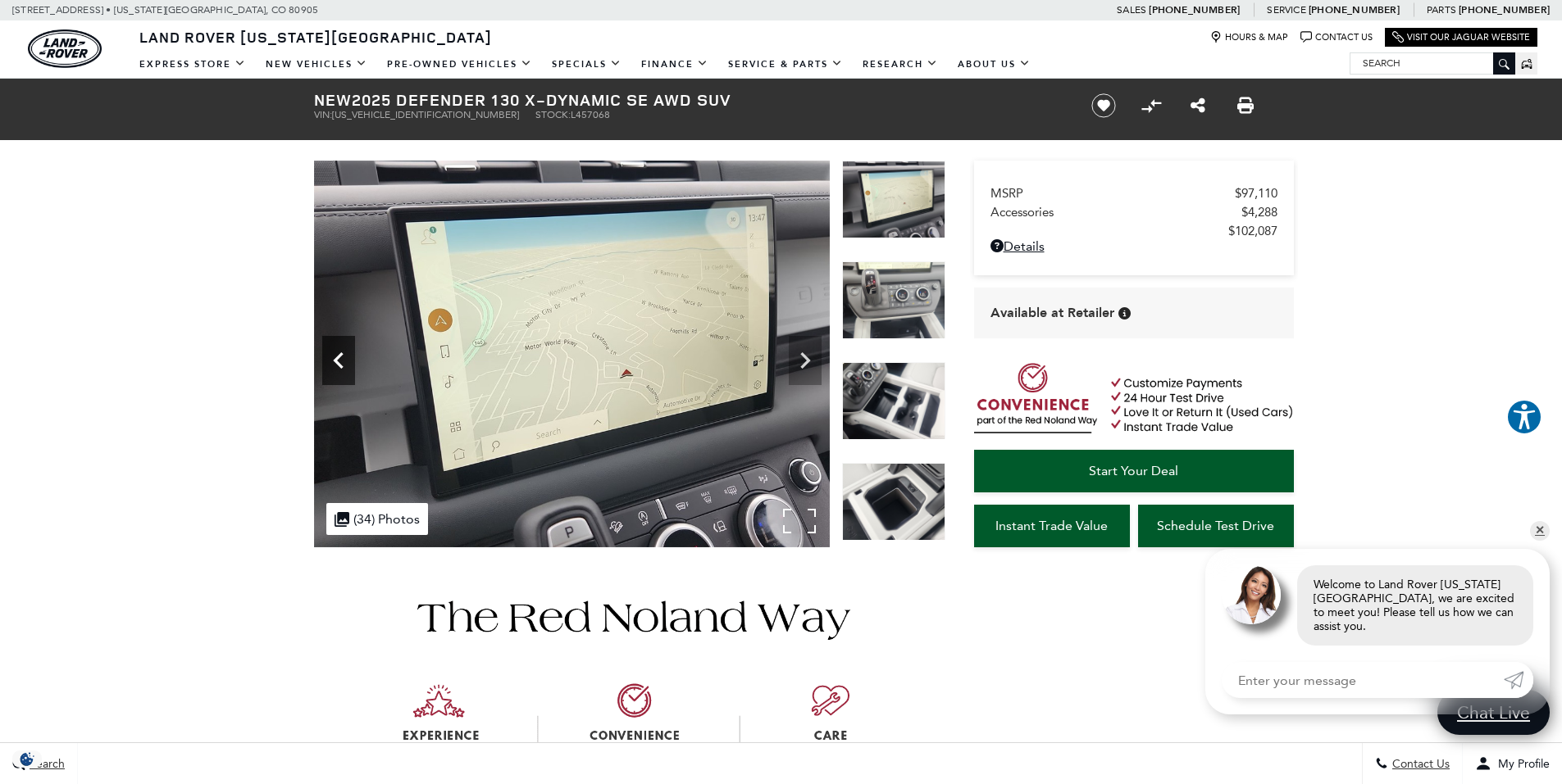
click at [337, 354] on icon "Previous" at bounding box center [338, 360] width 32 height 32
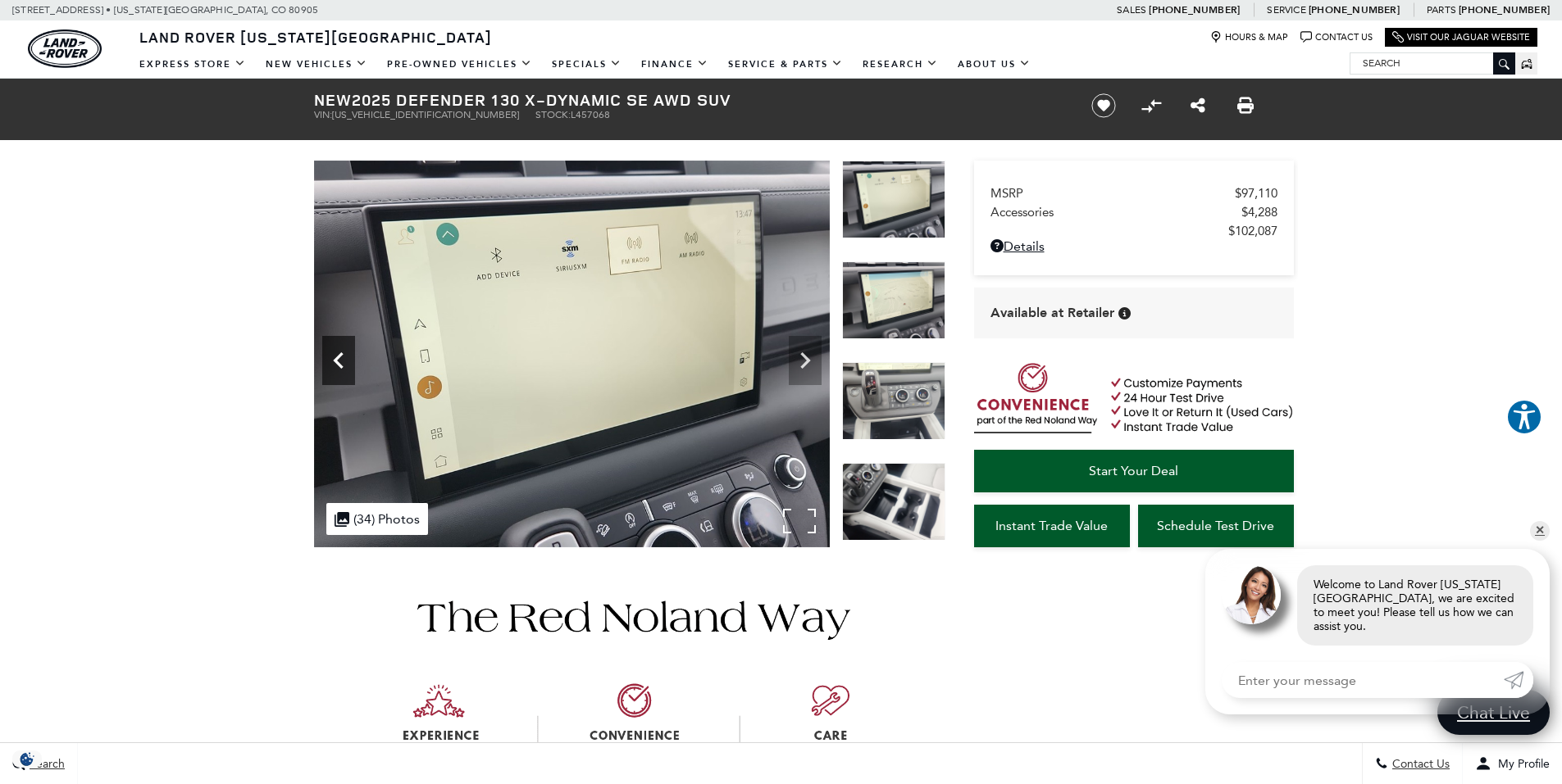
click at [337, 354] on icon "Previous" at bounding box center [338, 360] width 32 height 32
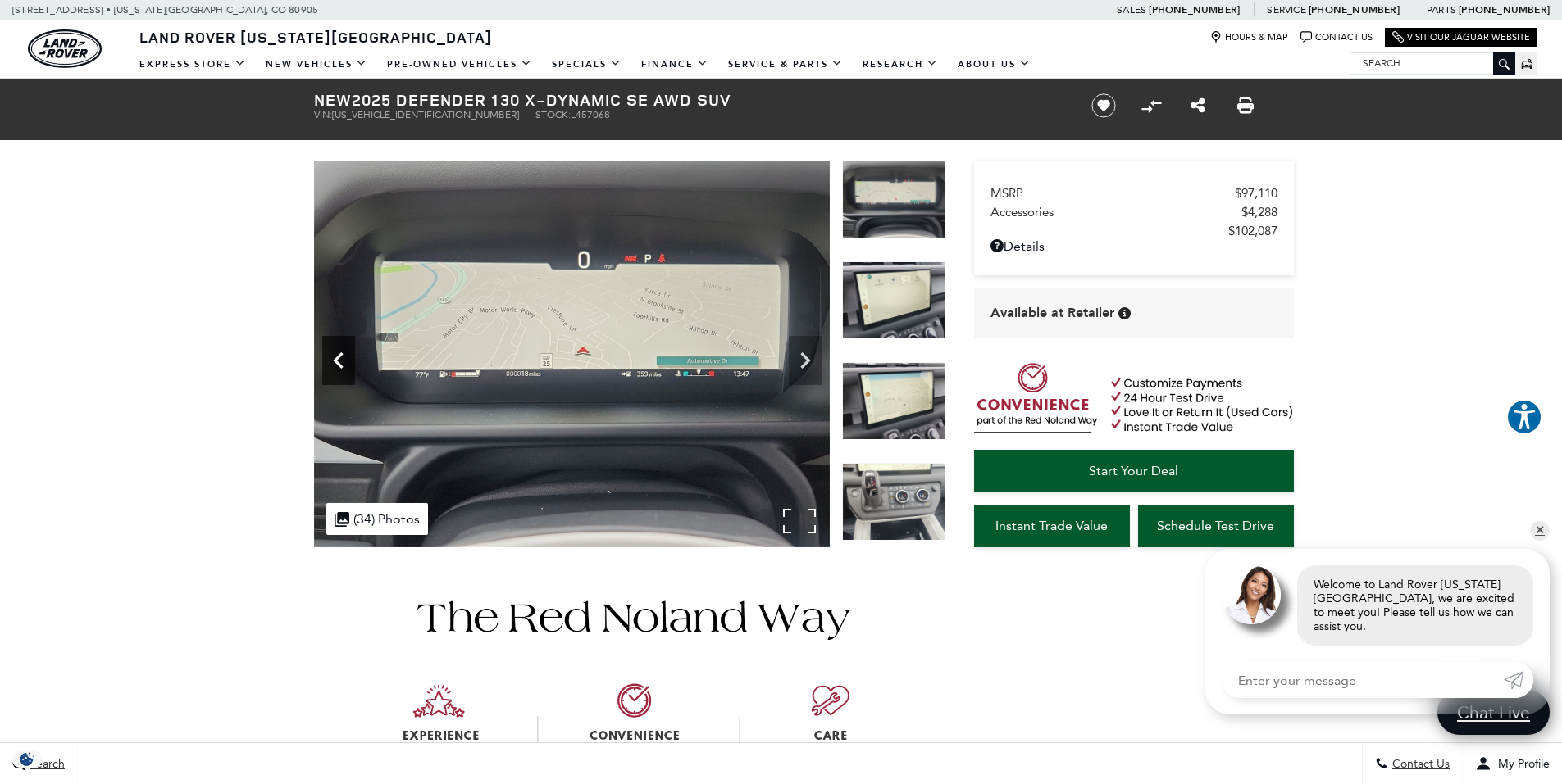
click at [337, 354] on icon "Previous" at bounding box center [338, 360] width 32 height 32
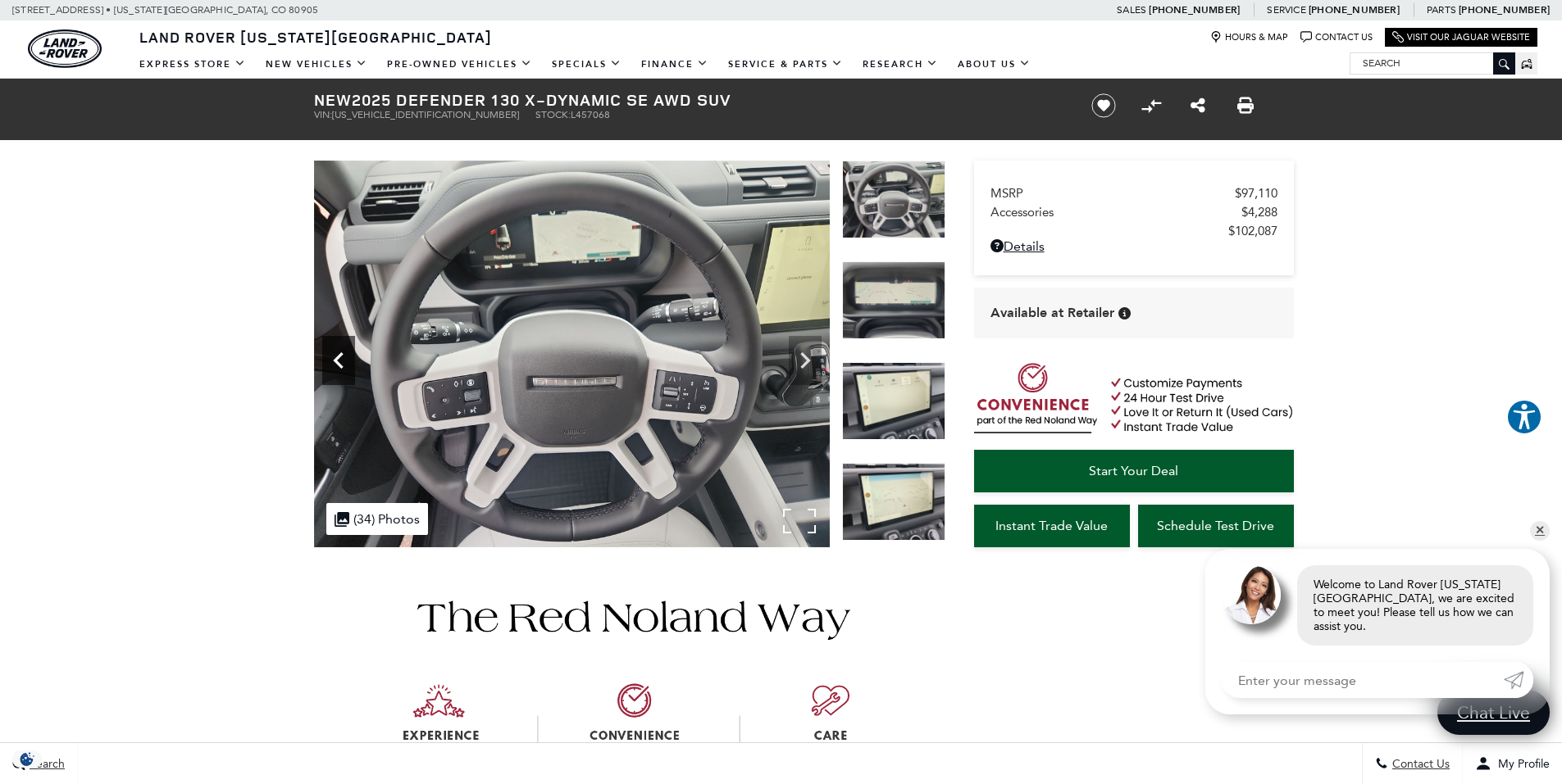
click at [337, 353] on icon "Previous" at bounding box center [338, 360] width 32 height 32
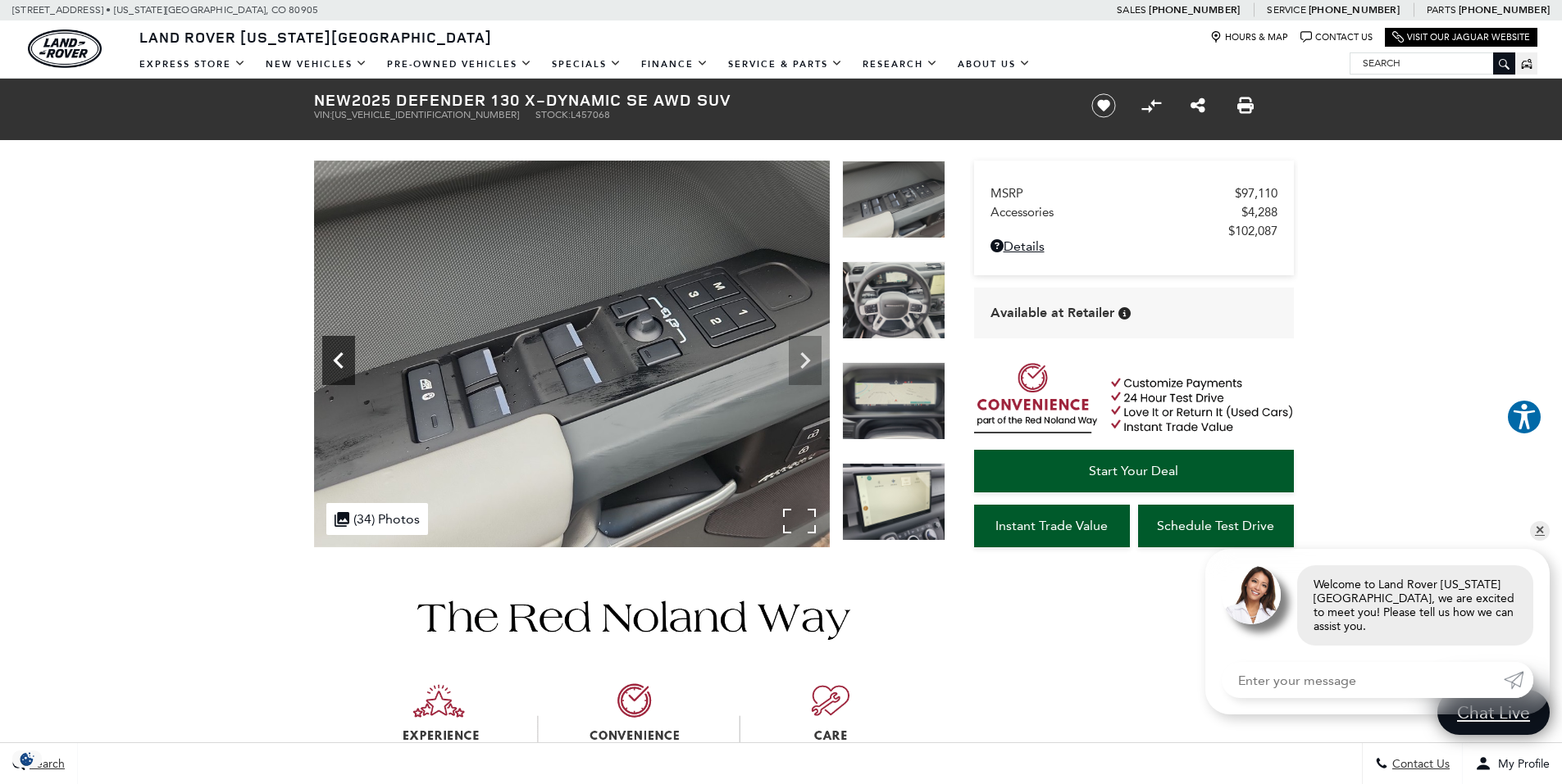
click at [337, 353] on icon "Previous" at bounding box center [338, 360] width 32 height 32
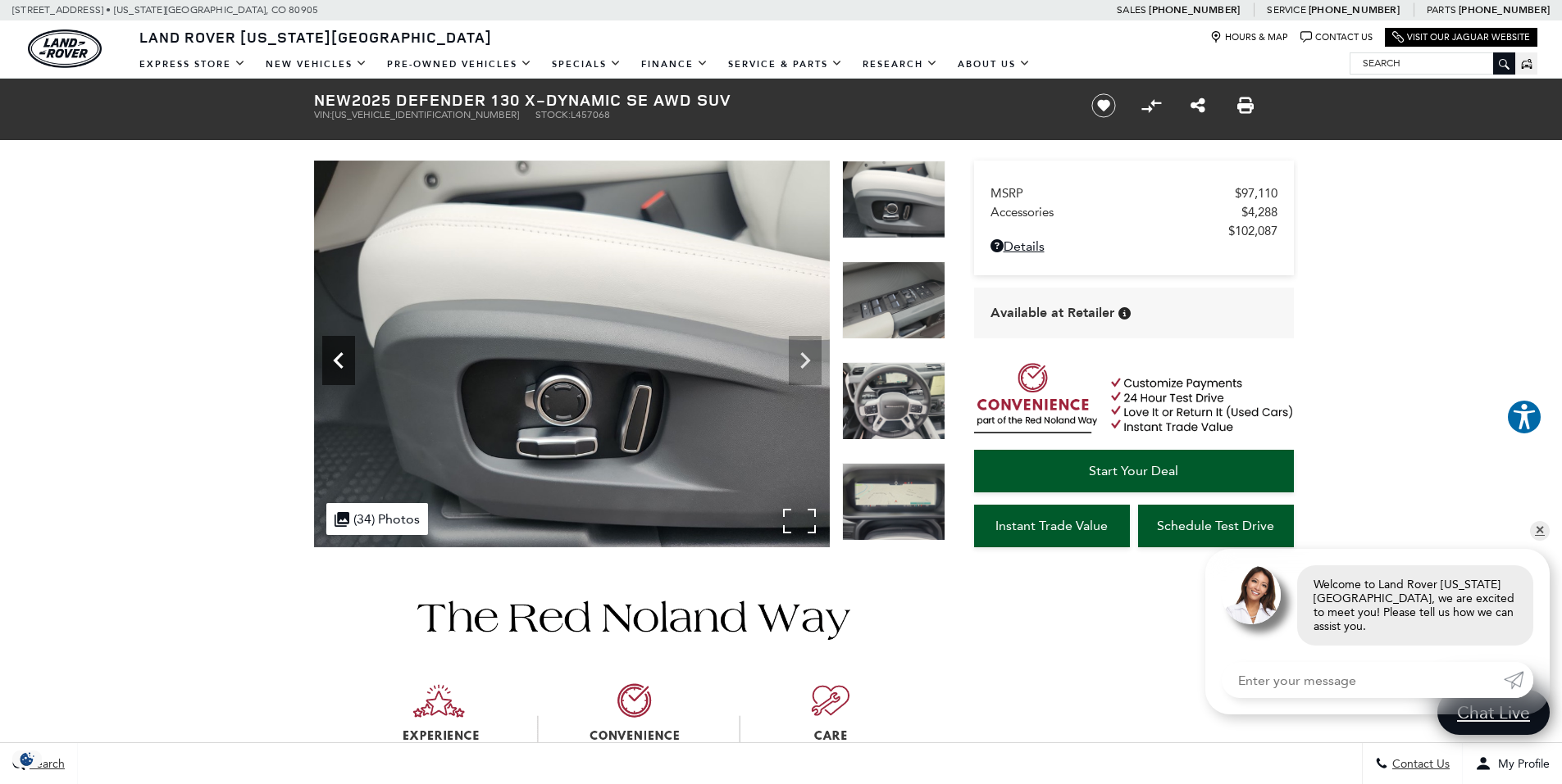
click at [337, 353] on icon "Previous" at bounding box center [338, 360] width 32 height 32
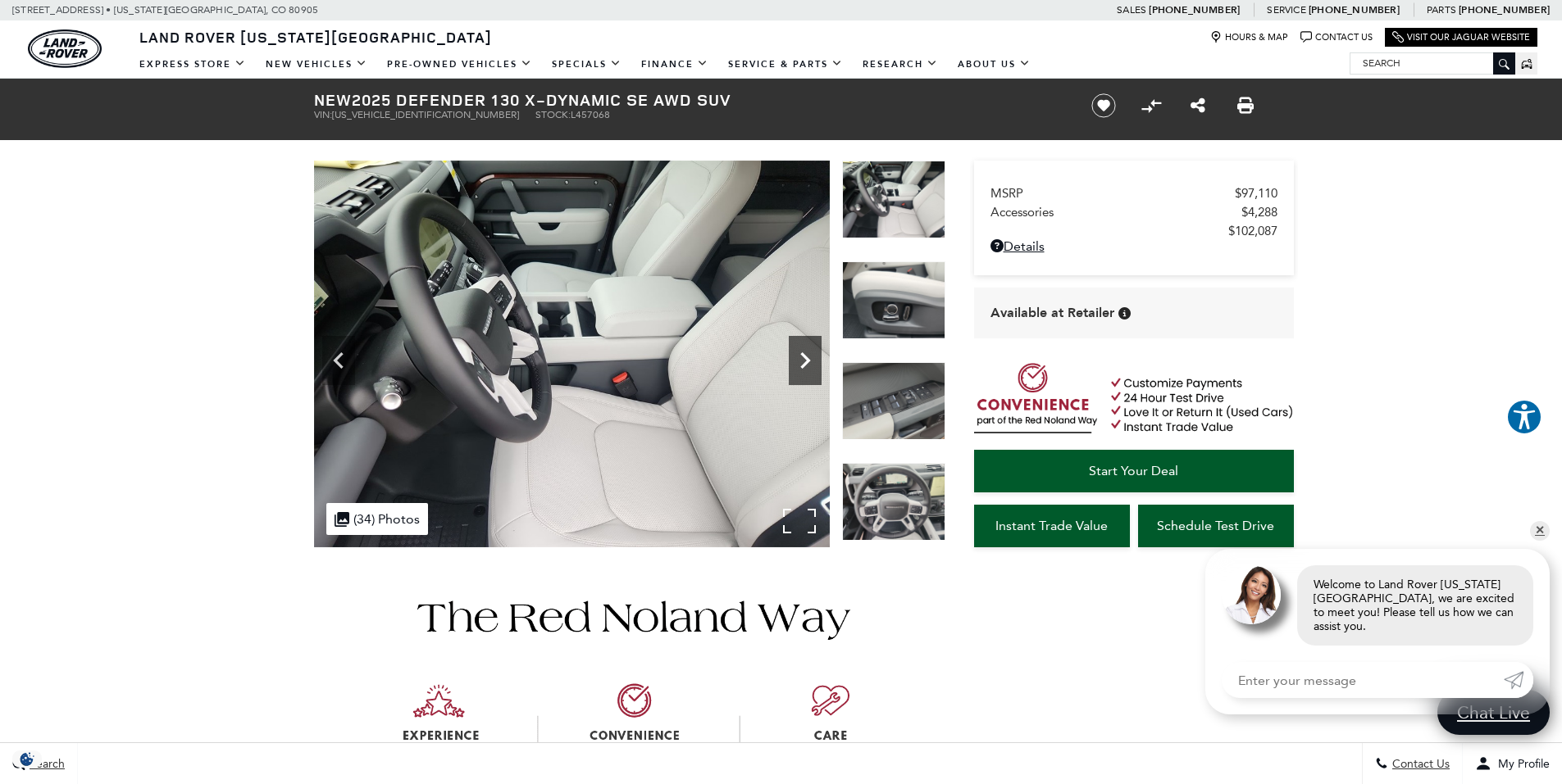
click at [813, 355] on icon "Next" at bounding box center [805, 360] width 32 height 32
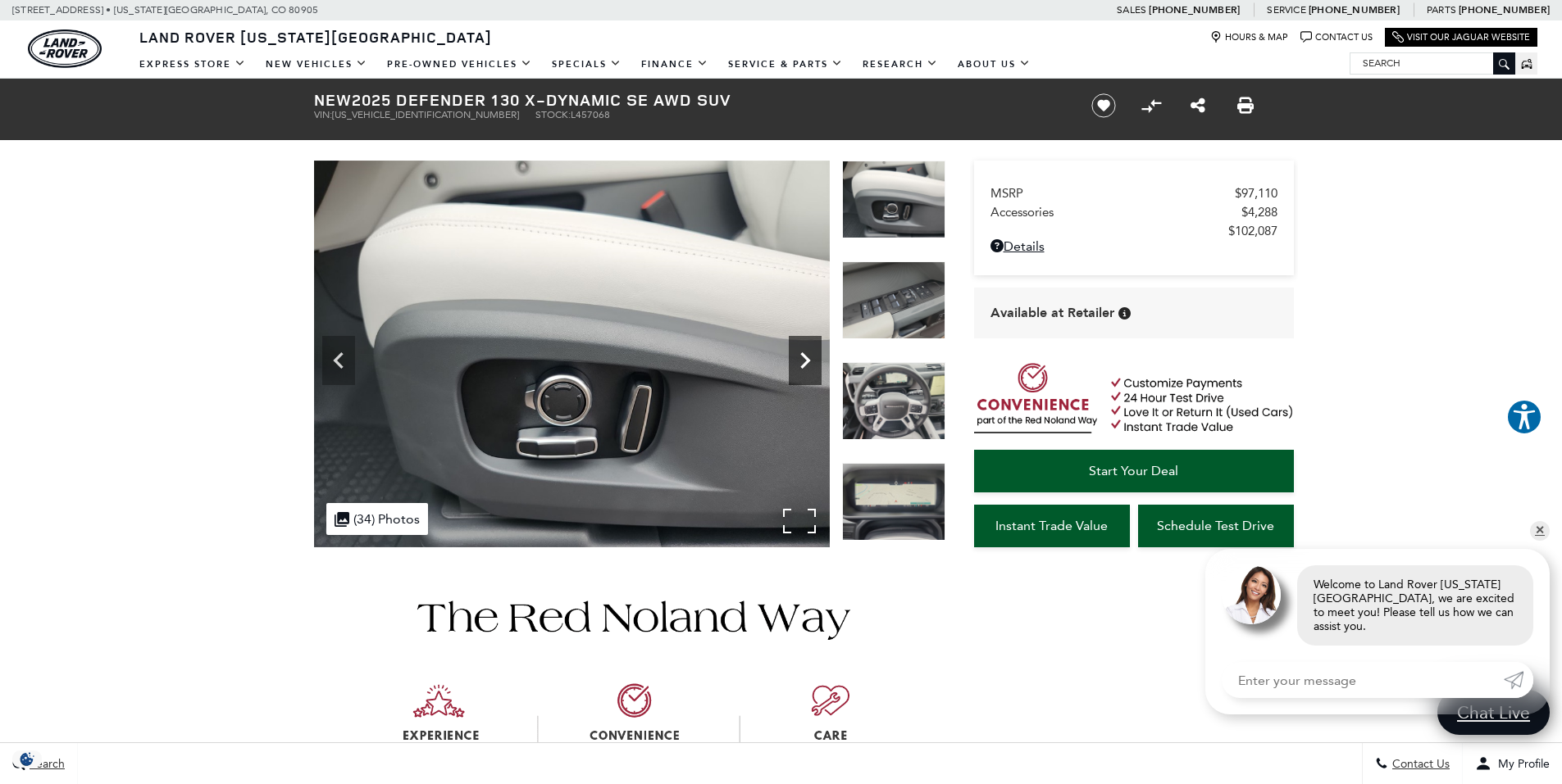
click at [812, 354] on icon "Next" at bounding box center [805, 360] width 32 height 32
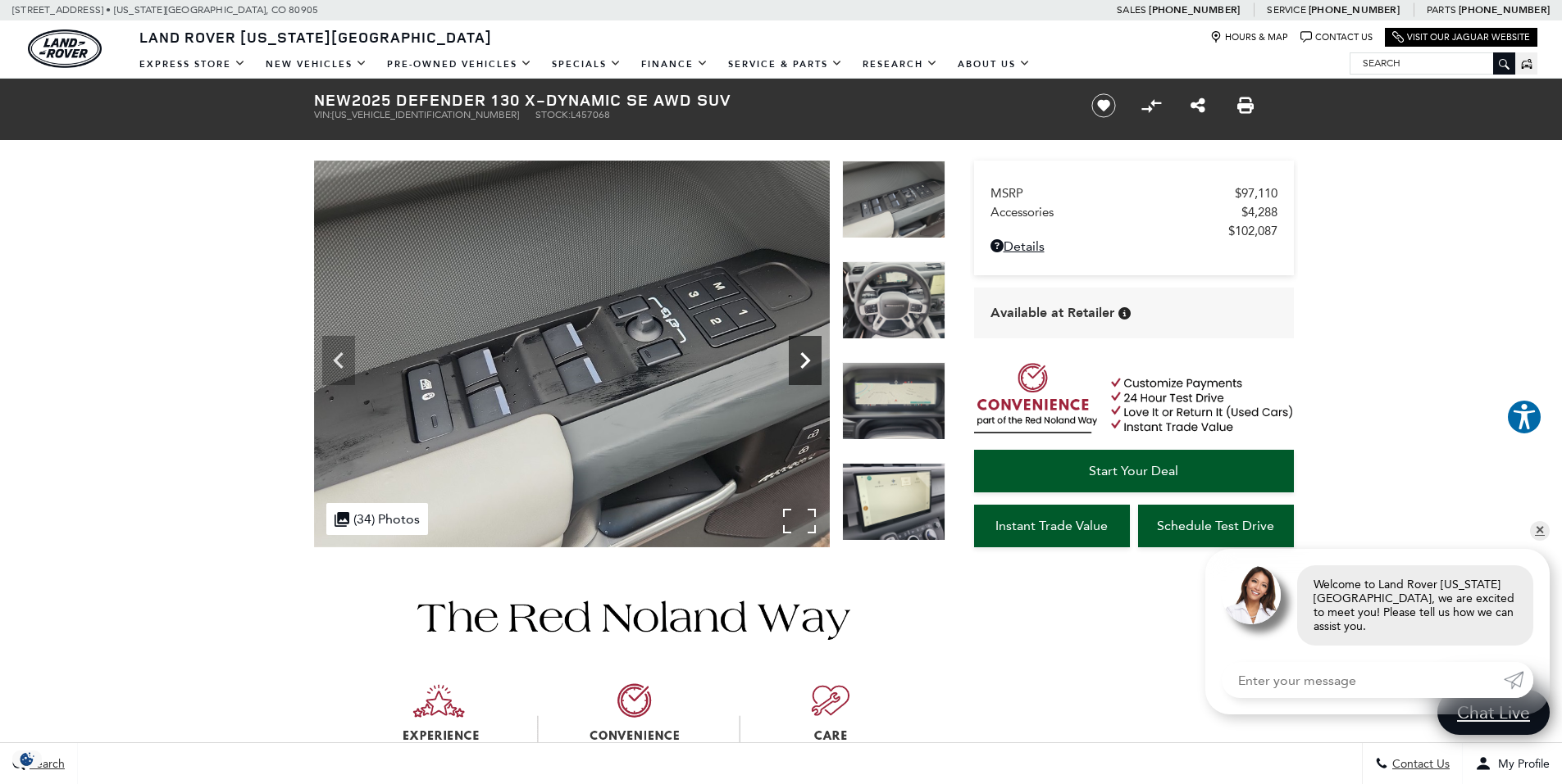
click at [812, 354] on icon "Next" at bounding box center [805, 360] width 32 height 32
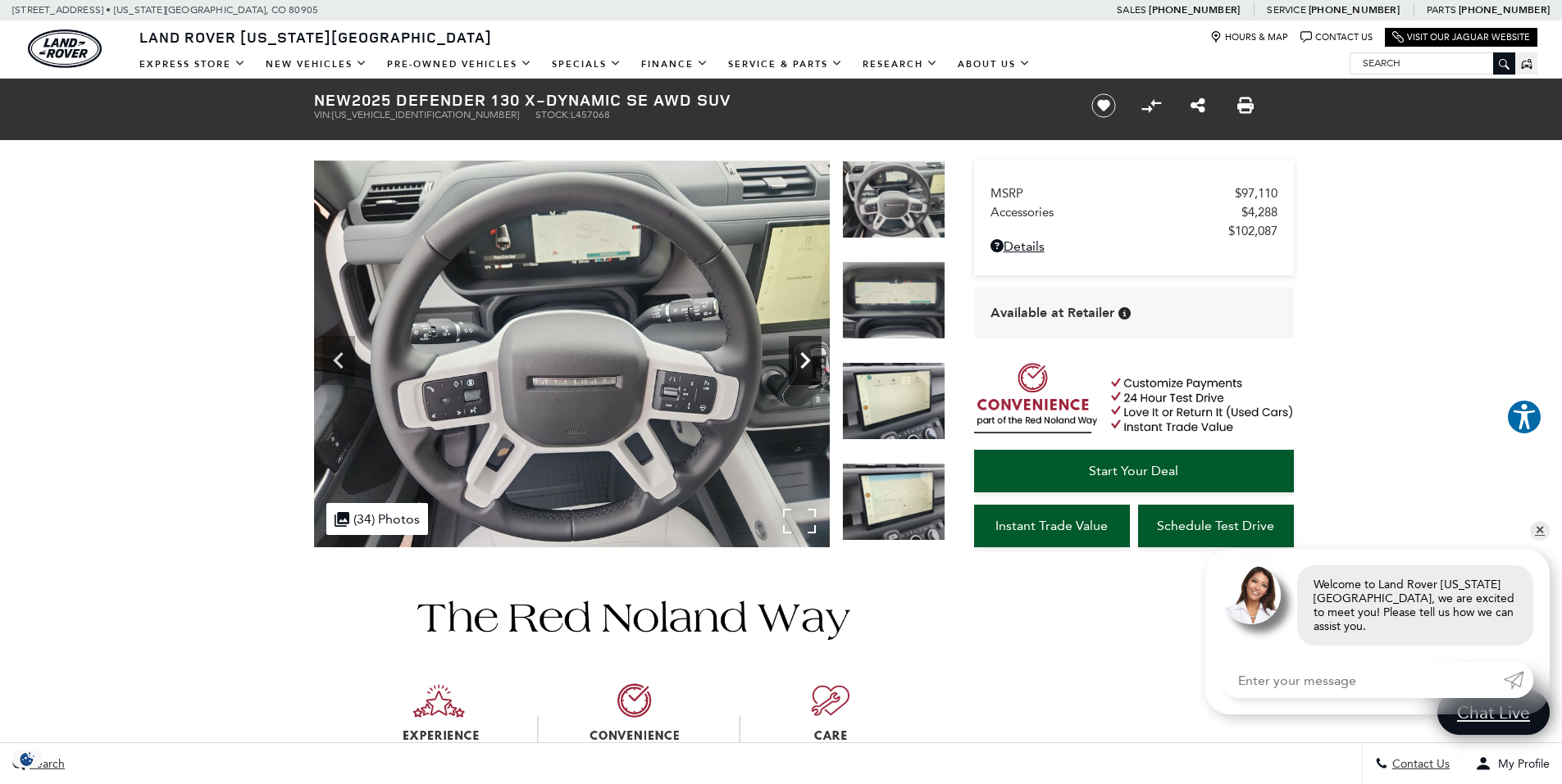
click at [812, 354] on icon "Next" at bounding box center [805, 360] width 32 height 32
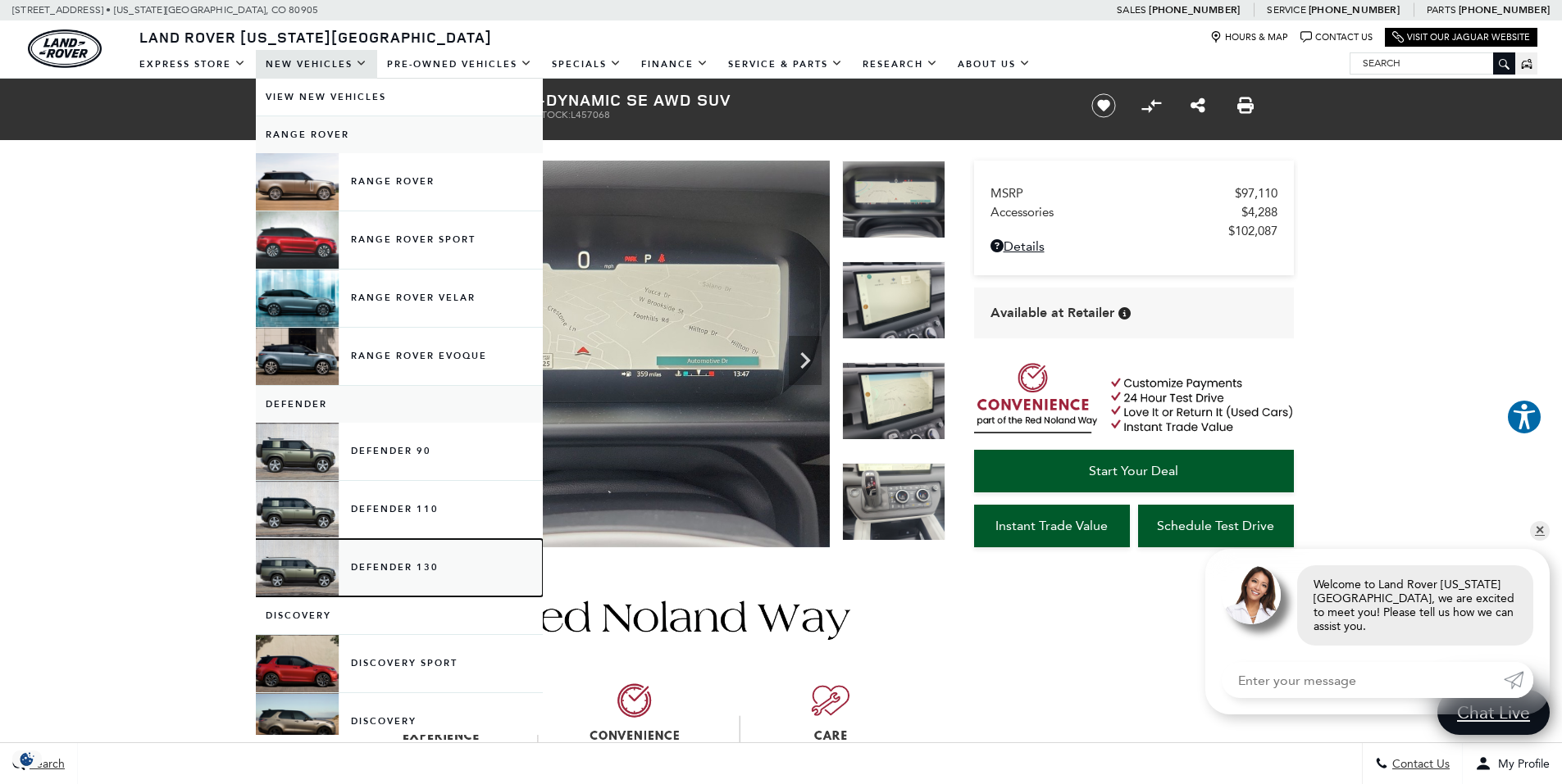
click at [381, 563] on link "Defender 130" at bounding box center [400, 568] width 287 height 57
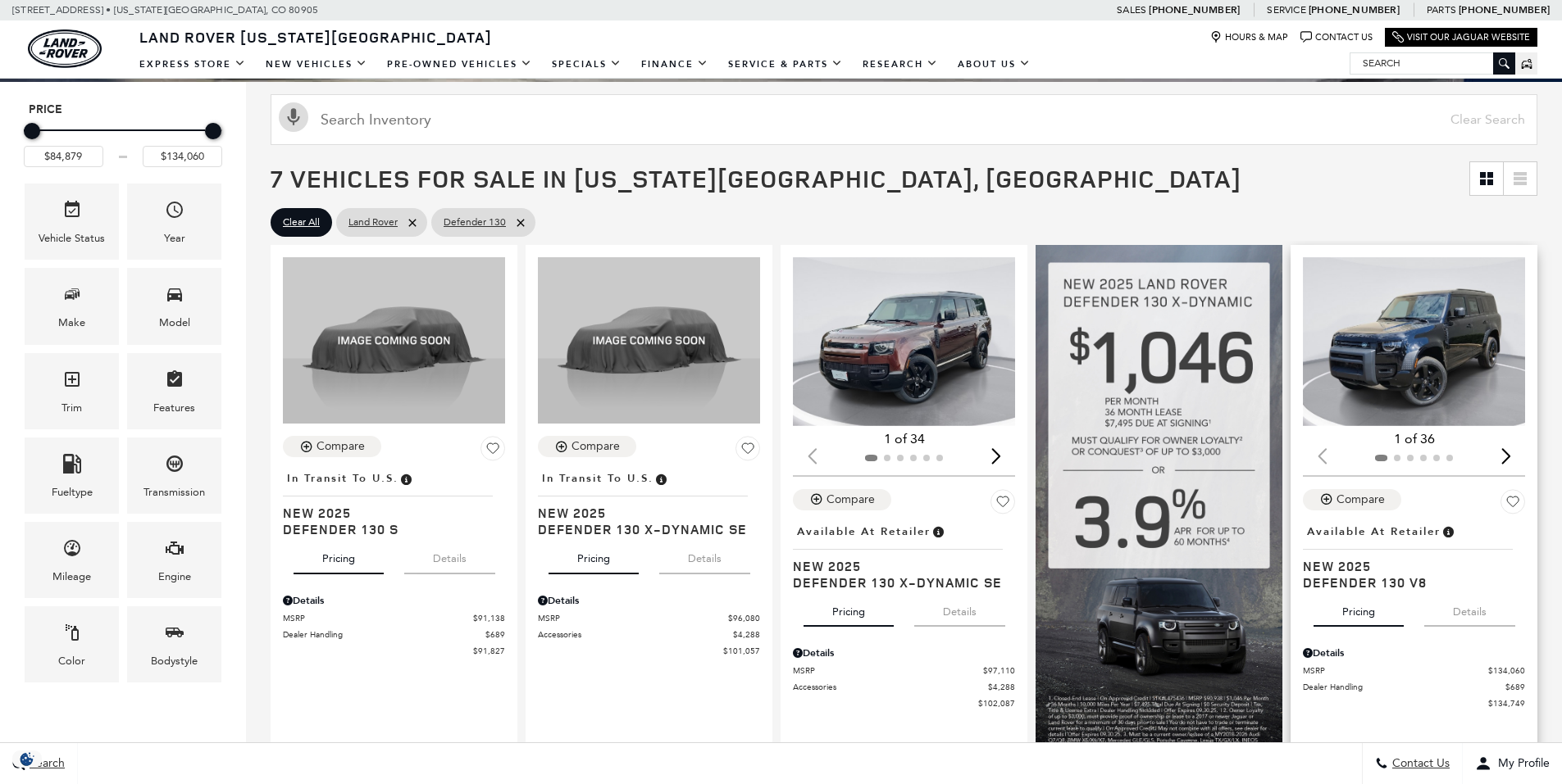
click at [1517, 456] on div "Next slide" at bounding box center [1505, 456] width 22 height 36
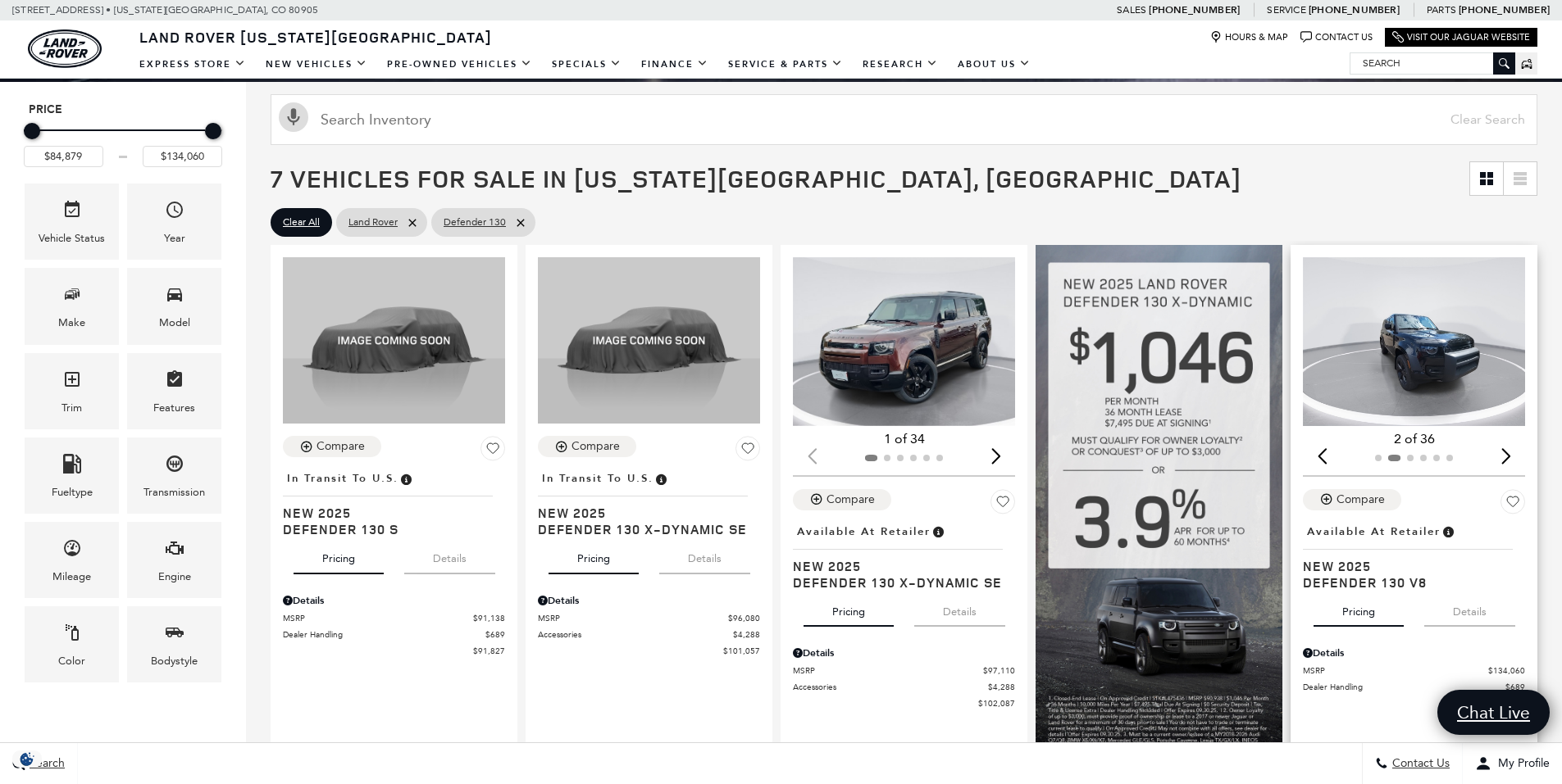
click at [1517, 456] on div "Next slide" at bounding box center [1505, 456] width 22 height 36
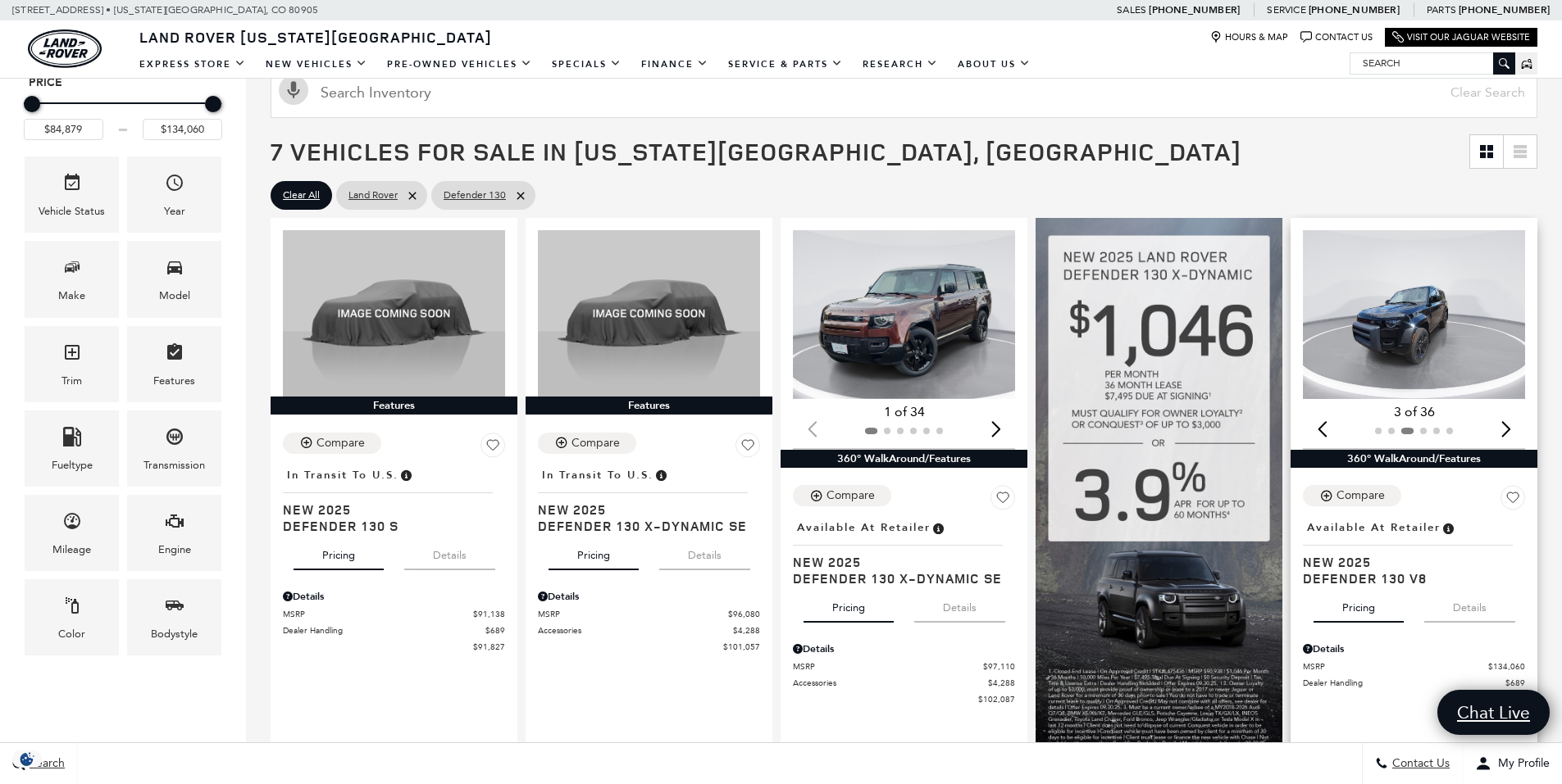
scroll to position [164, 0]
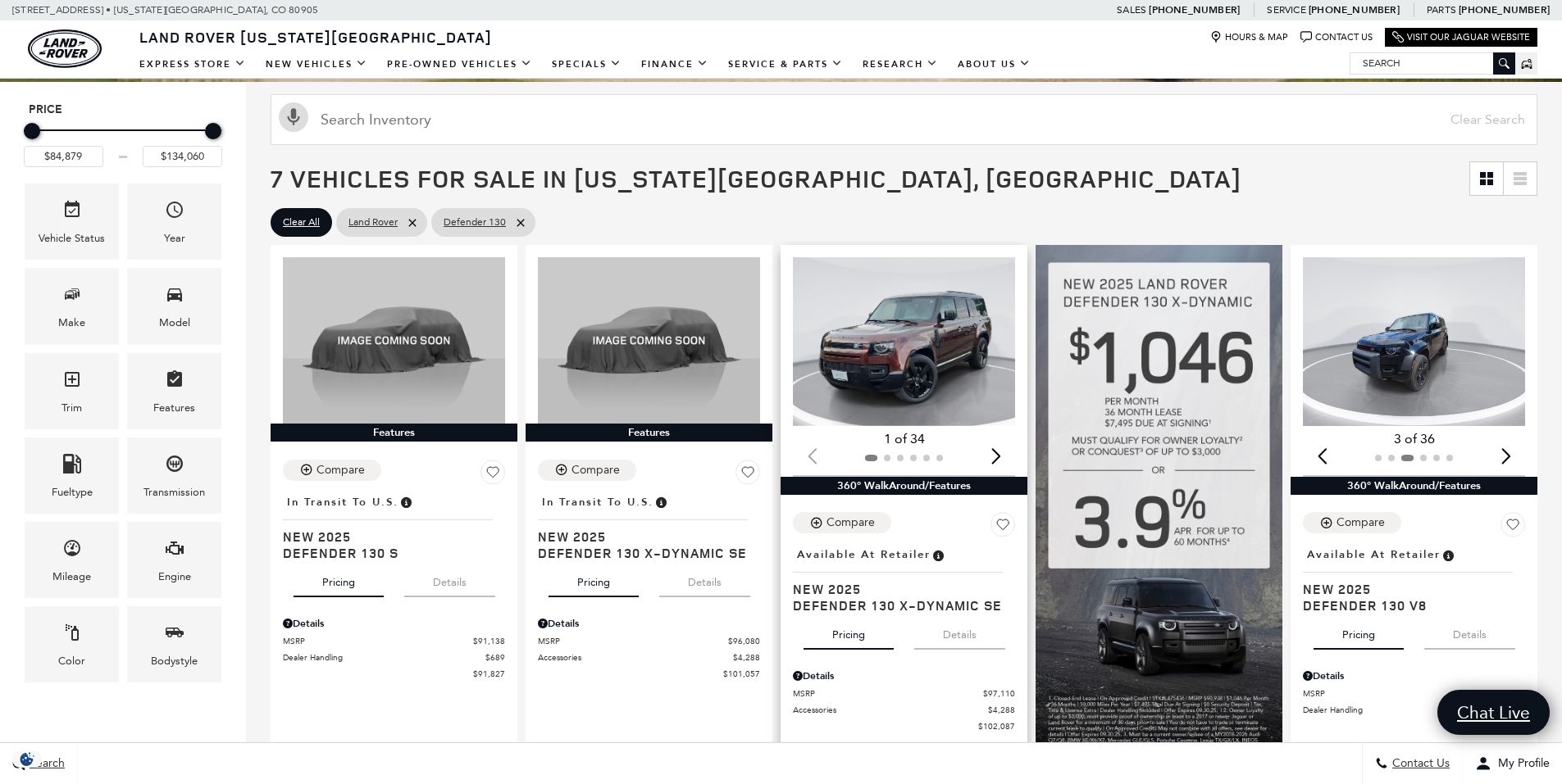
click at [1004, 453] on div "Next slide" at bounding box center [996, 456] width 22 height 36
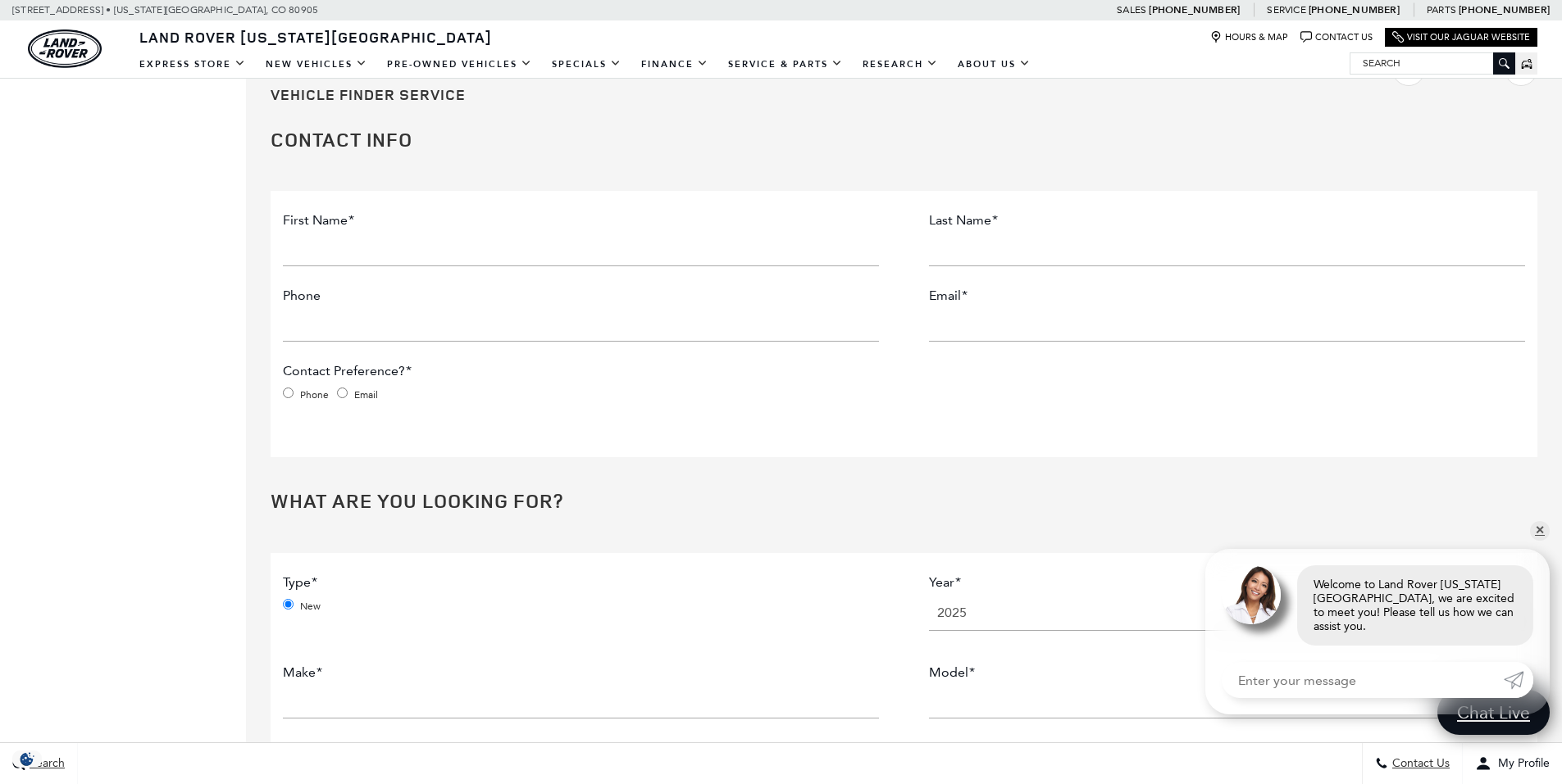
scroll to position [1639, 0]
click at [1538, 541] on link "✕" at bounding box center [1539, 530] width 19 height 19
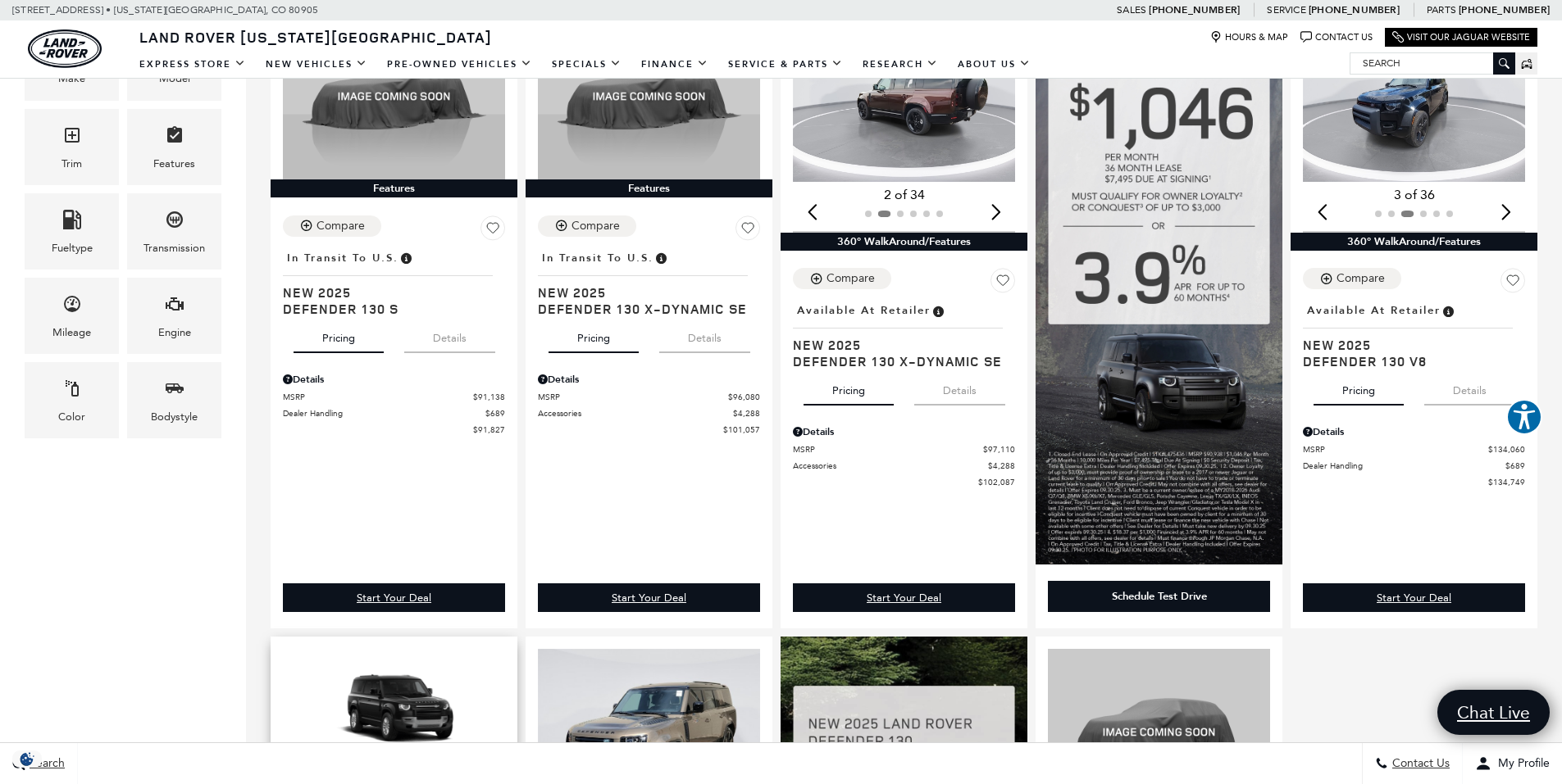
scroll to position [164, 0]
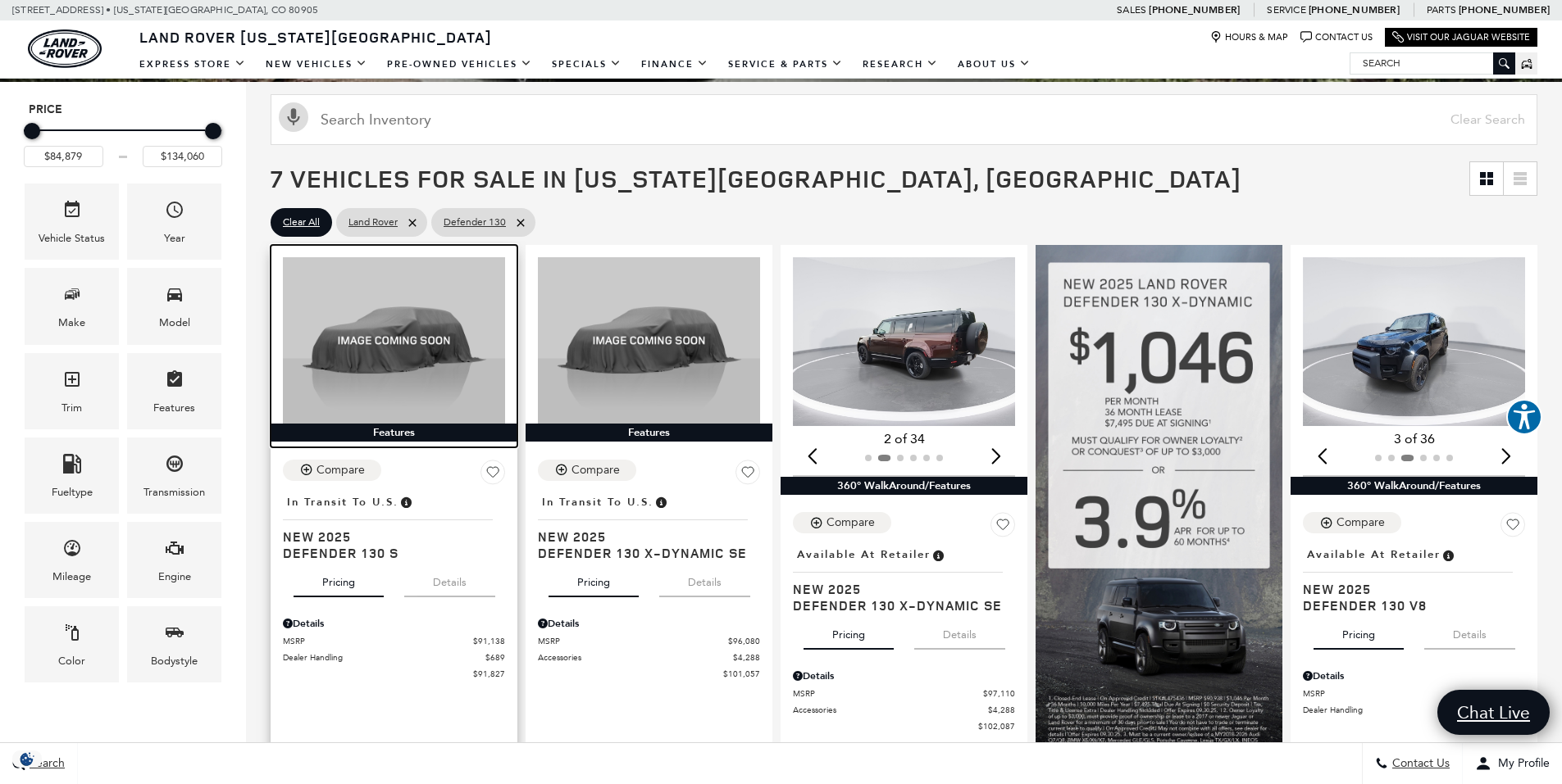
click at [432, 352] on img at bounding box center [394, 341] width 222 height 167
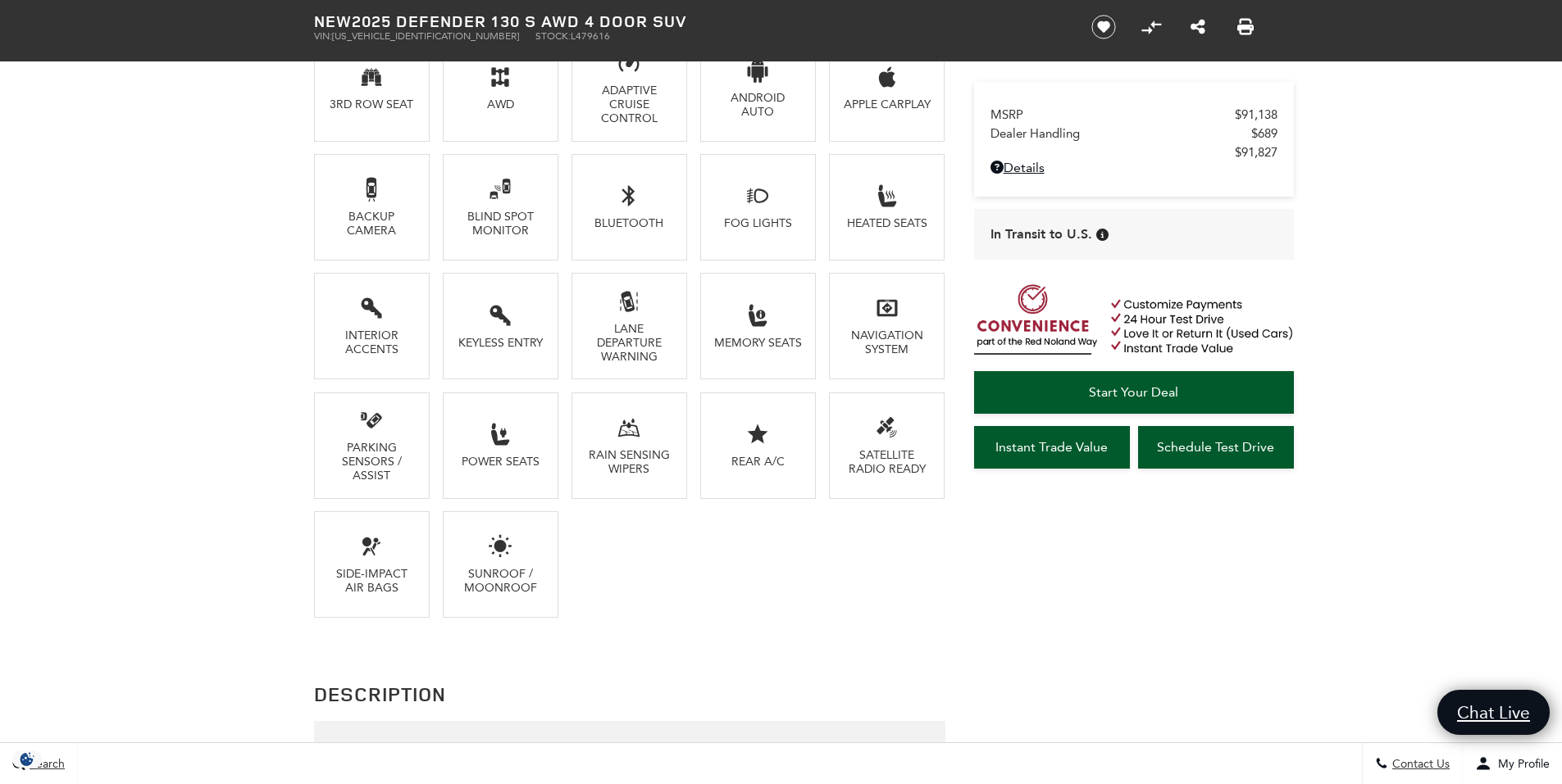
scroll to position [1721, 0]
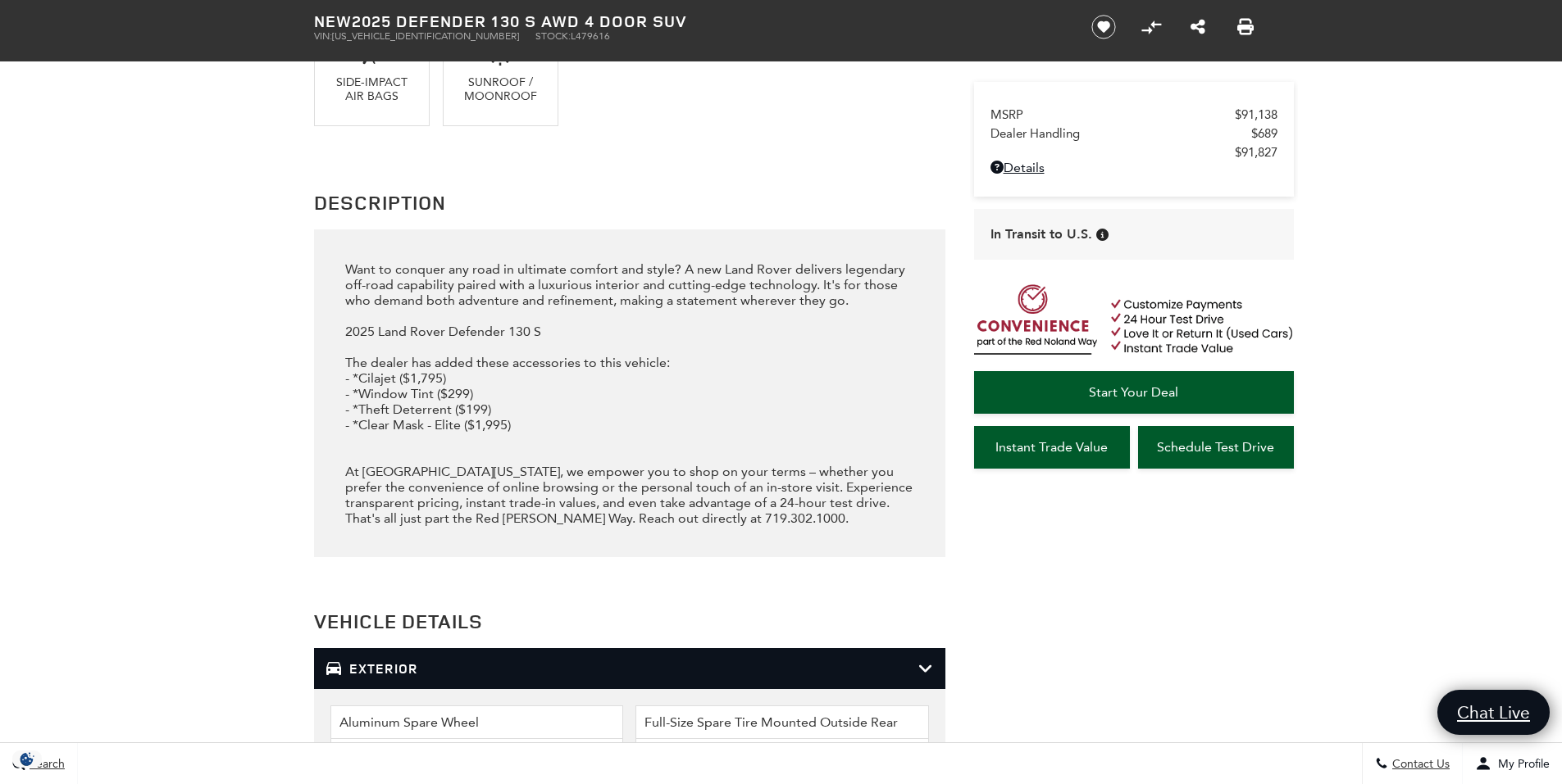
drag, startPoint x: 373, startPoint y: 386, endPoint x: 575, endPoint y: 385, distance: 202.0
click at [568, 378] on div "Want to conquer any road in ultimate comfort and style? A new Land Rover delive…" at bounding box center [629, 394] width 568 height 265
drag, startPoint x: 610, startPoint y: 427, endPoint x: 442, endPoint y: 382, distance: 173.9
click at [444, 384] on div "Want to conquer any road in ultimate comfort and style? A new Land Rover delive…" at bounding box center [629, 394] width 568 height 265
click at [420, 370] on div "Want to conquer any road in ultimate comfort and style? A new Land Rover delive…" at bounding box center [629, 394] width 568 height 265
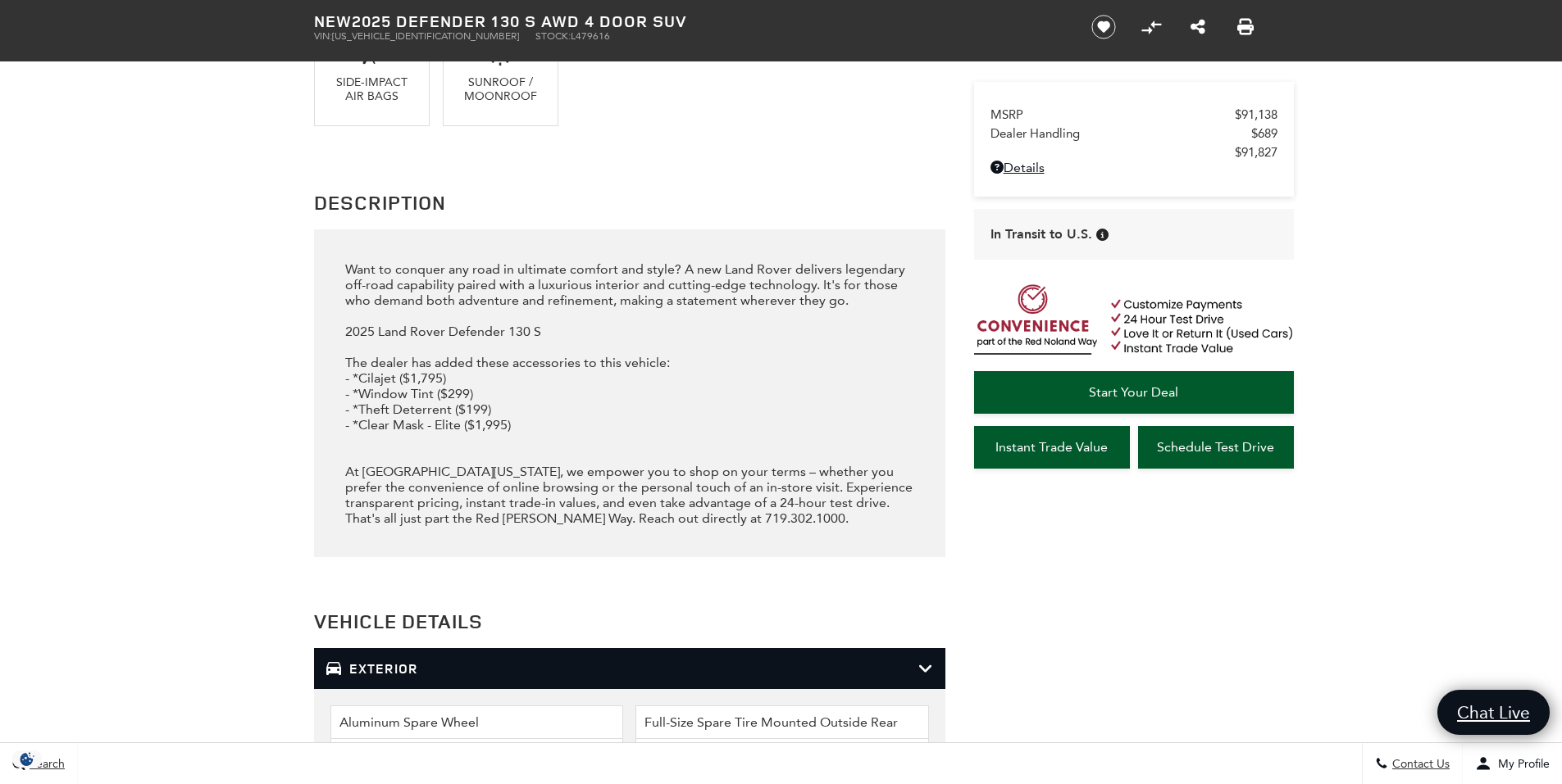
drag, startPoint x: 400, startPoint y: 360, endPoint x: 593, endPoint y: 428, distance: 204.6
click at [593, 428] on div "Want to conquer any road in ultimate comfort and style? A new Land Rover delive…" at bounding box center [629, 394] width 568 height 265
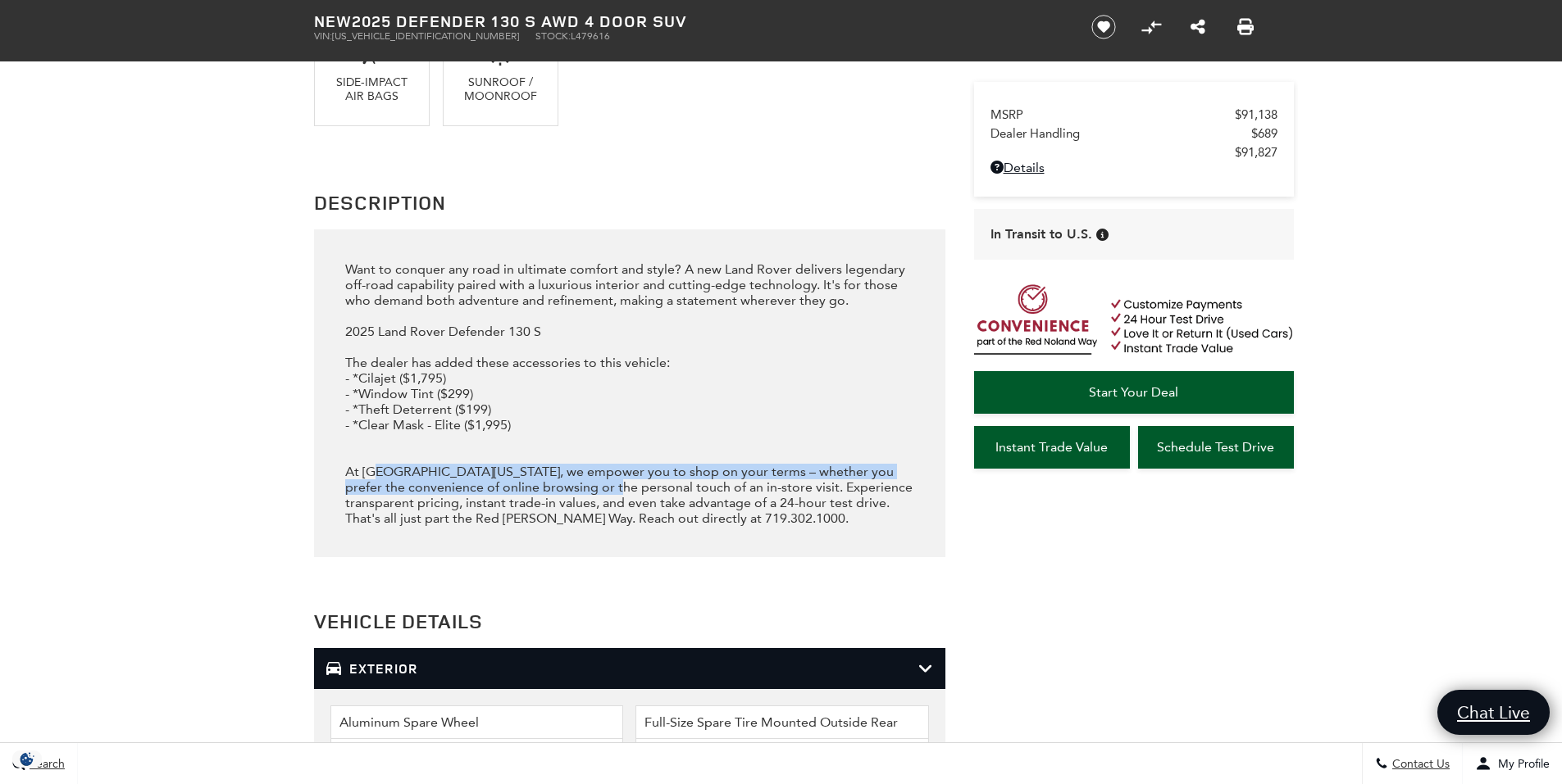
drag, startPoint x: 379, startPoint y: 476, endPoint x: 582, endPoint y: 480, distance: 203.0
click at [582, 480] on div "Want to conquer any road in ultimate comfort and style? A new Land Rover delive…" at bounding box center [629, 394] width 568 height 265
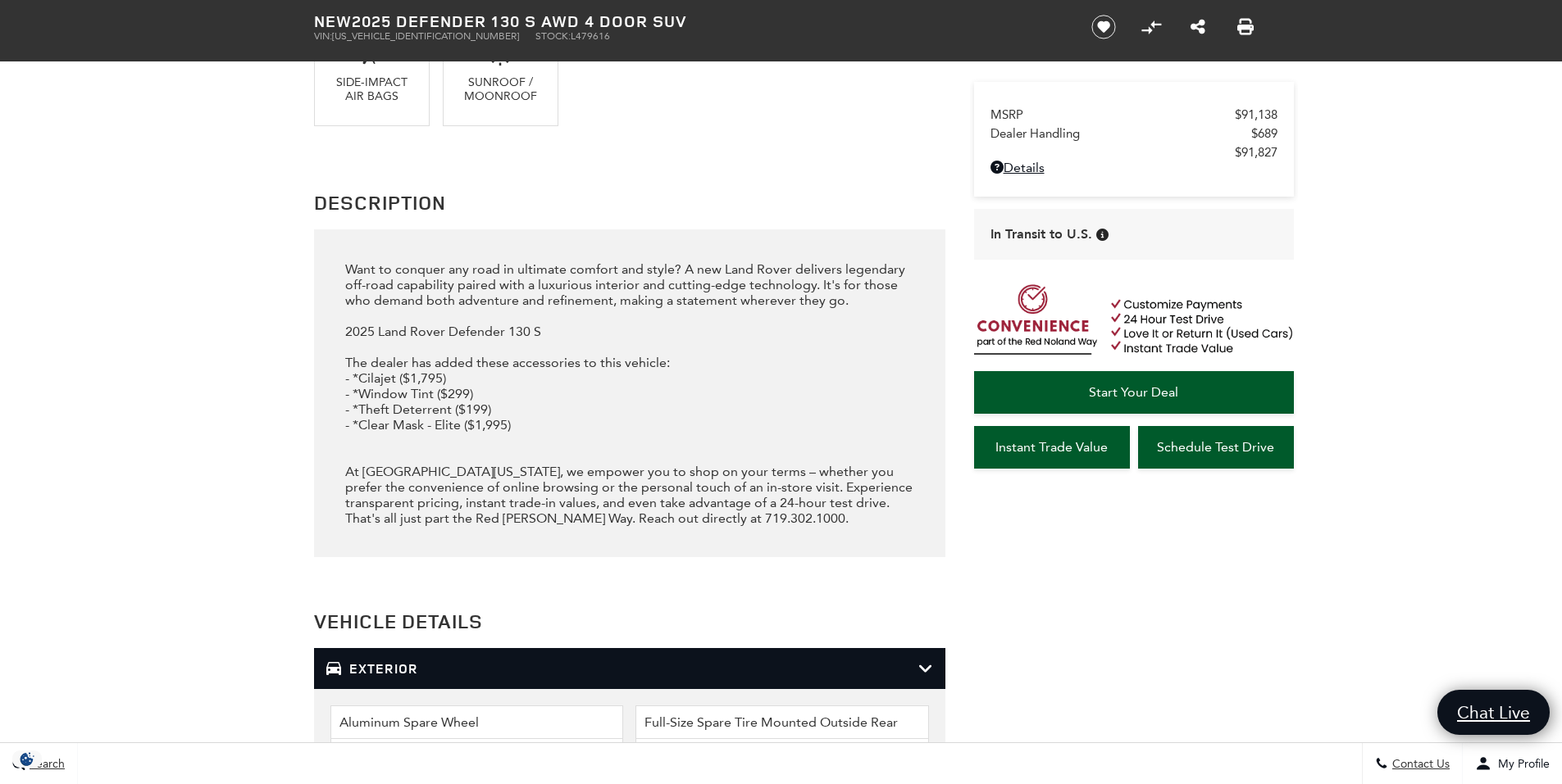
click at [613, 486] on div "Want to conquer any road in ultimate comfort and style? A new Land Rover delive…" at bounding box center [629, 394] width 568 height 265
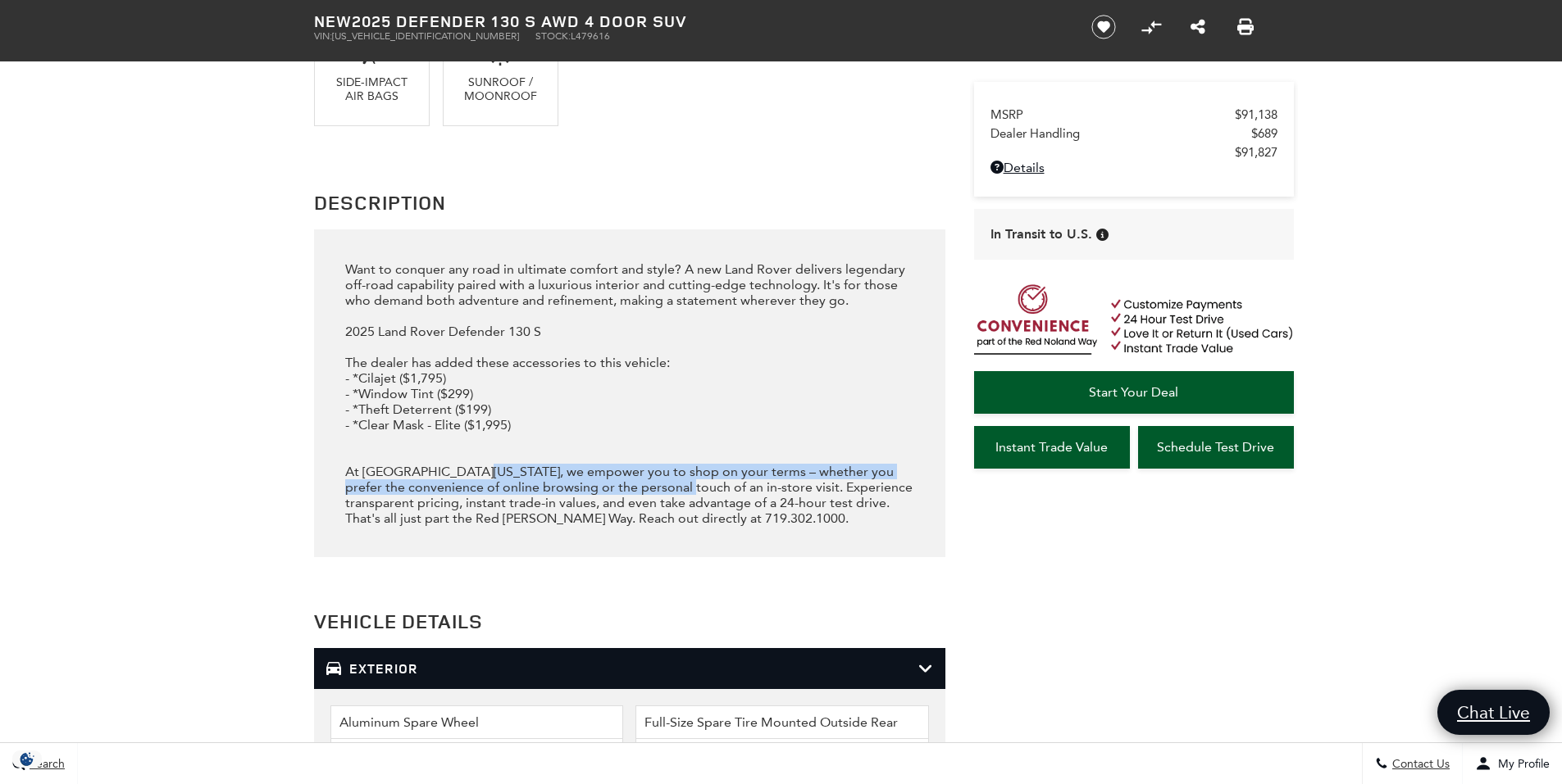
drag, startPoint x: 652, startPoint y: 488, endPoint x: 473, endPoint y: 468, distance: 180.1
click at [473, 468] on div "Want to conquer any road in ultimate comfort and style? A new Land Rover delive…" at bounding box center [629, 394] width 568 height 265
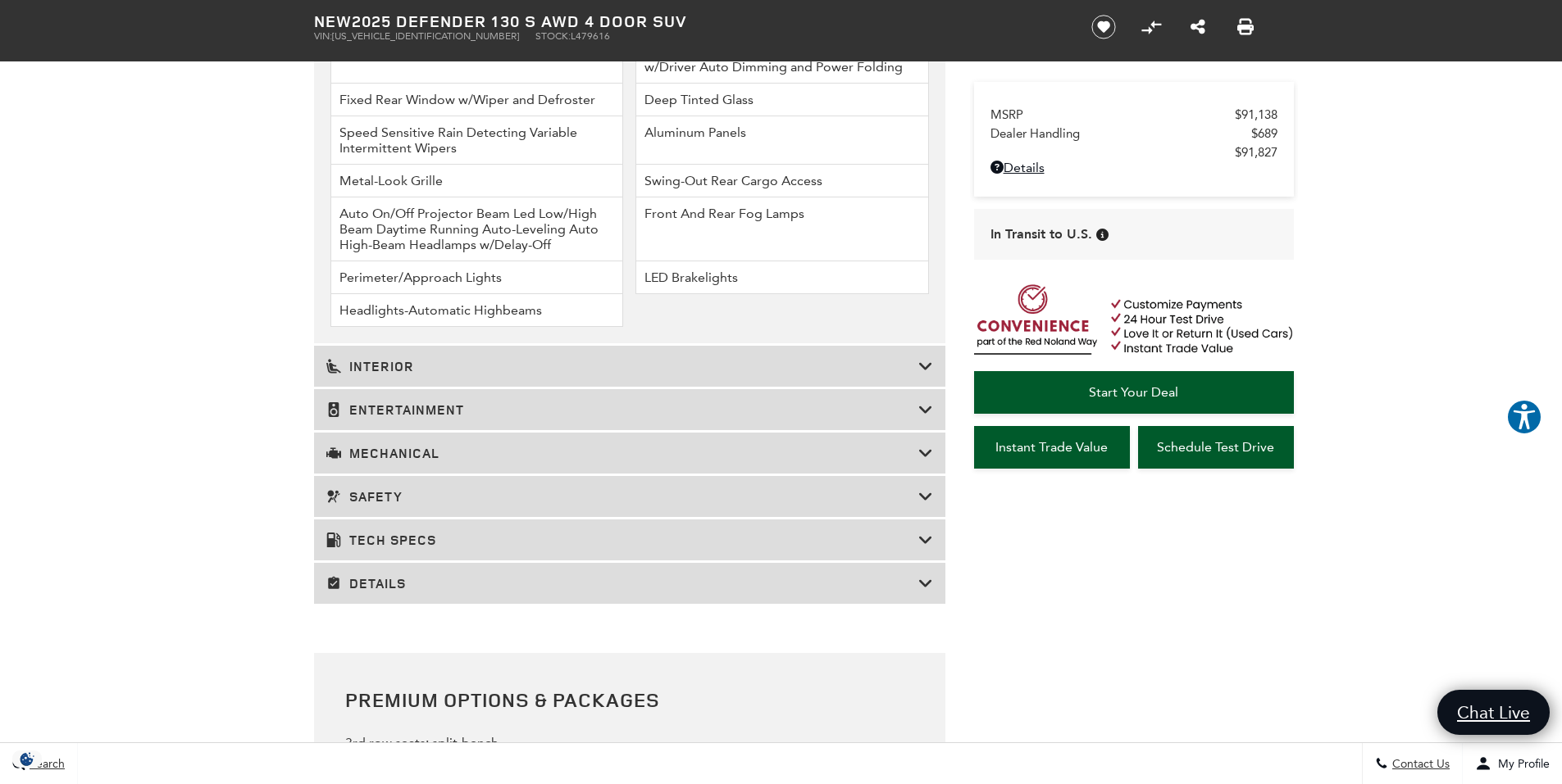
scroll to position [2541, 0]
click at [908, 365] on h3 "Interior" at bounding box center [622, 363] width 592 height 17
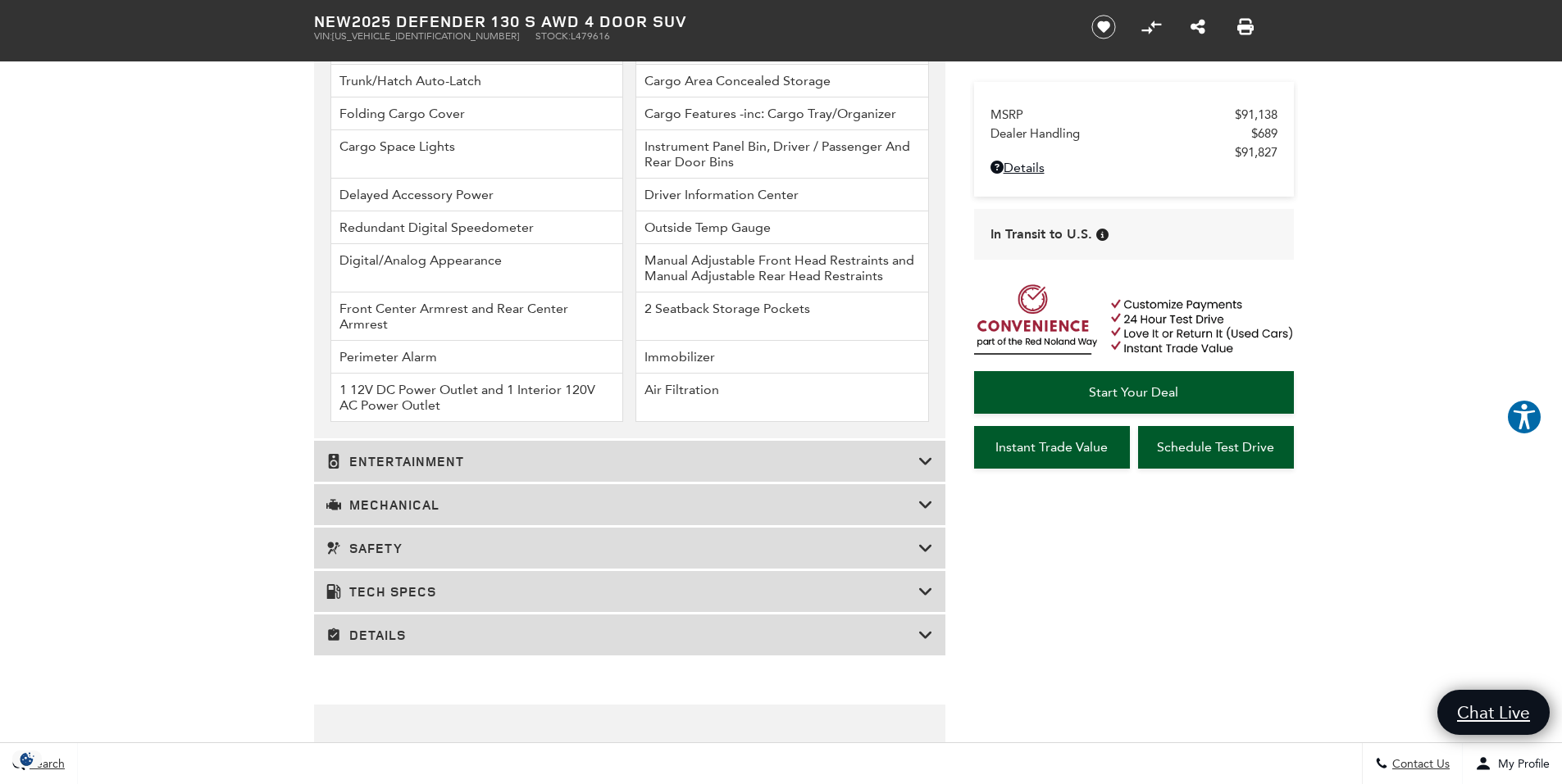
scroll to position [3115, 0]
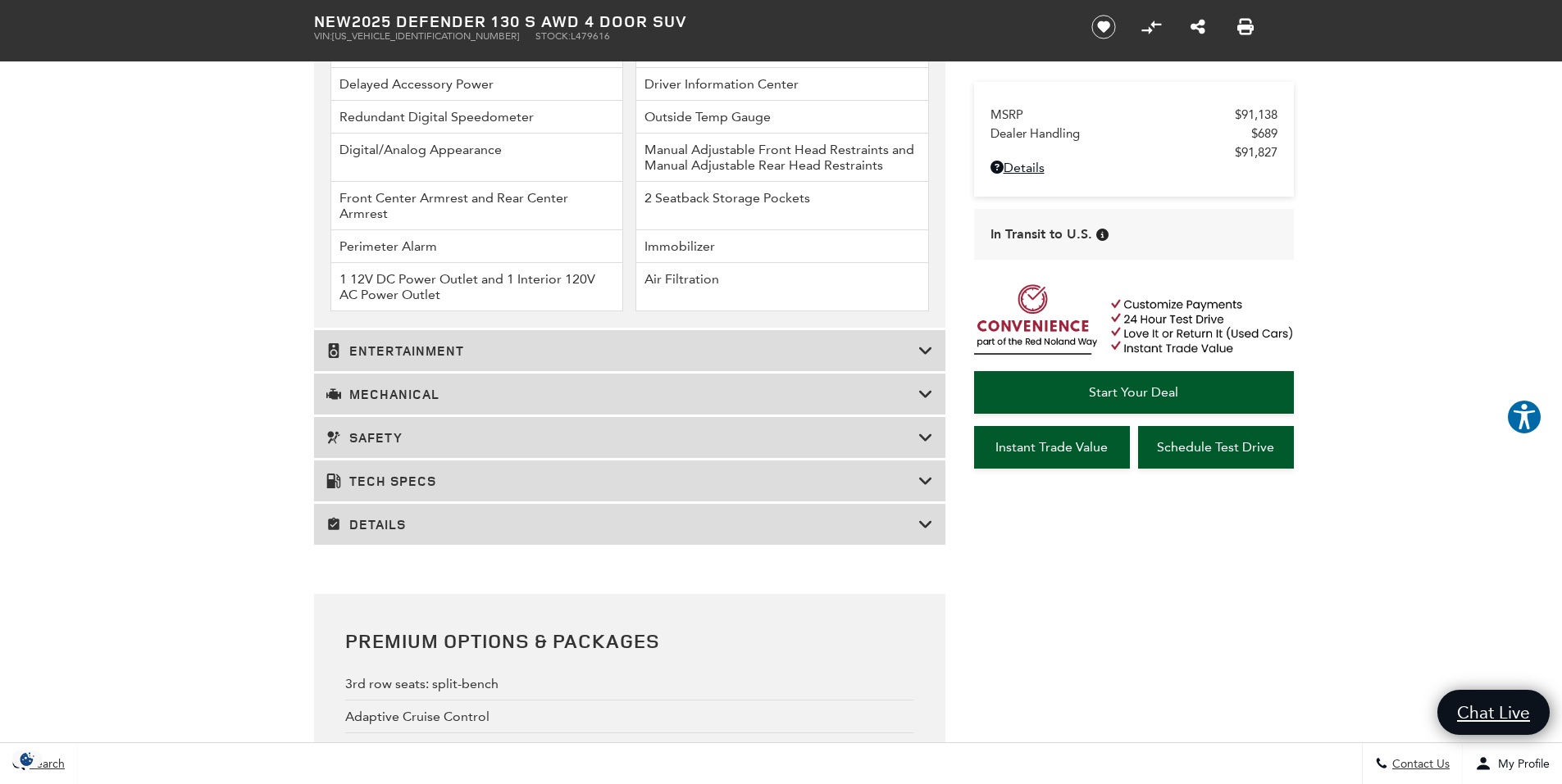
click at [600, 347] on h3 "Entertainment" at bounding box center [622, 351] width 592 height 17
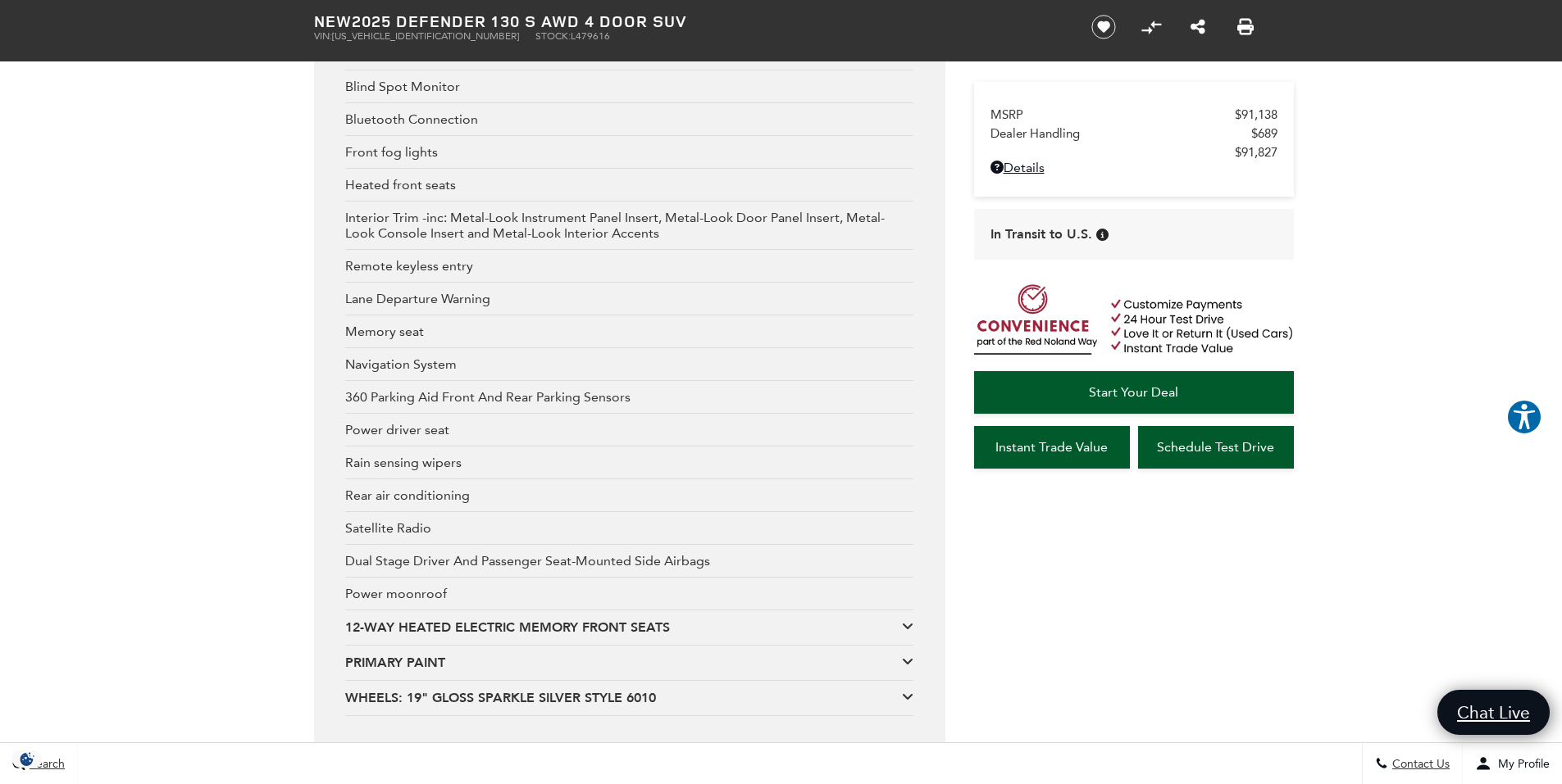
scroll to position [3196, 0]
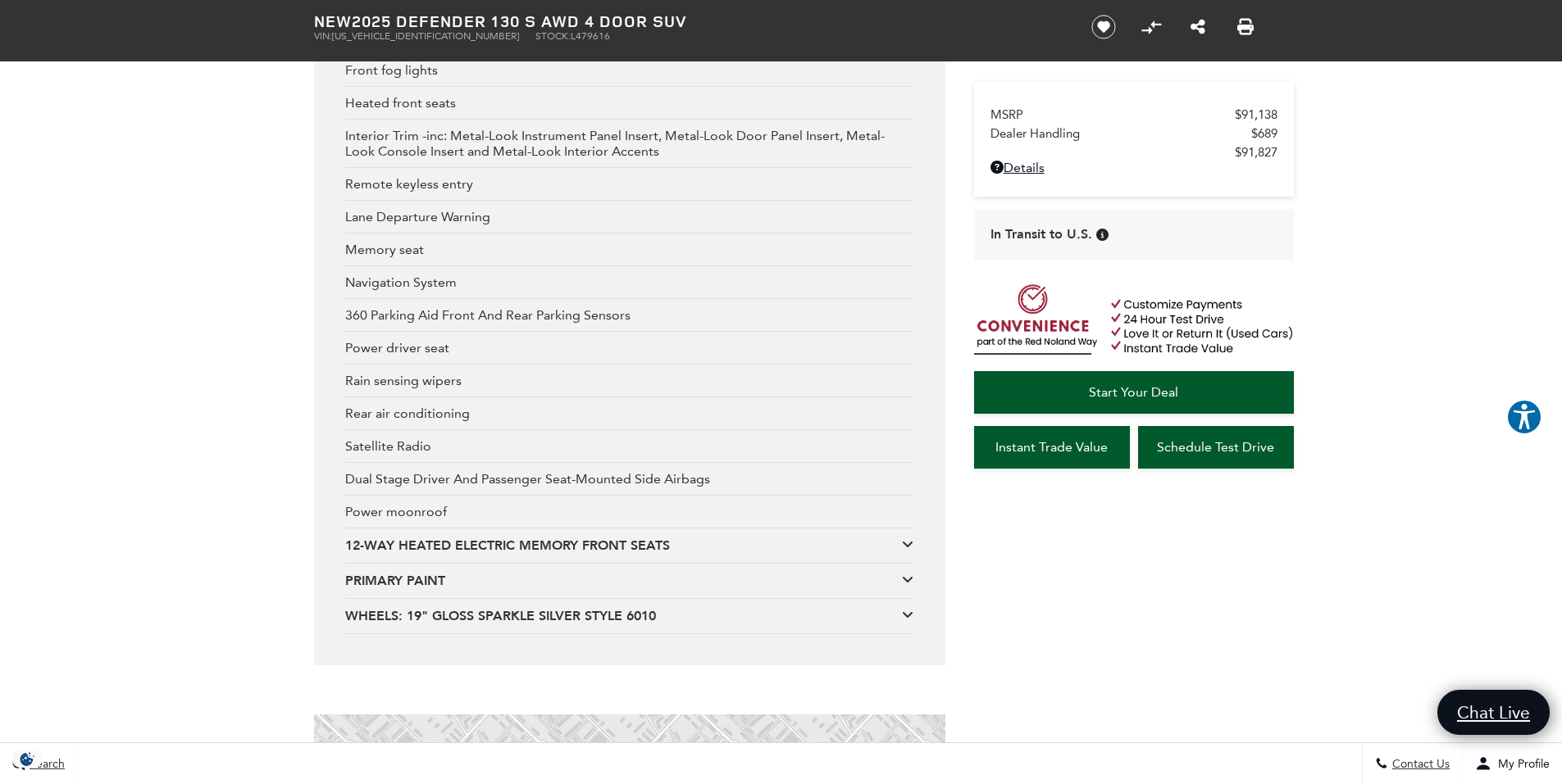
click at [522, 542] on div "12-WAY HEATED ELECTRIC MEMORY FRONT SEATS" at bounding box center [623, 545] width 557 height 18
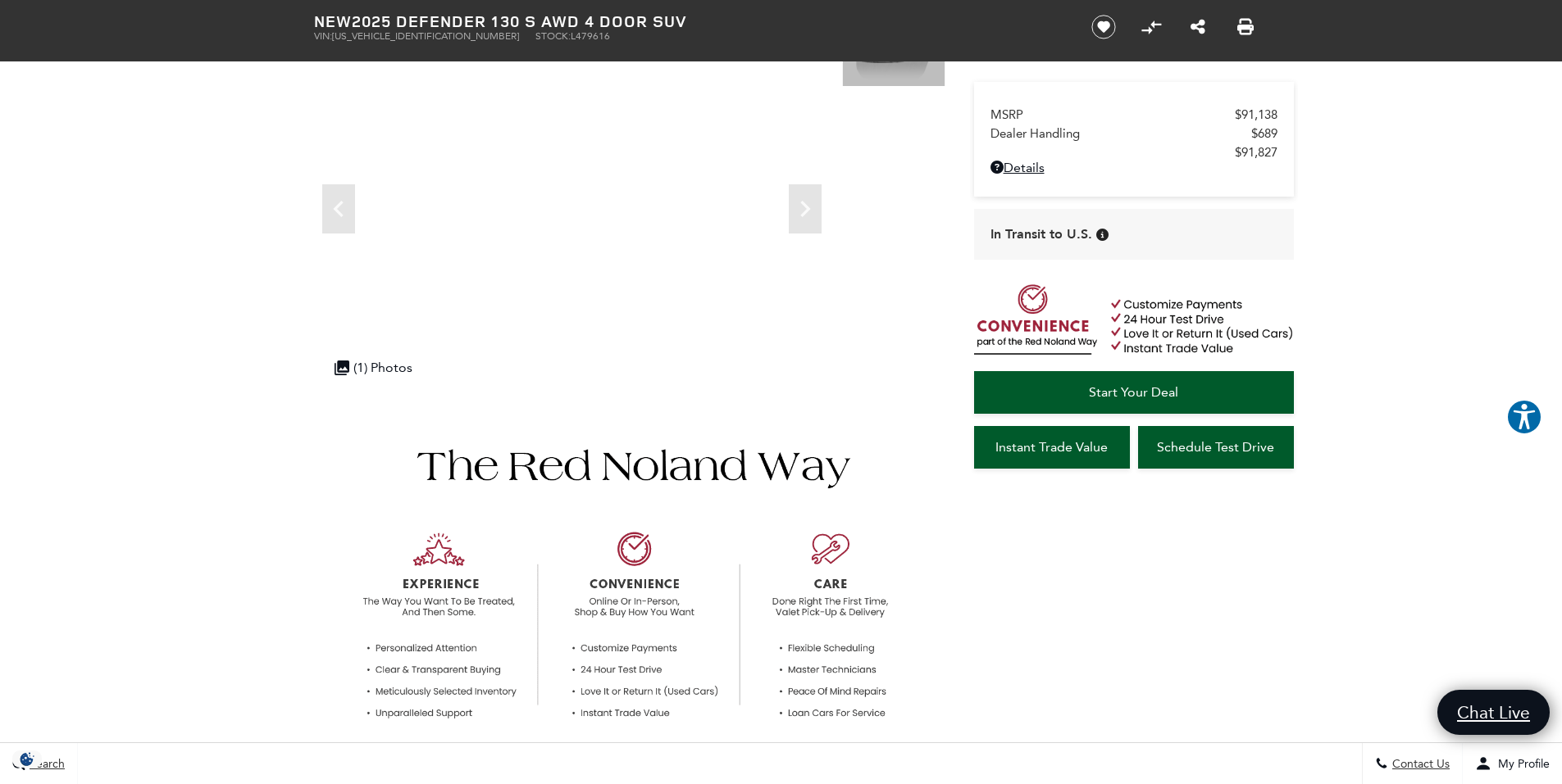
scroll to position [0, 0]
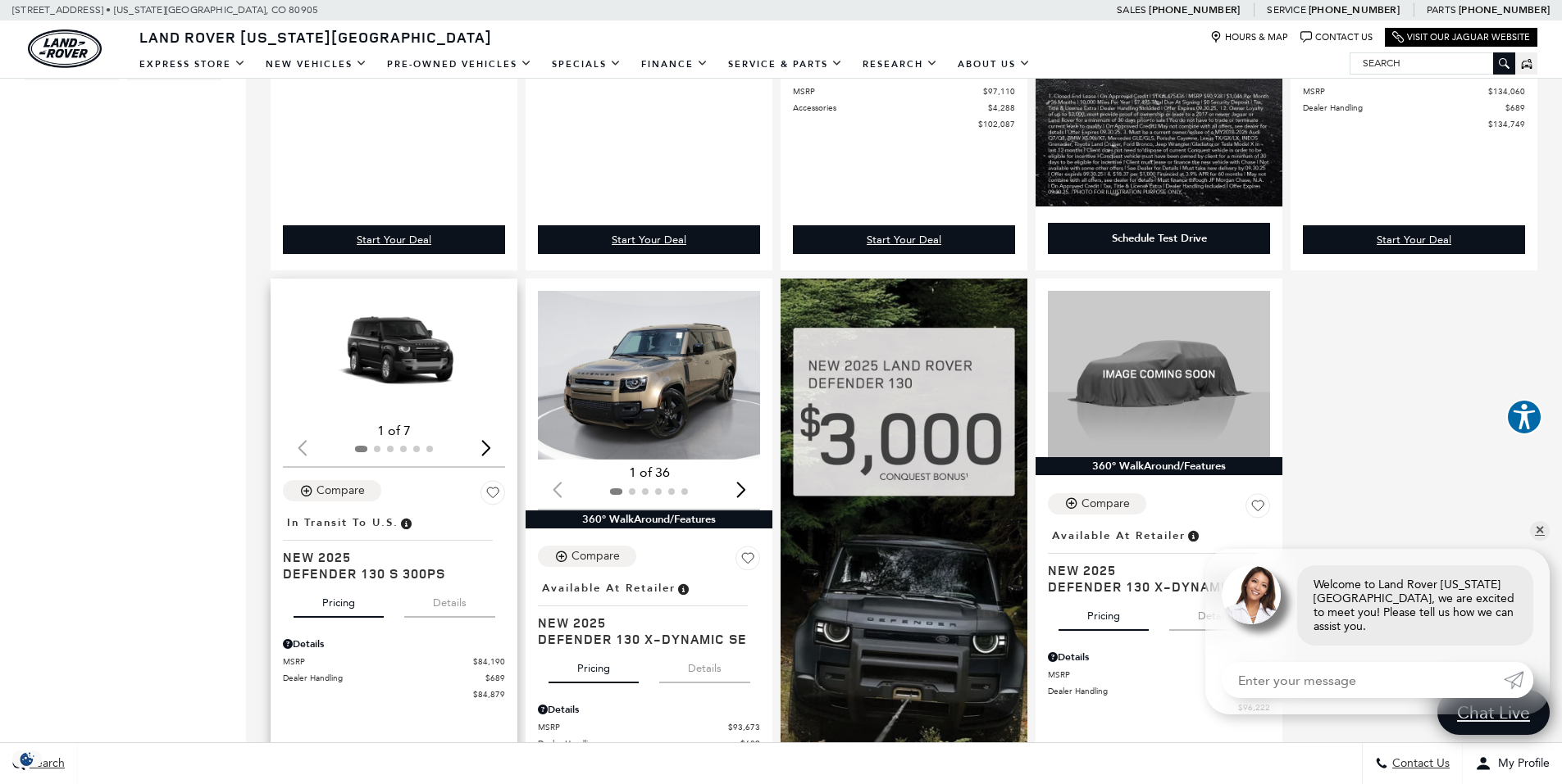
scroll to position [738, 0]
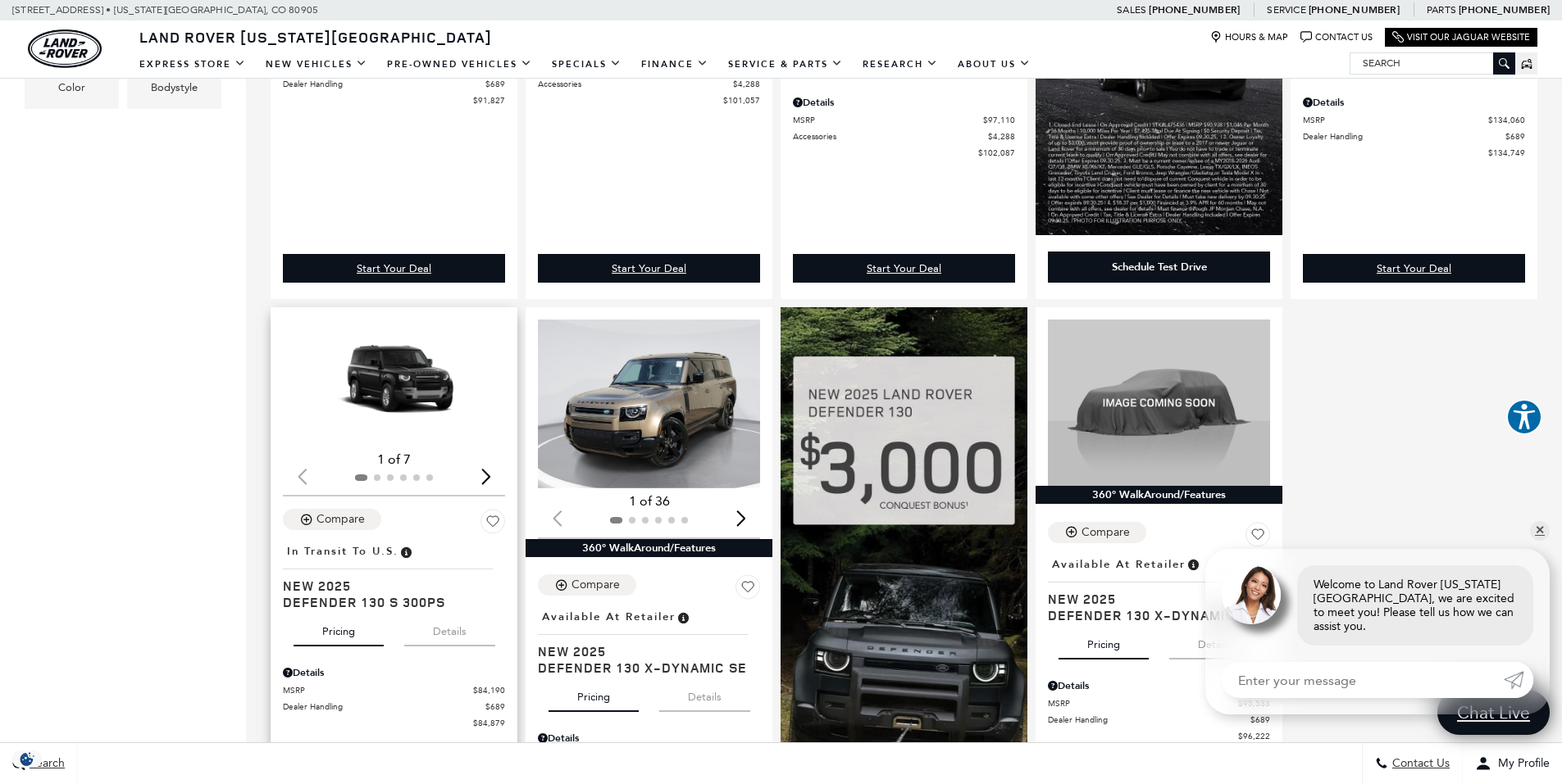
click at [415, 390] on img "1 / 2" at bounding box center [395, 383] width 224 height 126
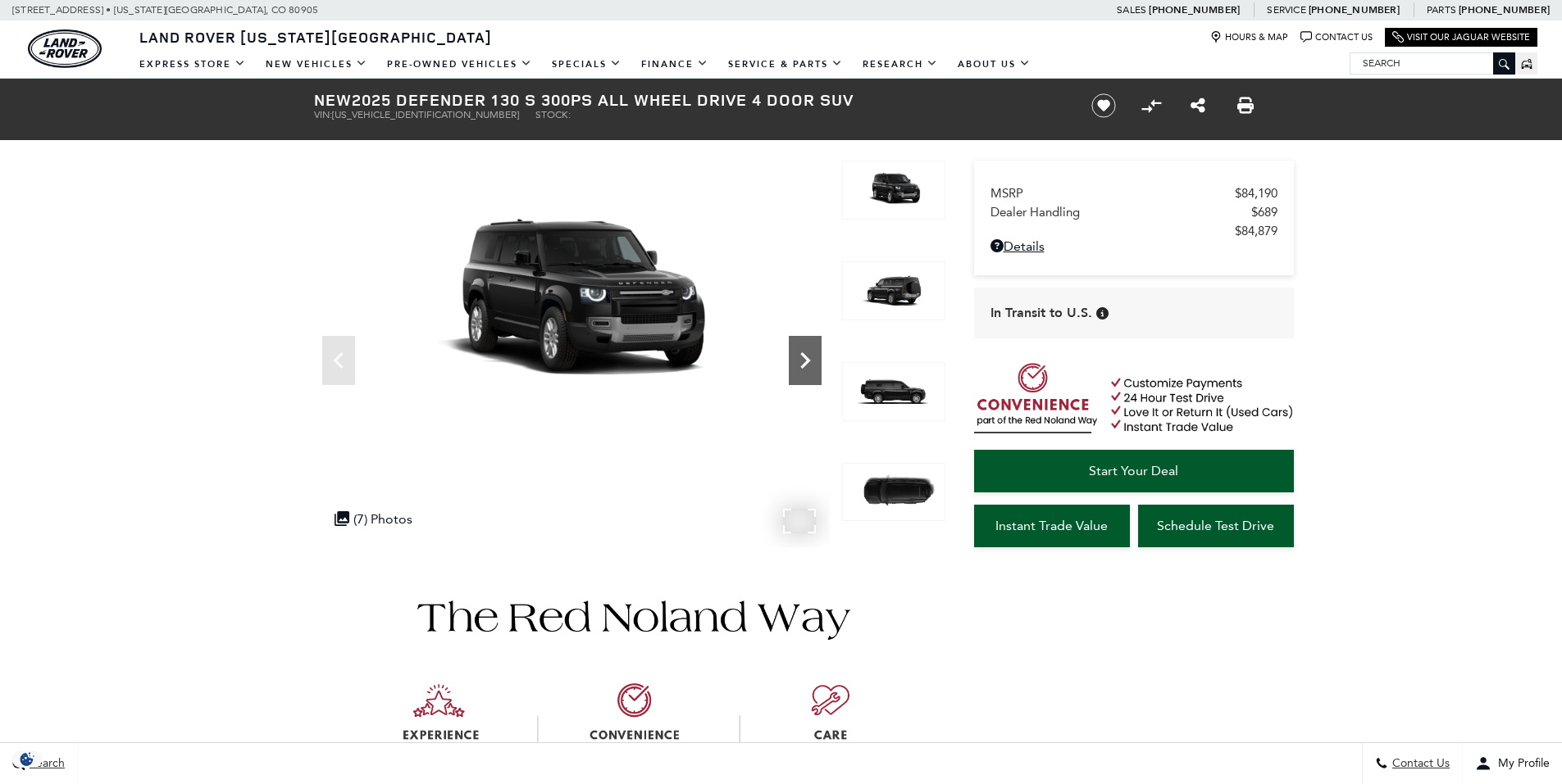
click at [808, 355] on icon "Next" at bounding box center [805, 360] width 32 height 32
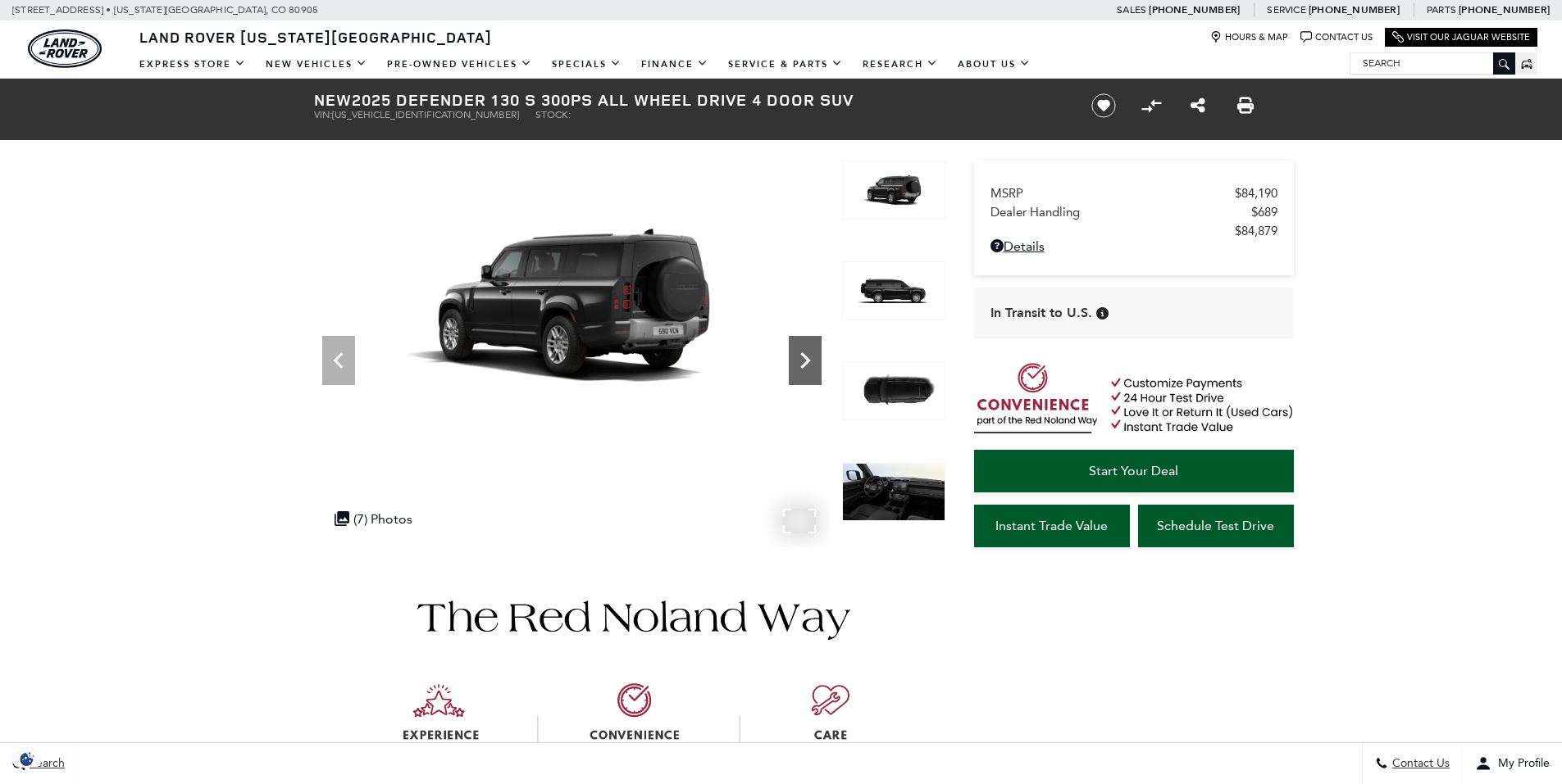
click at [808, 355] on icon "Next" at bounding box center [805, 360] width 32 height 32
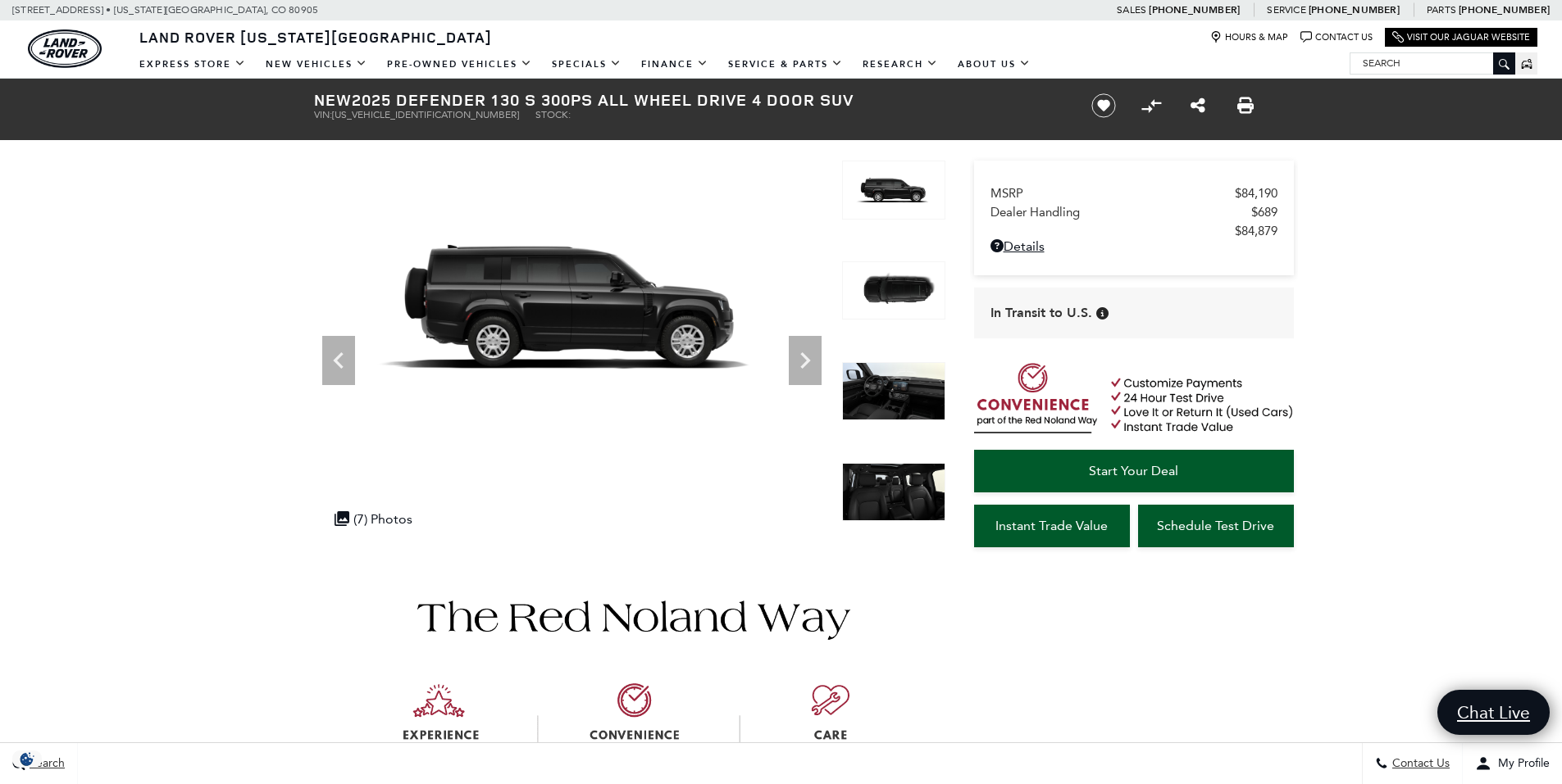
click at [893, 495] on img at bounding box center [893, 493] width 103 height 59
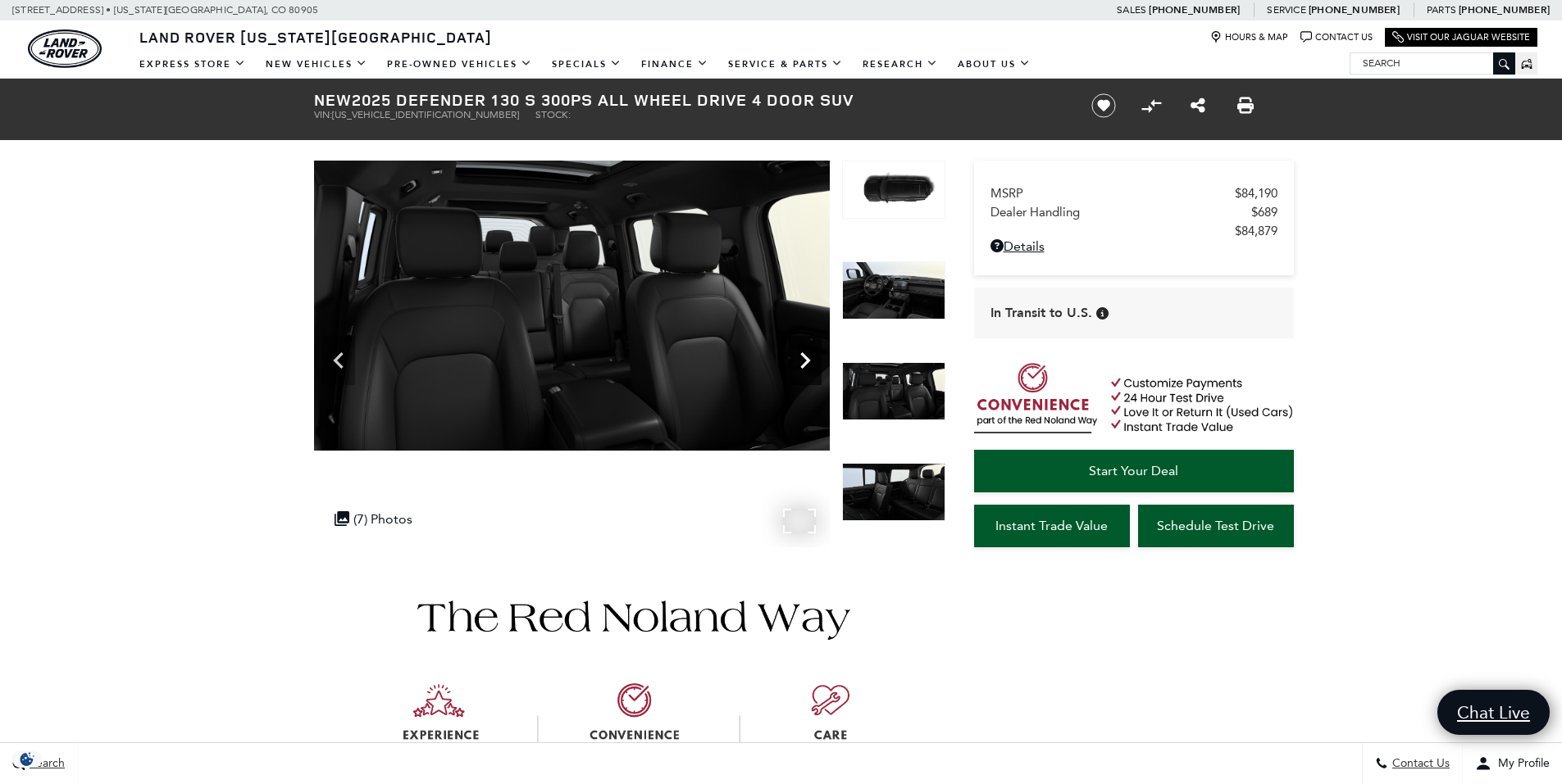
click at [799, 360] on icon "Next" at bounding box center [805, 360] width 32 height 32
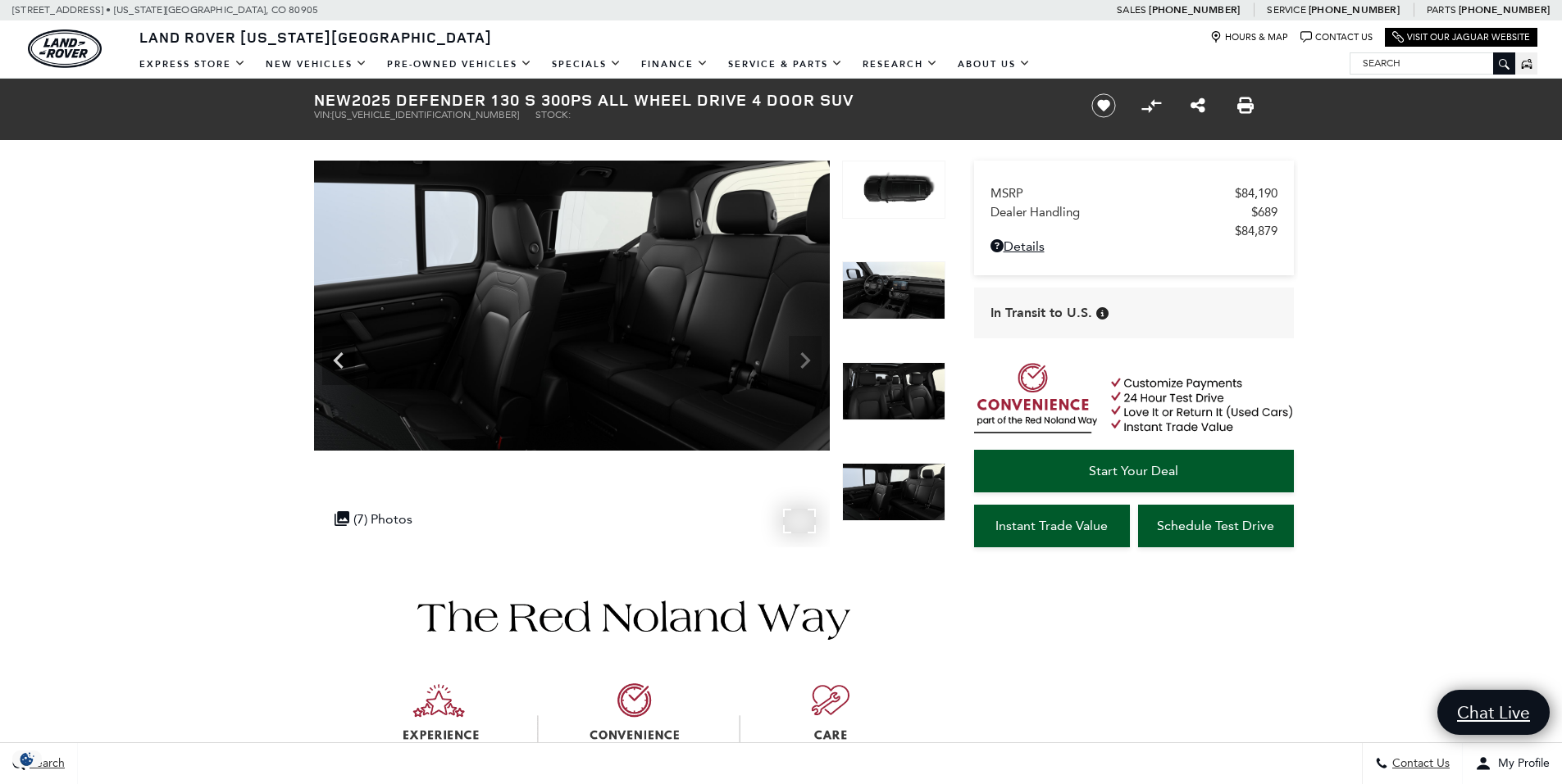
click at [799, 360] on img at bounding box center [572, 305] width 515 height 290
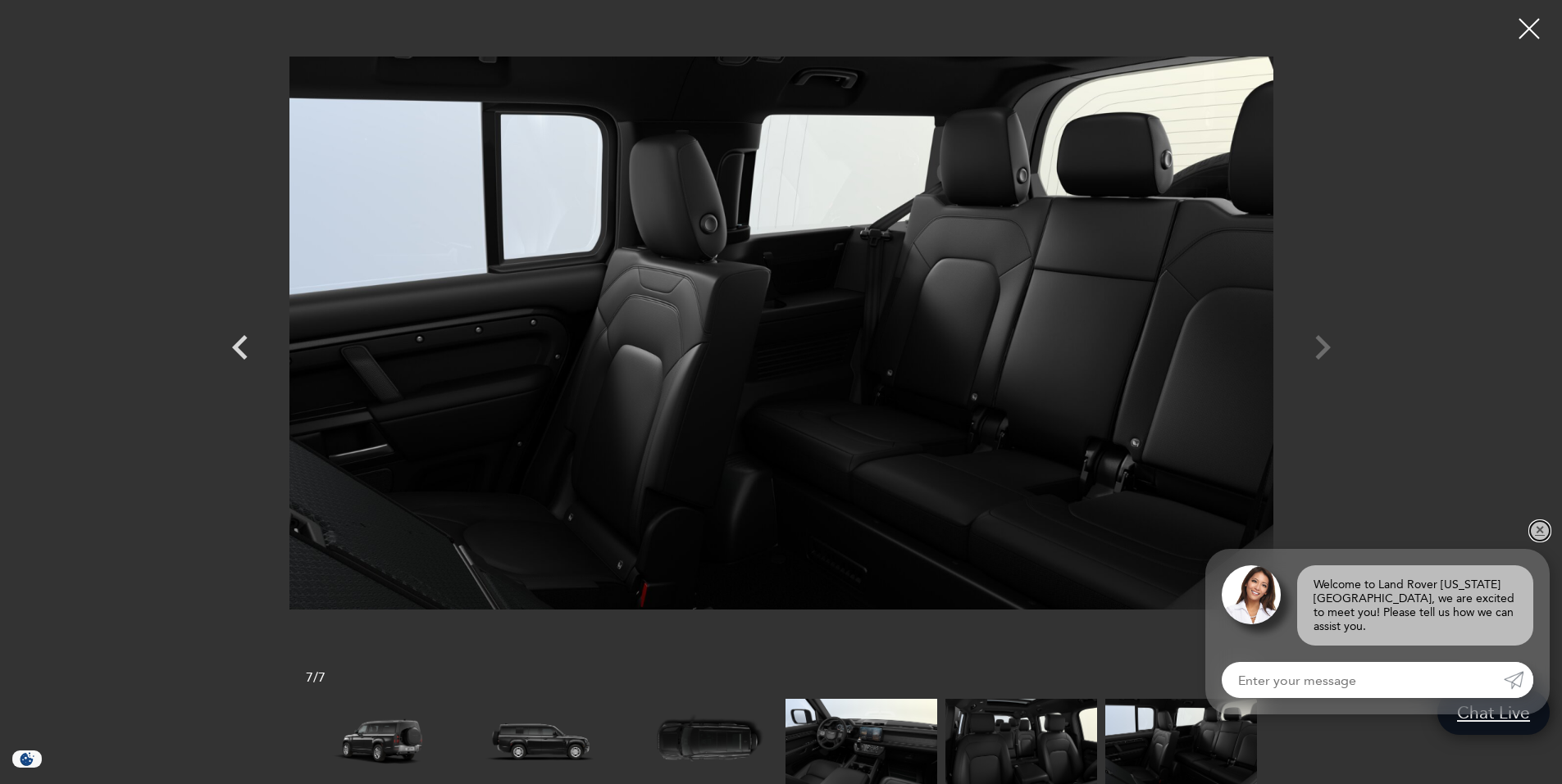
click at [1543, 540] on link "✕" at bounding box center [1539, 530] width 19 height 19
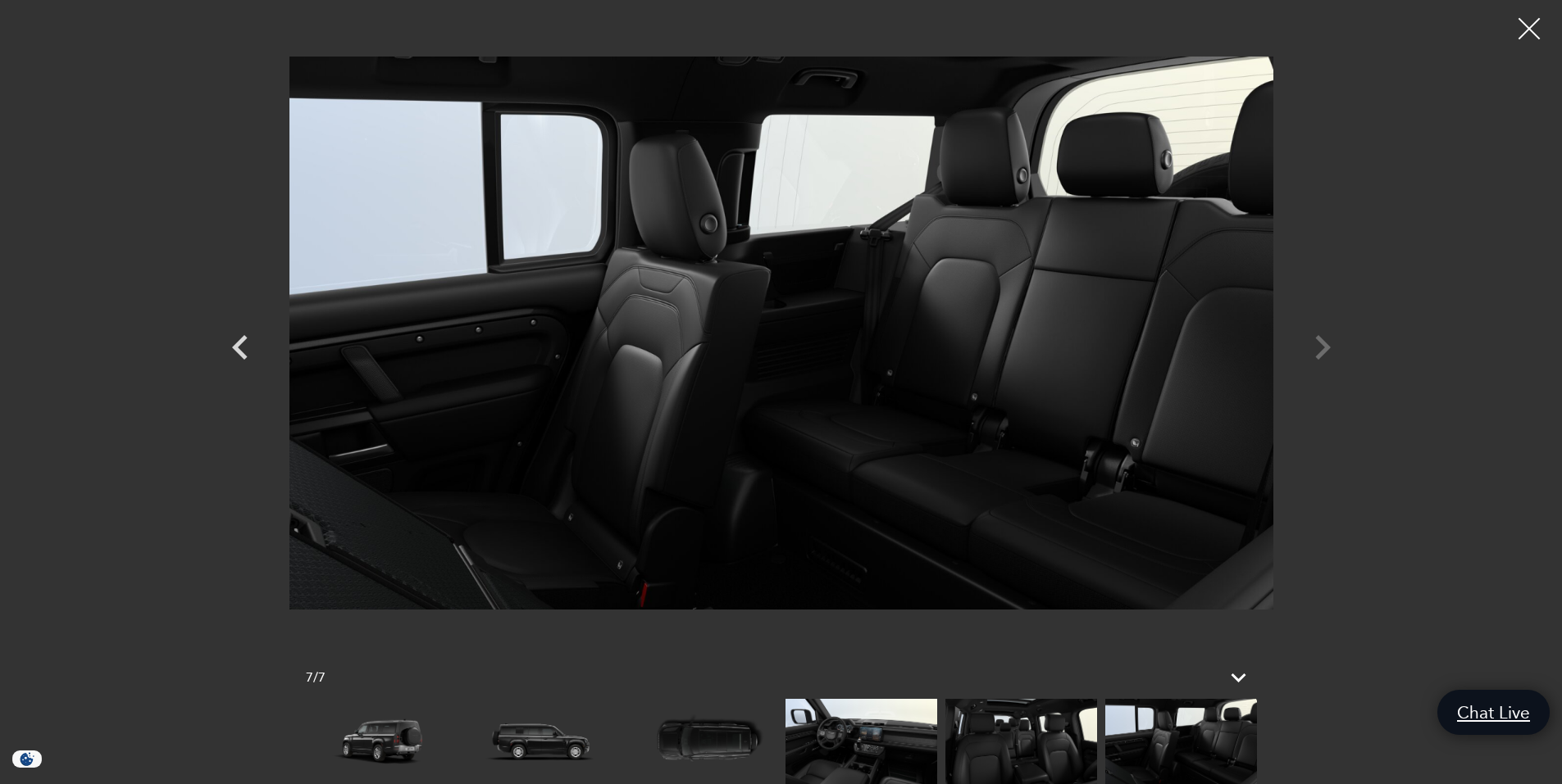
click at [1527, 29] on div at bounding box center [1529, 29] width 44 height 44
